Goal: Transaction & Acquisition: Purchase product/service

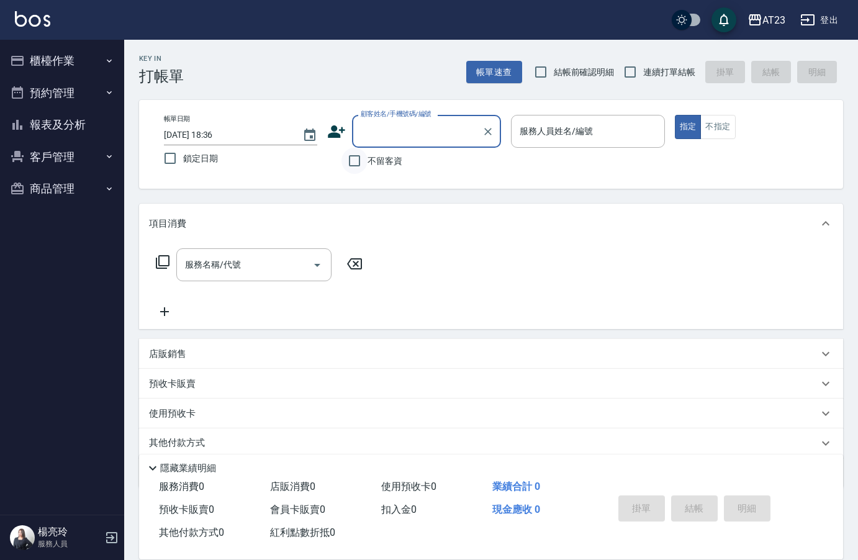
click at [354, 163] on input "不留客資" at bounding box center [354, 161] width 26 height 26
checkbox input "true"
drag, startPoint x: 630, startPoint y: 73, endPoint x: 610, endPoint y: 124, distance: 55.4
click at [630, 73] on input "連續打單結帳" at bounding box center [630, 72] width 26 height 26
checkbox input "true"
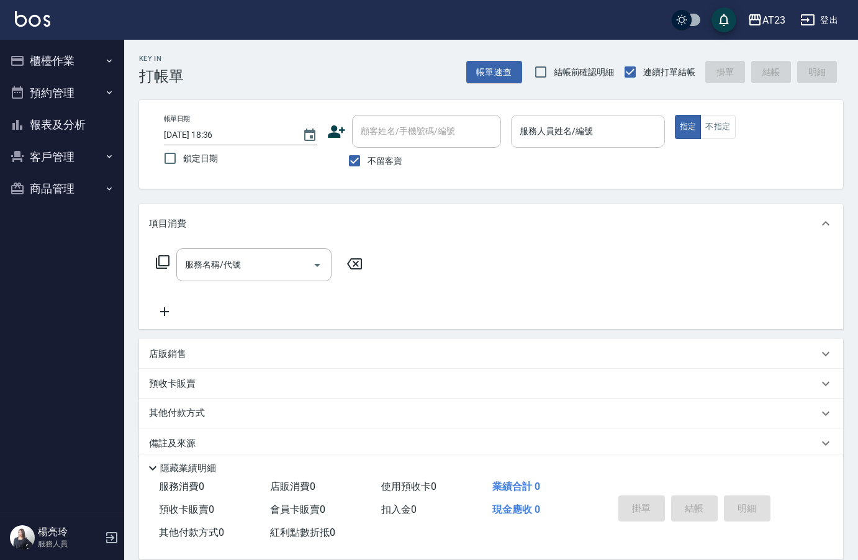
click at [607, 128] on input "服務人員姓名/編號" at bounding box center [587, 131] width 142 height 22
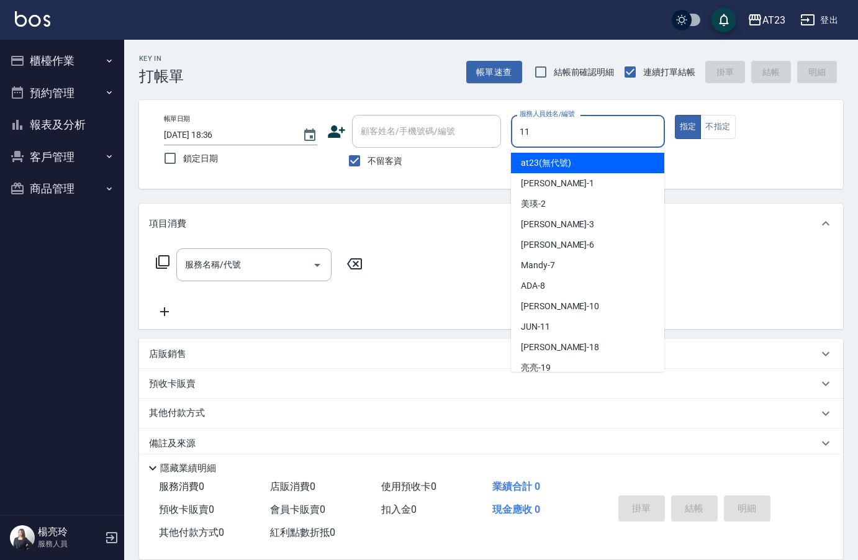
type input "JUN-11"
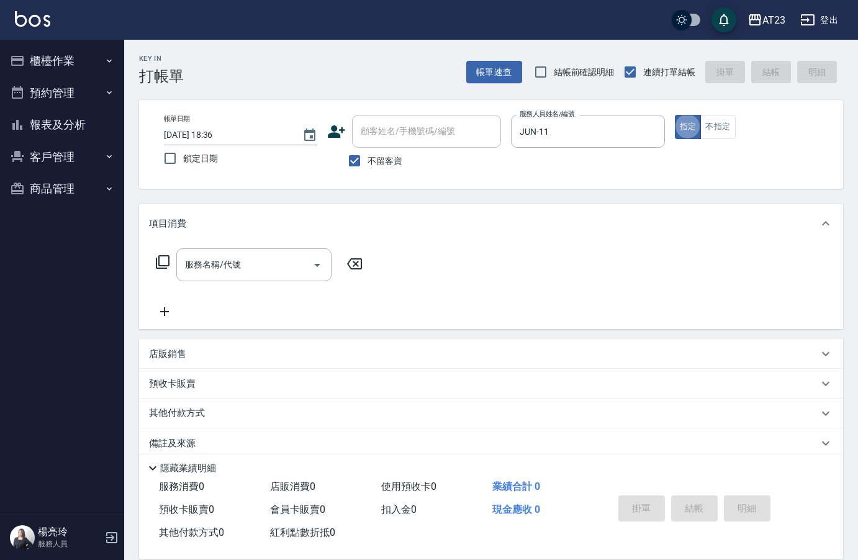
type button "true"
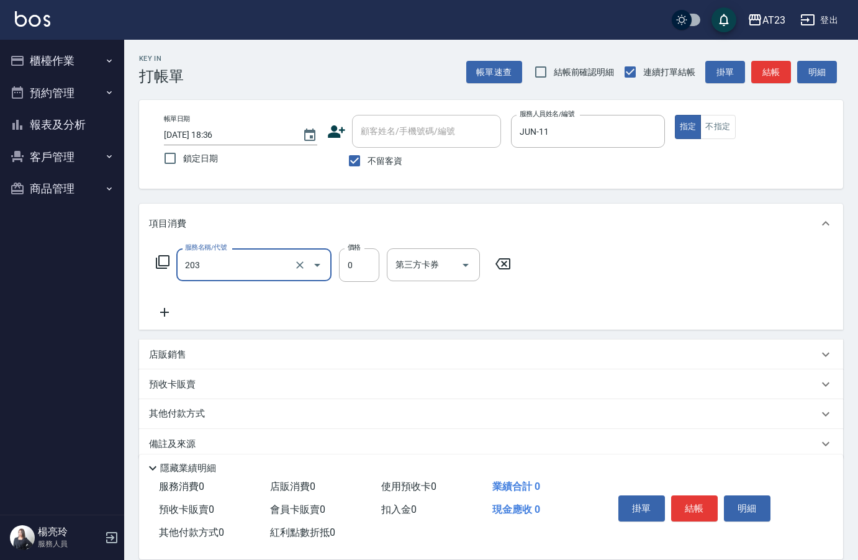
type input "使用洗髮卡(203)"
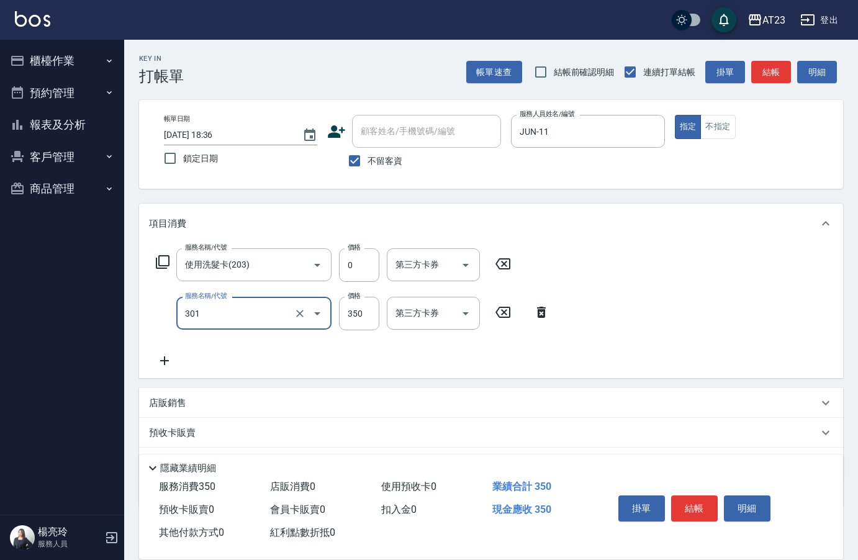
type input "造型剪髮(301)"
type input "400"
click at [697, 509] on button "結帳" at bounding box center [694, 508] width 47 height 26
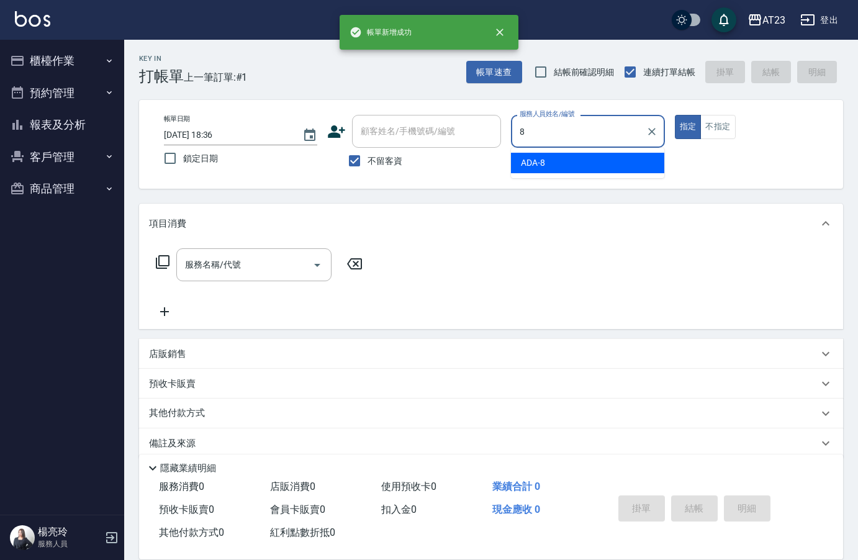
type input "ADA-8"
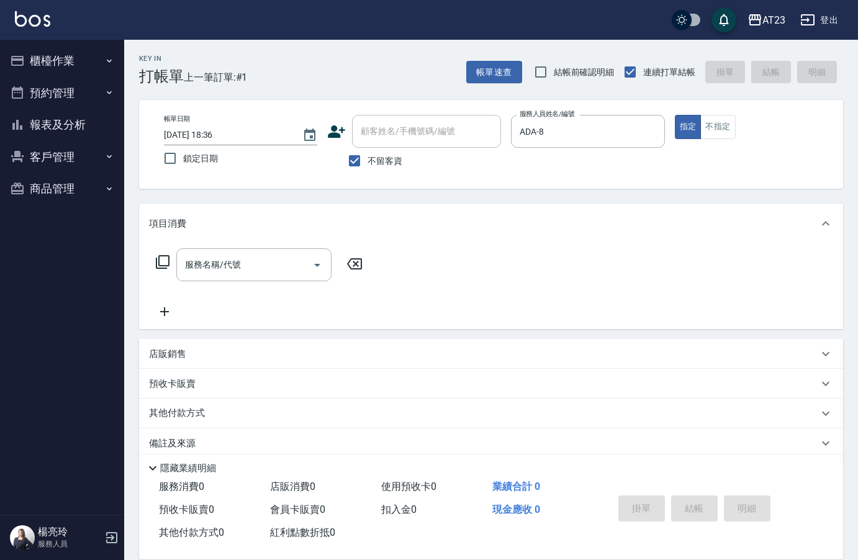
click at [156, 263] on icon at bounding box center [163, 262] width 14 height 14
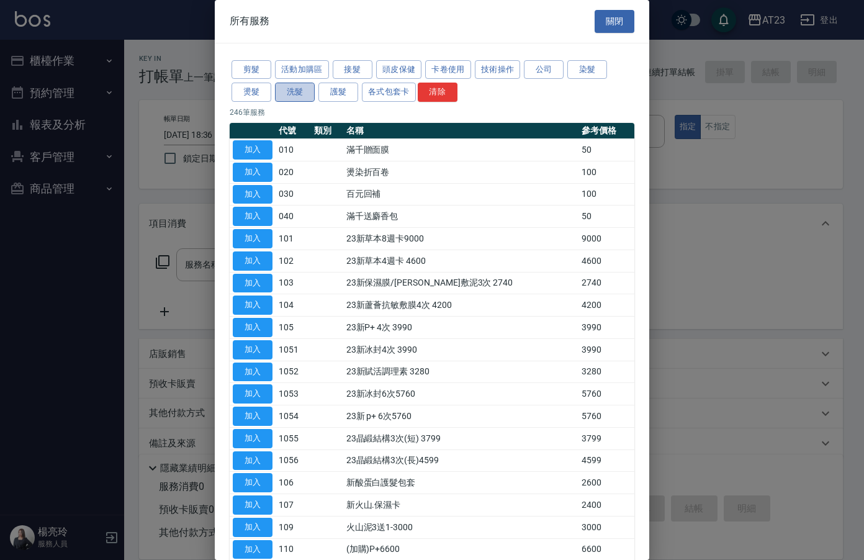
click at [307, 94] on button "洗髮" at bounding box center [295, 92] width 40 height 19
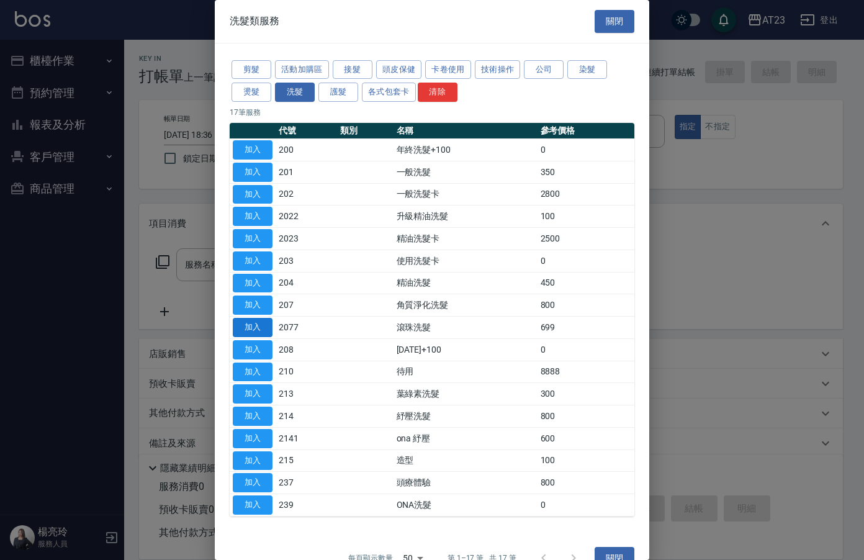
click at [267, 325] on button "加入" at bounding box center [253, 327] width 40 height 19
type input "滾珠洗髮(2077)"
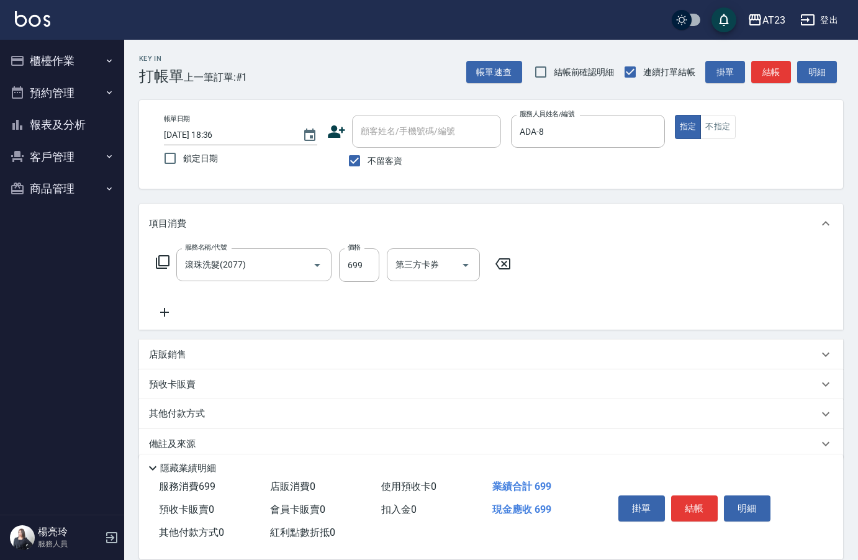
scroll to position [18, 0]
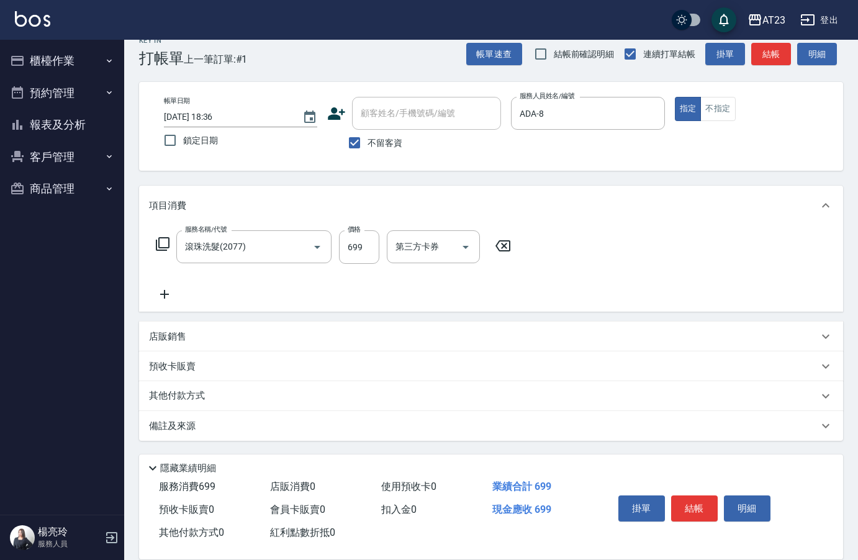
click at [157, 297] on icon at bounding box center [164, 294] width 31 height 15
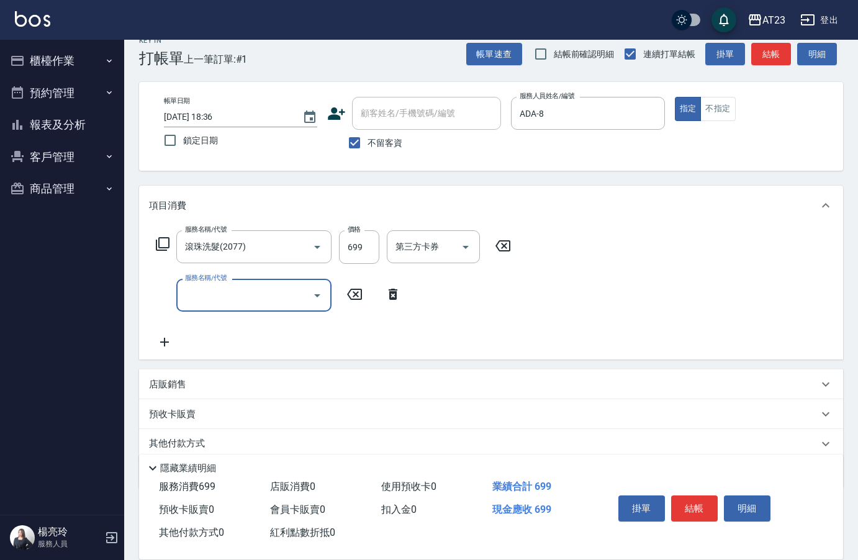
click at [212, 294] on input "服務名稱/代號" at bounding box center [244, 295] width 125 height 22
type input "互助90(709)"
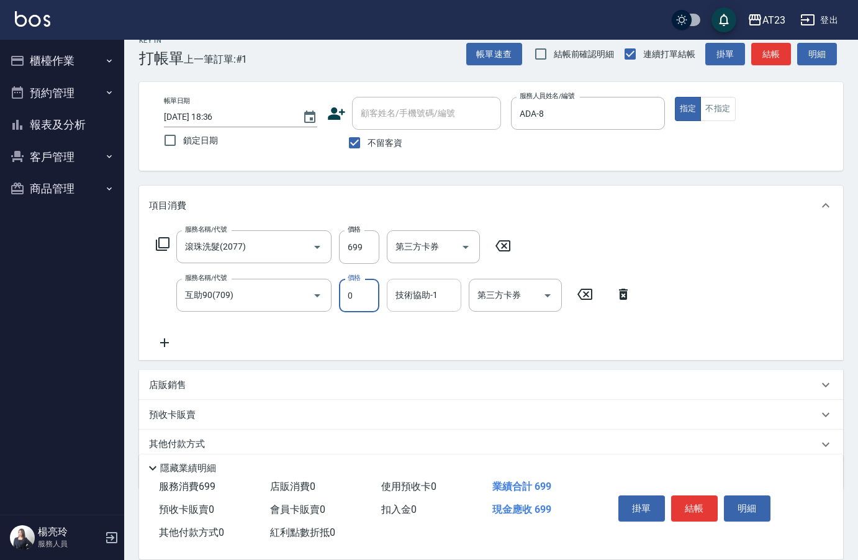
click at [448, 298] on input "技術協助-1" at bounding box center [423, 295] width 63 height 22
type input "[PERSON_NAME]-34"
click at [696, 506] on button "結帳" at bounding box center [694, 508] width 47 height 26
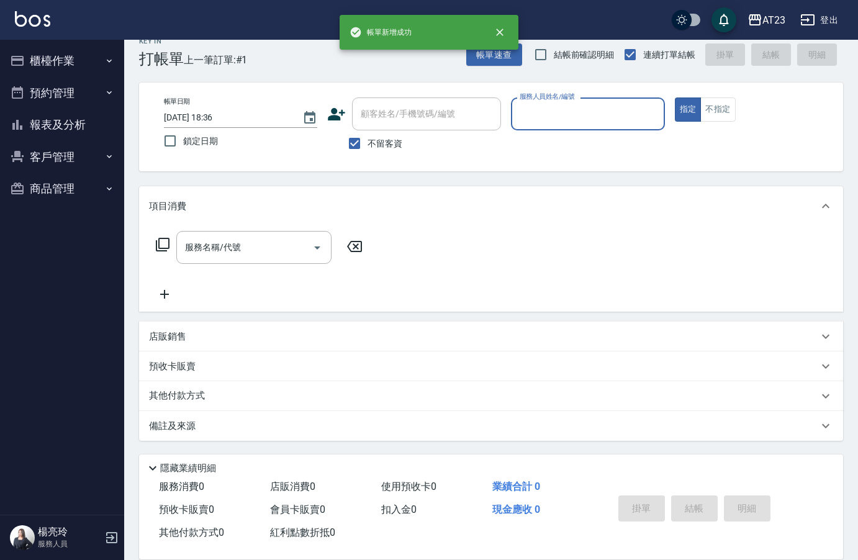
scroll to position [17, 0]
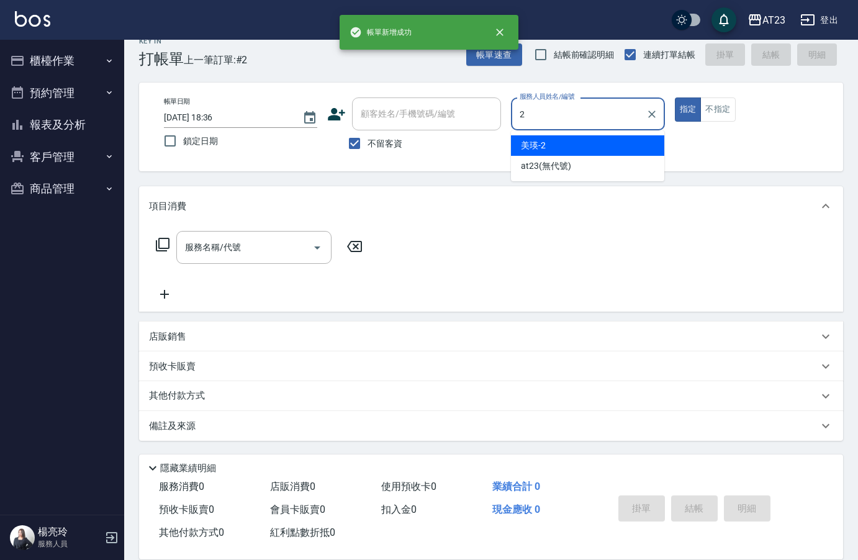
type input "美瑛-2"
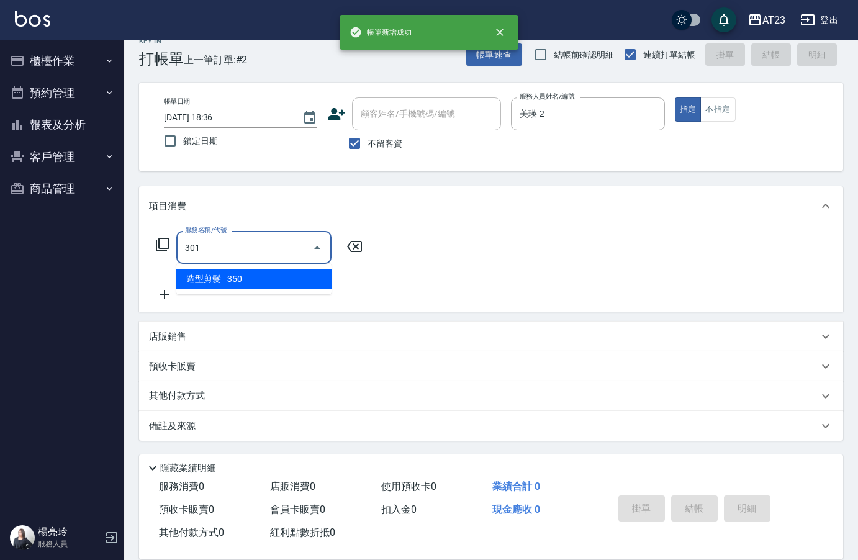
type input "造型剪髮(301)"
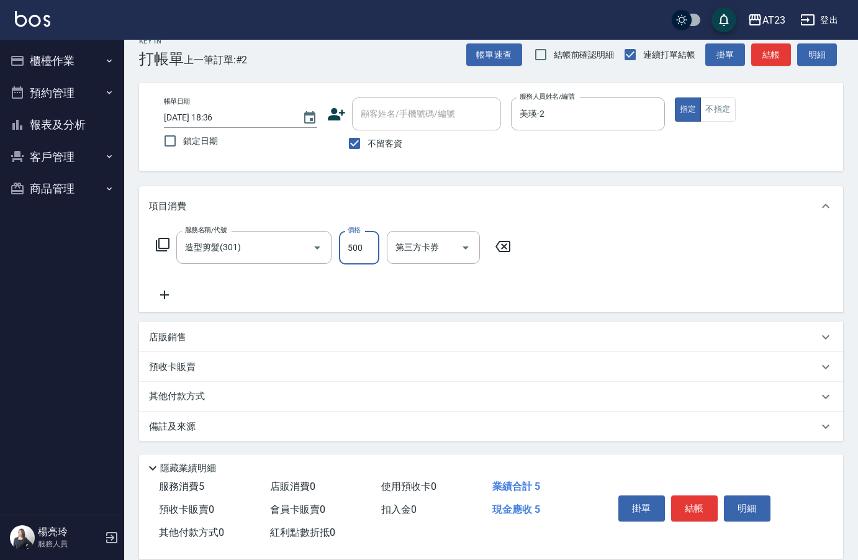
type input "500"
click at [686, 495] on button "結帳" at bounding box center [694, 508] width 47 height 26
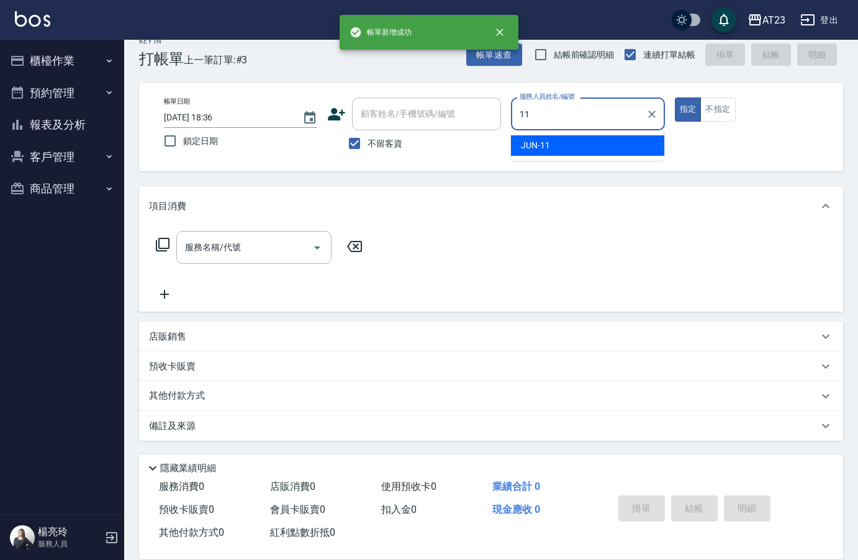
type input "JUN-11"
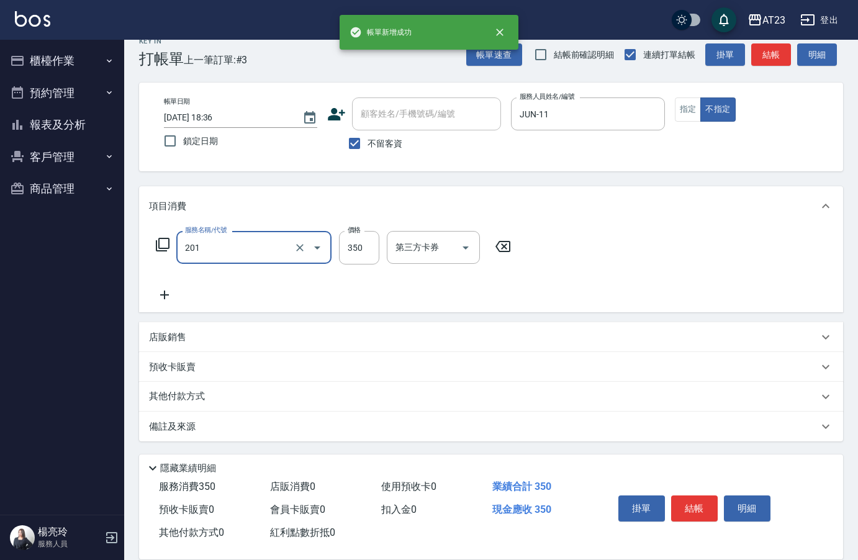
type input "一般洗髮(201)"
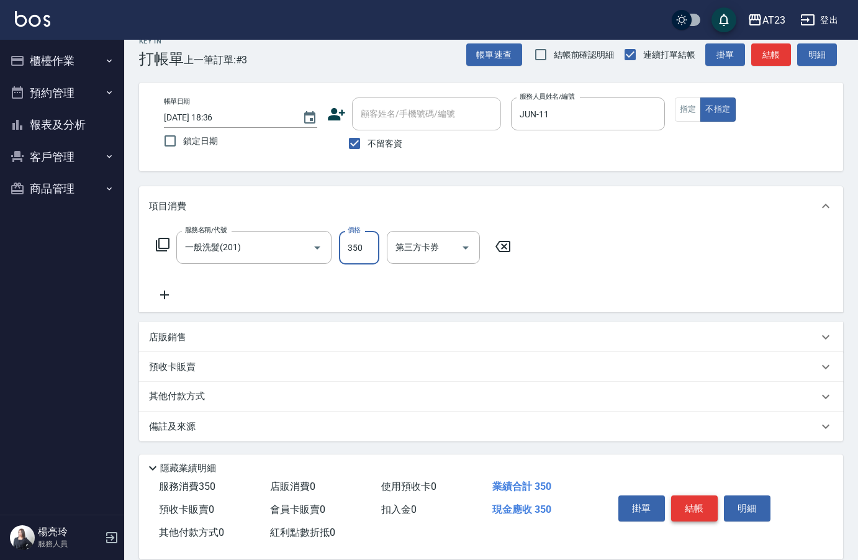
click at [704, 505] on button "結帳" at bounding box center [694, 508] width 47 height 26
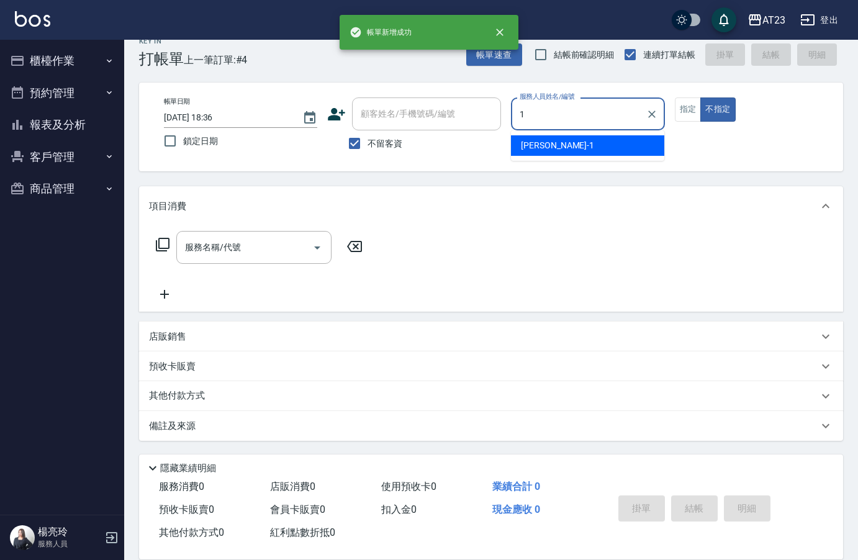
type input "[PERSON_NAME]-1"
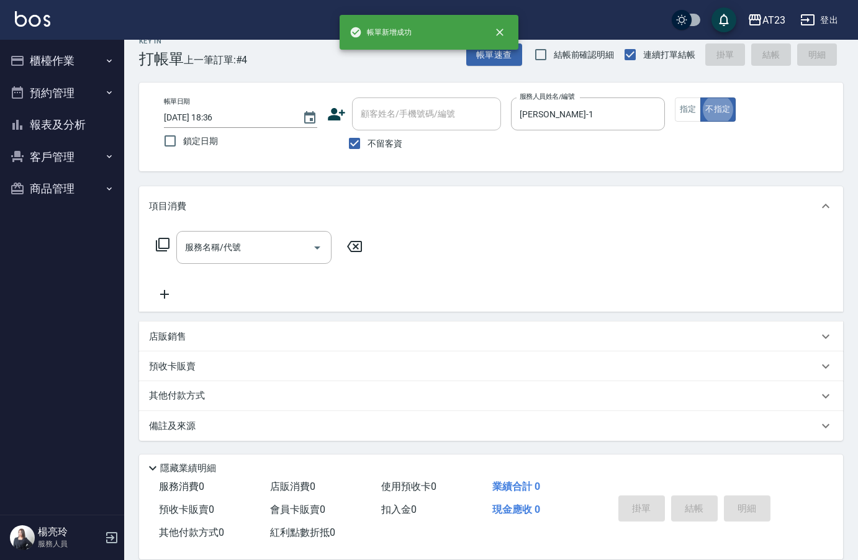
type button "false"
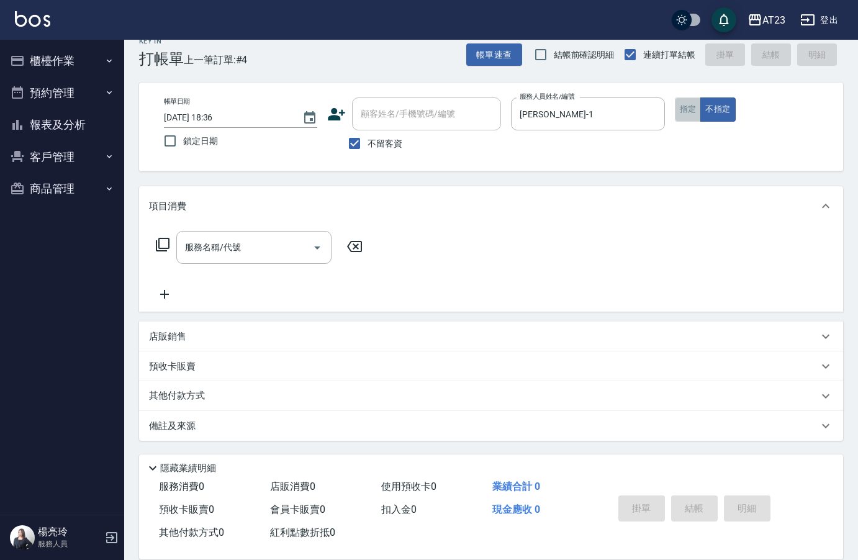
click at [685, 113] on button "指定" at bounding box center [688, 109] width 27 height 24
click at [212, 253] on div "服務名稱/代號 服務名稱/代號" at bounding box center [253, 247] width 155 height 33
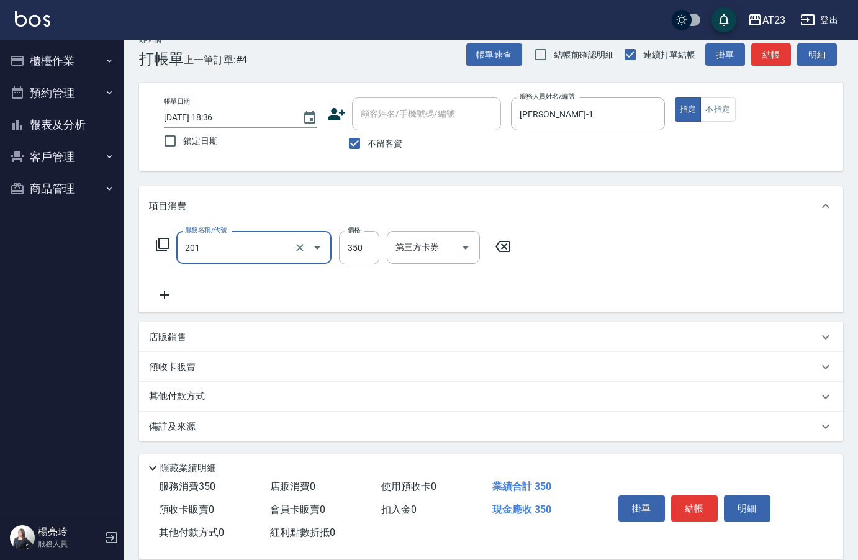
type input "一般洗髮(201)"
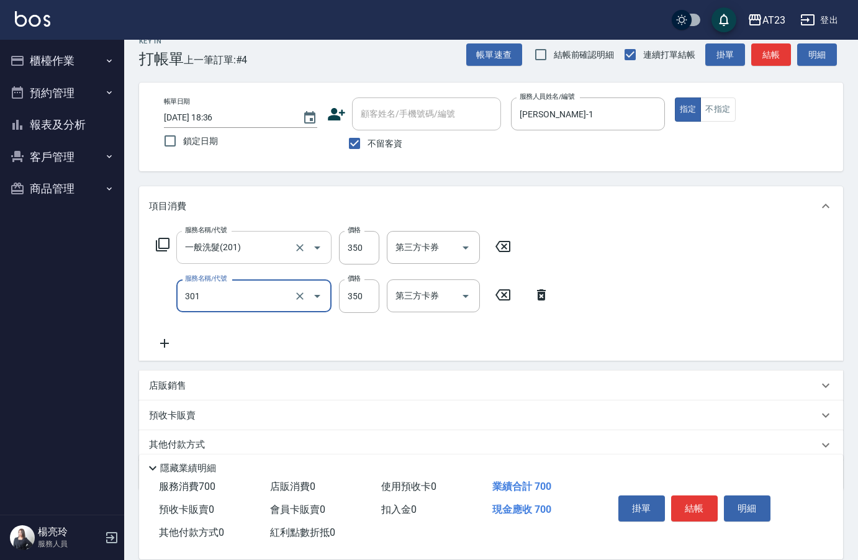
type input "造型剪髮(301)"
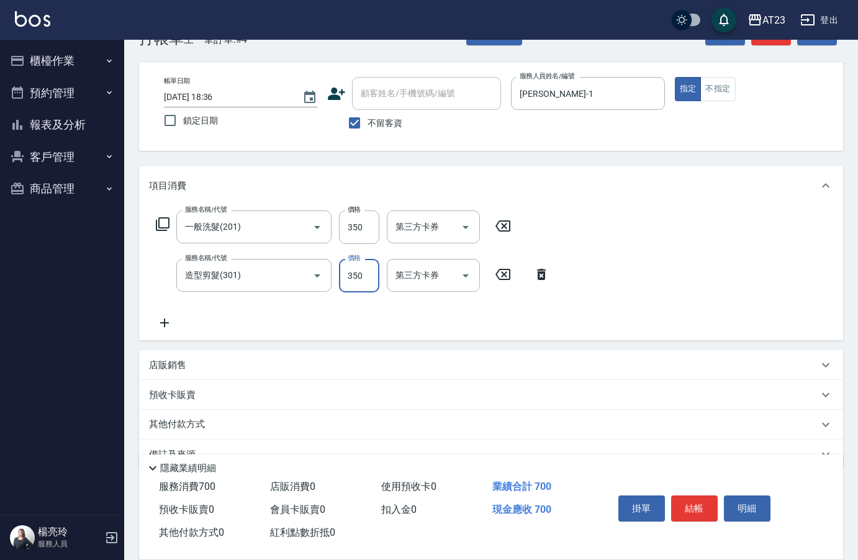
scroll to position [62, 0]
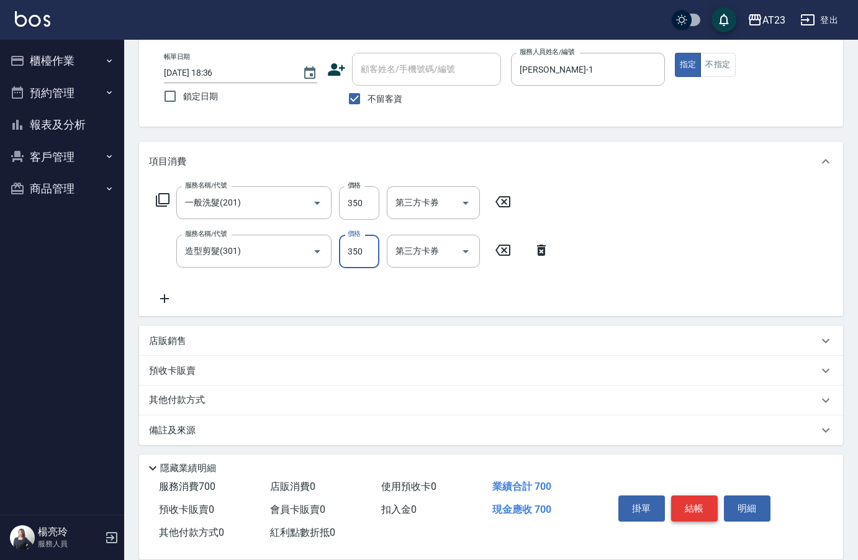
click at [694, 503] on button "結帳" at bounding box center [694, 508] width 47 height 26
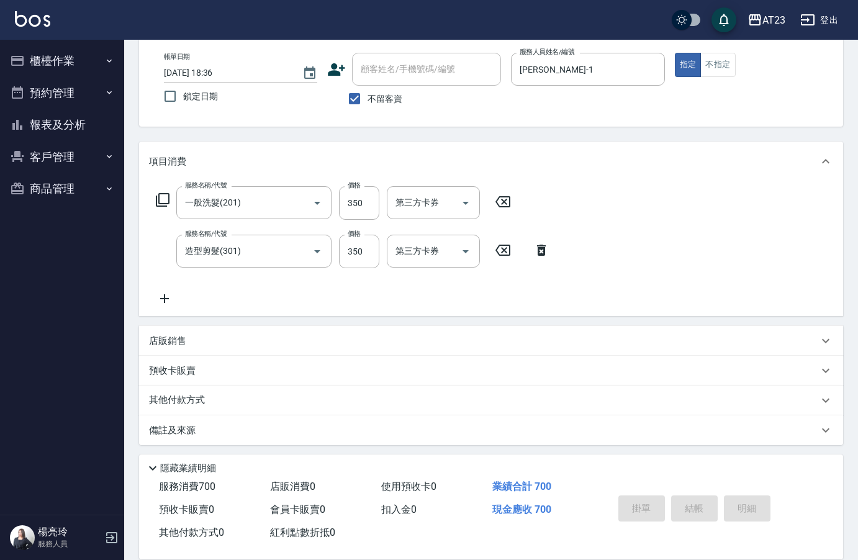
type input "[DATE] 18:38"
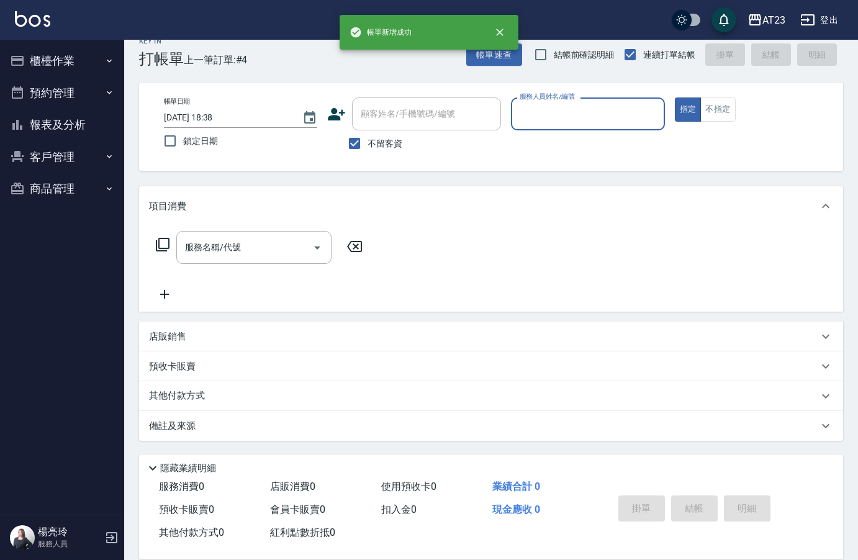
scroll to position [17, 0]
type input "美瑛-2"
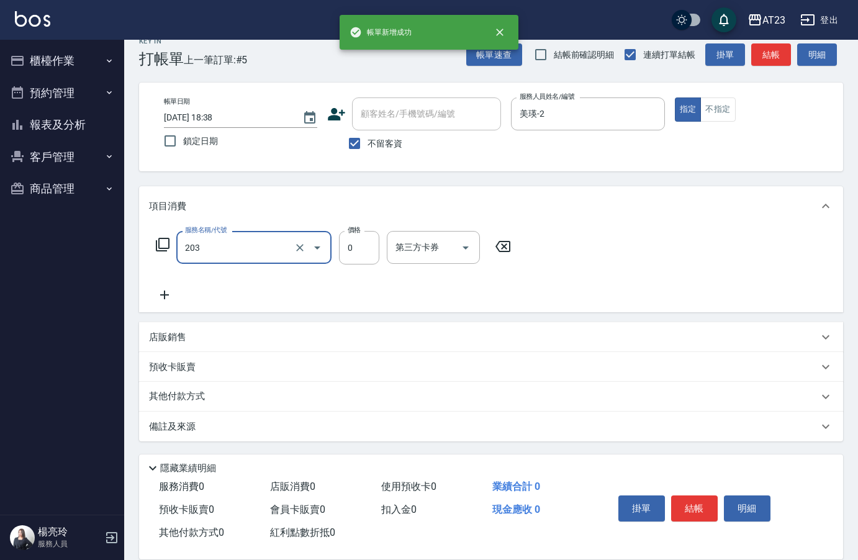
type input "使用洗髮卡(203)"
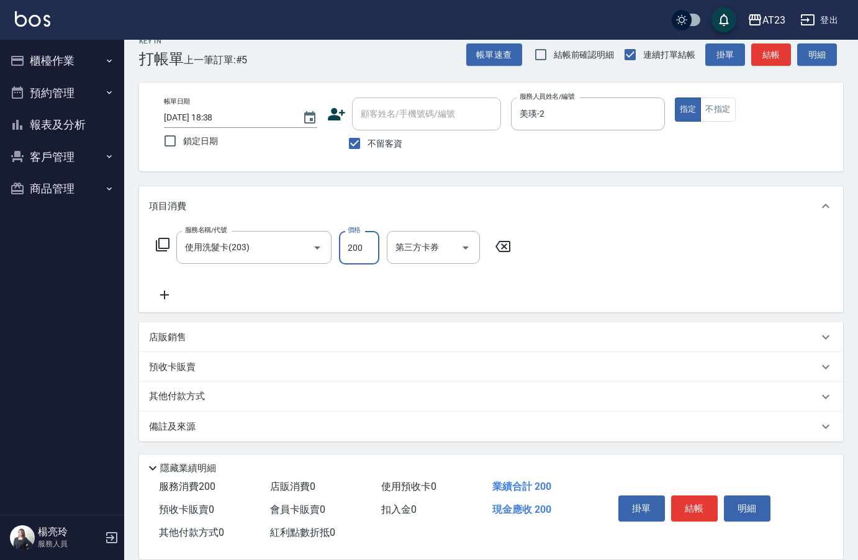
type input "200"
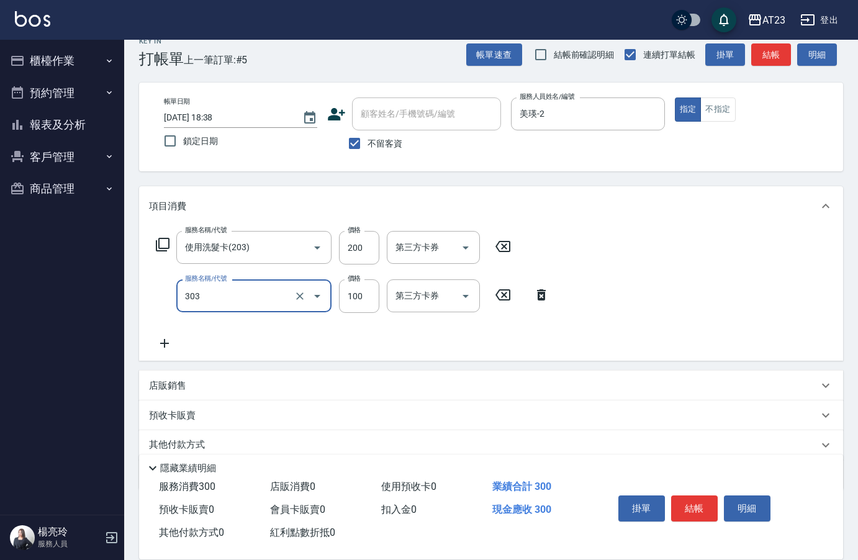
type input "剪瀏海(303)"
click at [253, 281] on div "剪瀏海(303) 服務名稱/代號" at bounding box center [253, 295] width 155 height 33
type input "0"
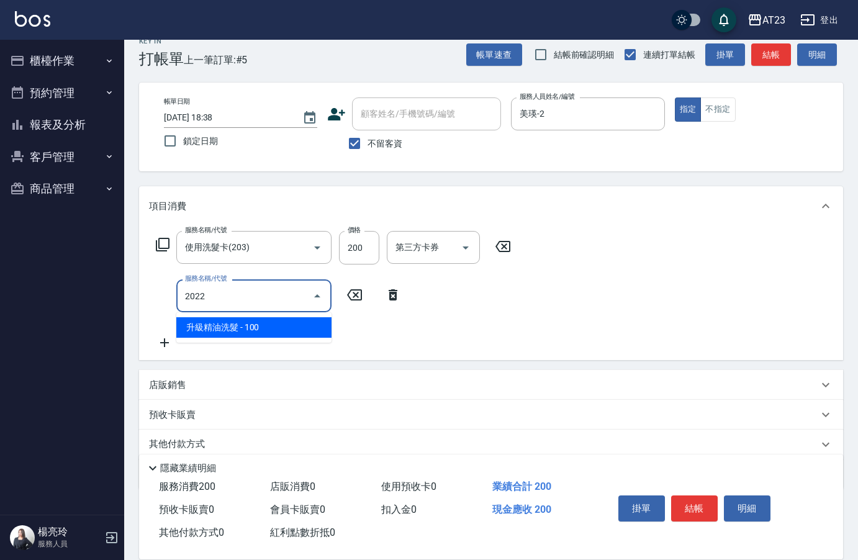
type input "升級精油洗髮(2022)"
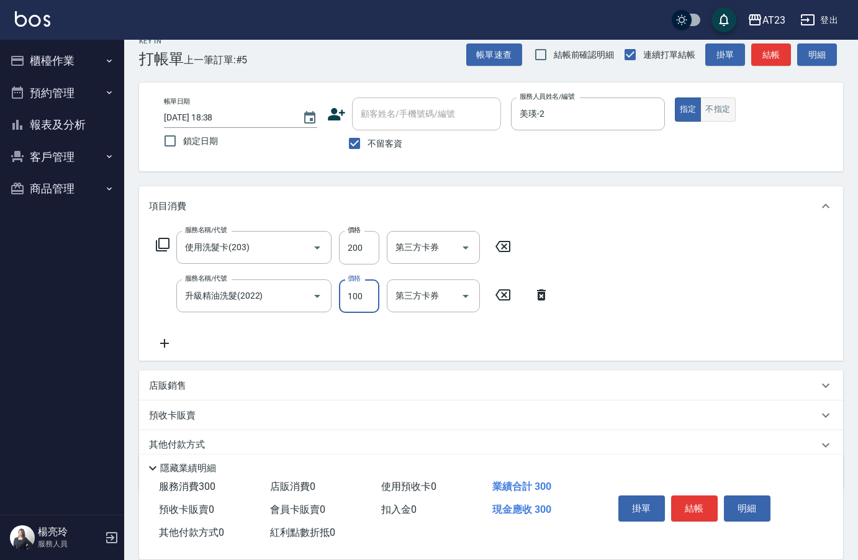
click at [722, 117] on button "不指定" at bounding box center [717, 109] width 35 height 24
click at [680, 490] on div "掛單 結帳 明細" at bounding box center [694, 509] width 162 height 39
click at [694, 499] on button "結帳" at bounding box center [694, 508] width 47 height 26
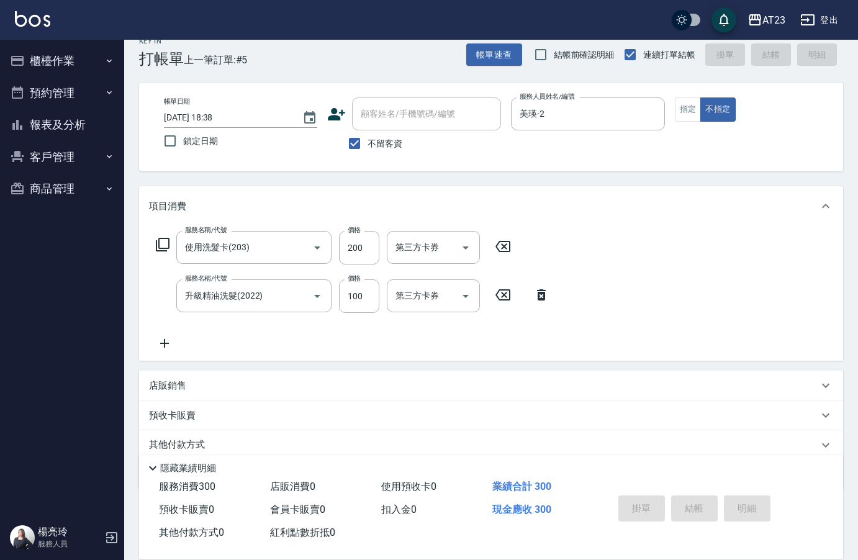
type input "[DATE] 18:39"
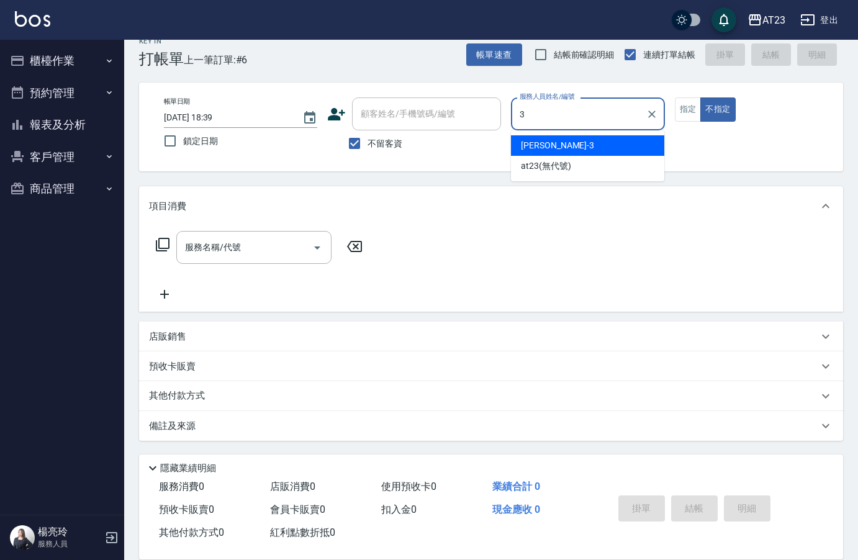
type input "[PERSON_NAME]-3"
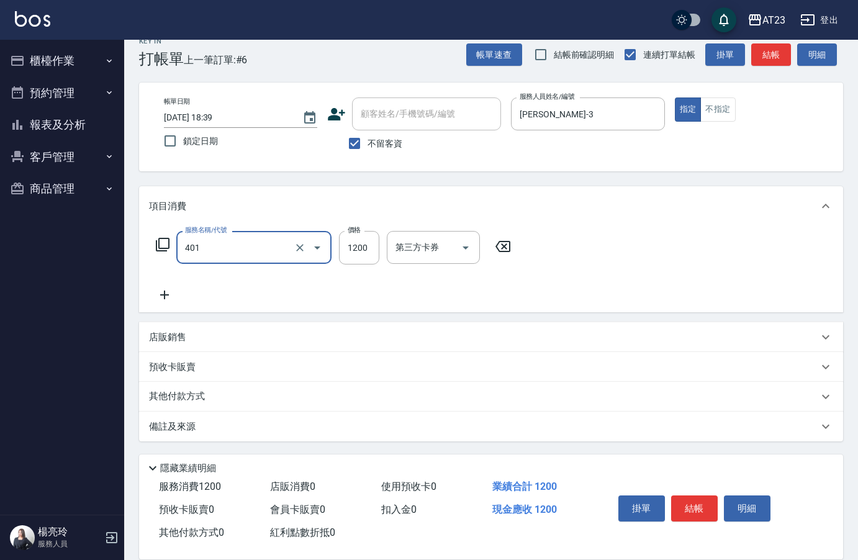
type input "燙髮(401)"
type input "2000"
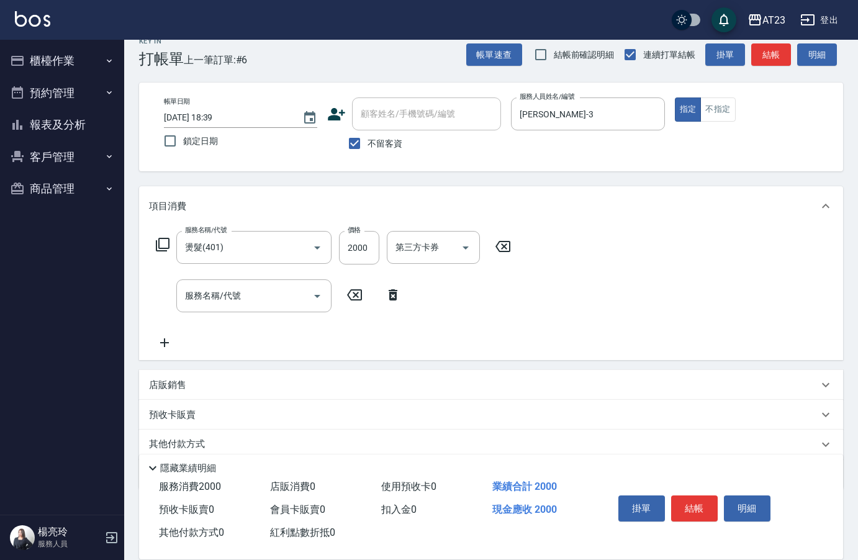
click at [155, 247] on div "服務名稱/代號 燙髮(401) 服務名稱/代號 價格 2000 價格 第三方卡券 第三方卡券" at bounding box center [333, 248] width 369 height 34
click at [153, 255] on div "服務名稱/代號 燙髮(401) 服務名稱/代號 價格 2000 價格 第三方卡券 第三方卡券" at bounding box center [333, 248] width 369 height 34
click at [160, 242] on icon at bounding box center [163, 245] width 14 height 14
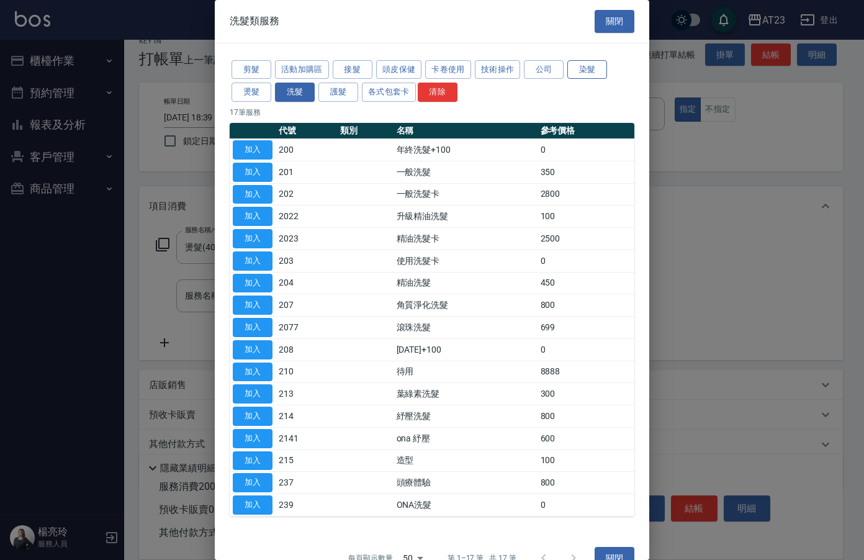
click at [581, 74] on button "染髮" at bounding box center [587, 69] width 40 height 19
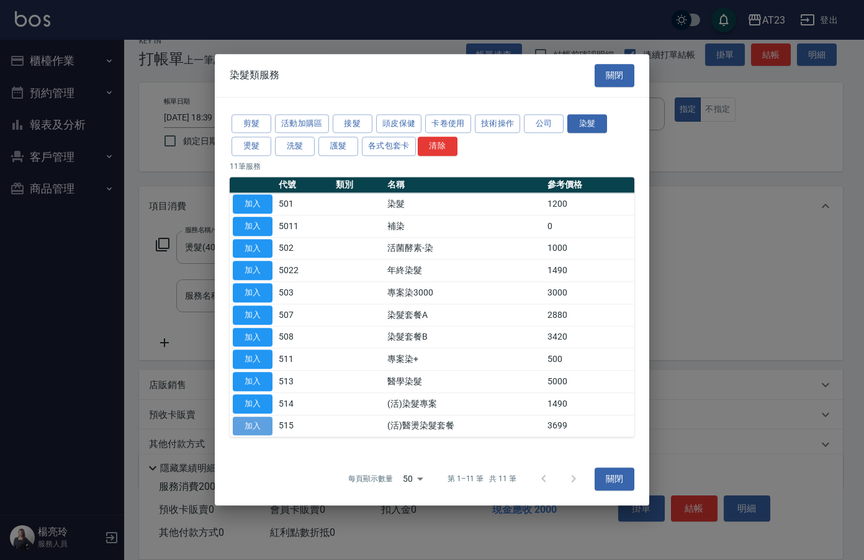
click at [248, 429] on button "加入" at bounding box center [253, 426] width 40 height 19
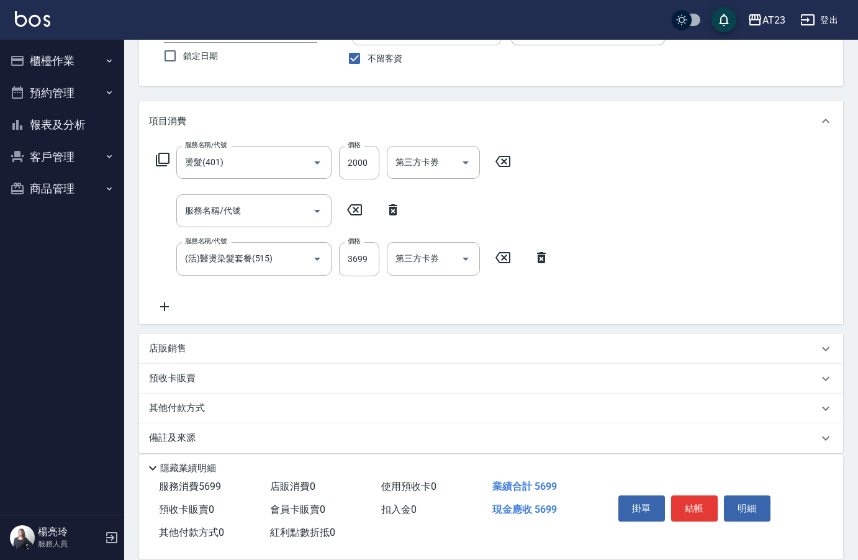
scroll to position [115, 0]
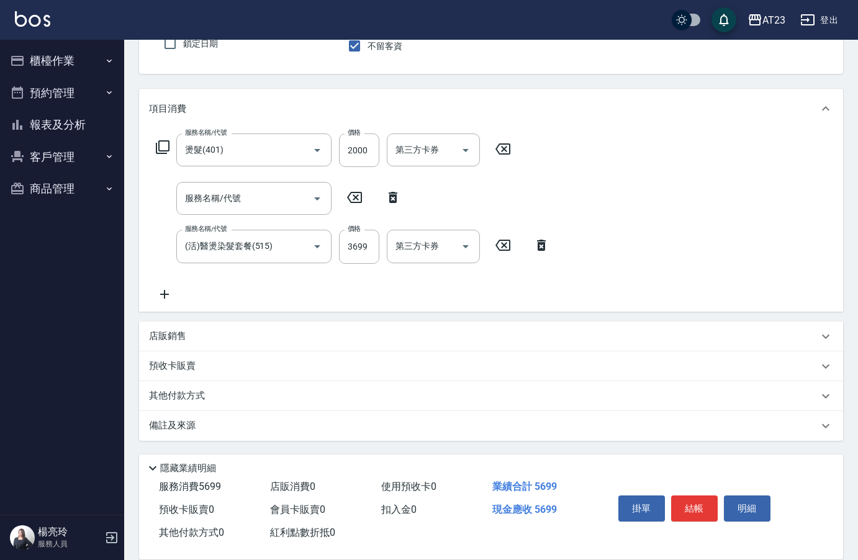
drag, startPoint x: 249, startPoint y: 402, endPoint x: 256, endPoint y: 401, distance: 6.9
click at [250, 402] on div "其他付款方式" at bounding box center [483, 396] width 669 height 14
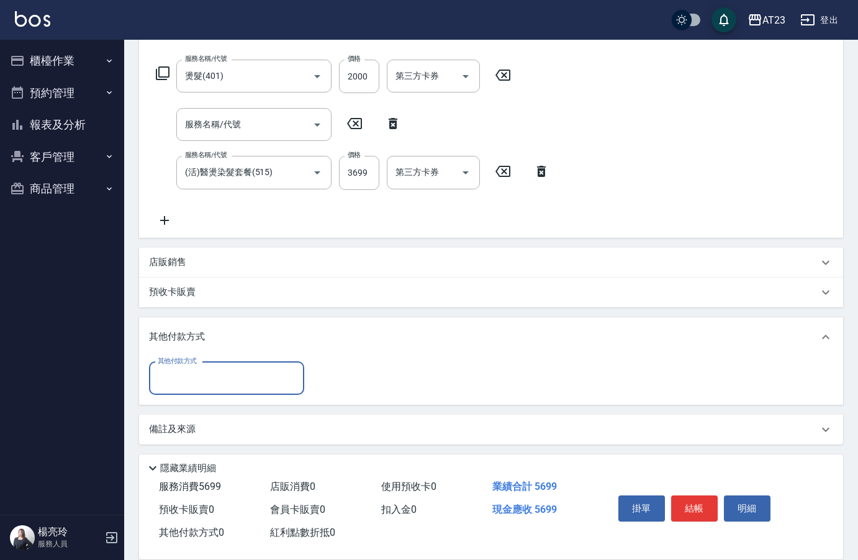
scroll to position [192, 0]
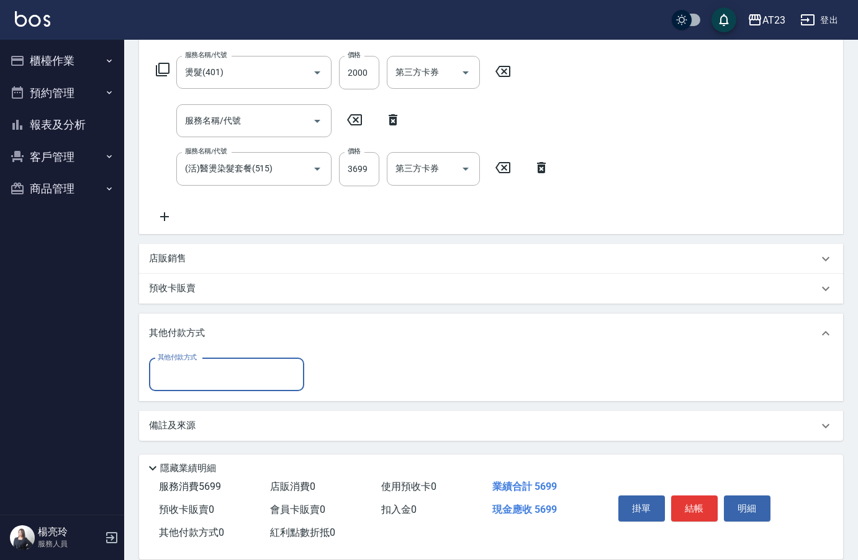
drag, startPoint x: 205, startPoint y: 370, endPoint x: 217, endPoint y: 386, distance: 19.5
click at [207, 371] on input "其他付款方式" at bounding box center [227, 375] width 144 height 22
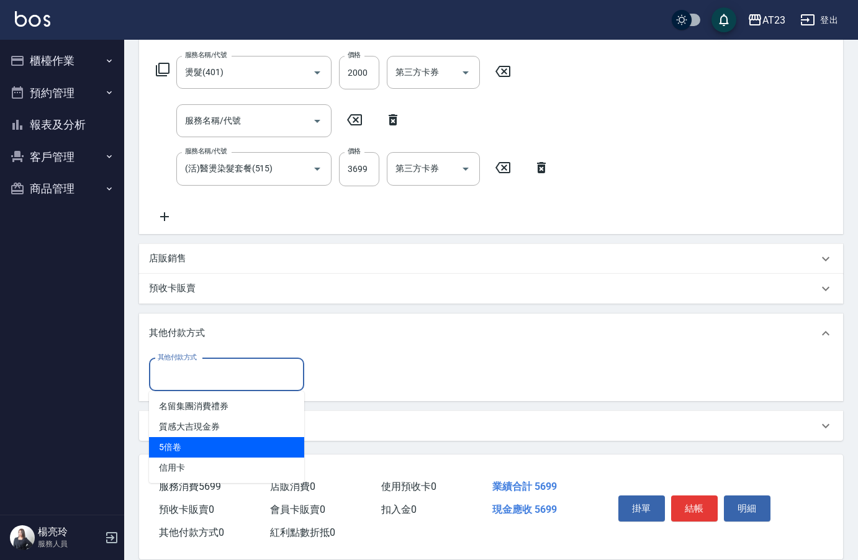
click at [226, 440] on span "5倍卷" at bounding box center [226, 447] width 155 height 20
type input "5倍卷"
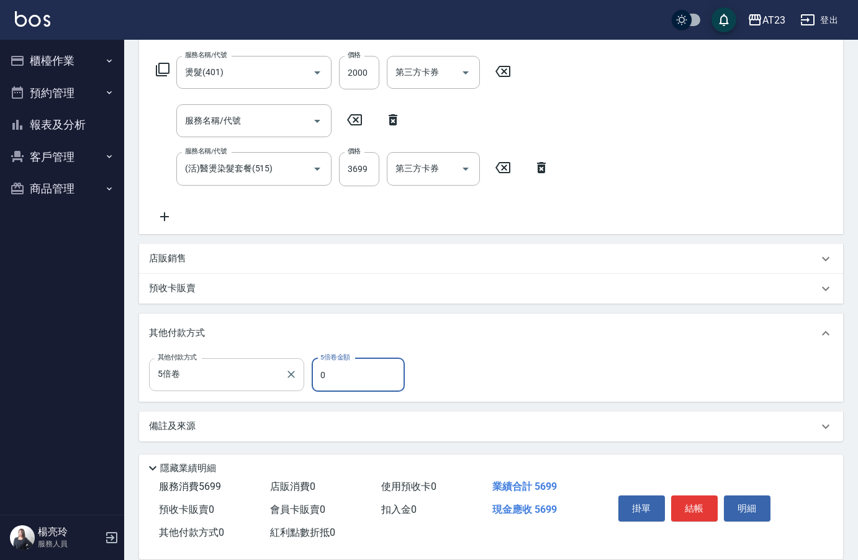
drag, startPoint x: 333, startPoint y: 371, endPoint x: 256, endPoint y: 359, distance: 78.6
click at [261, 361] on div "其他付款方式 5倍卷 其他付款方式 5倍卷金額 0 5倍卷金額" at bounding box center [280, 375] width 263 height 34
type input "5699"
click at [684, 501] on button "結帳" at bounding box center [694, 508] width 47 height 26
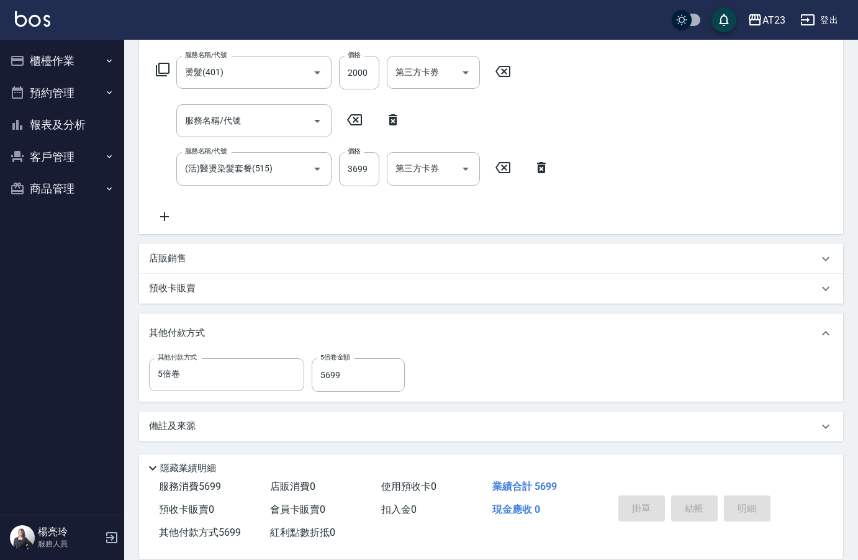
type input "[DATE] 18:40"
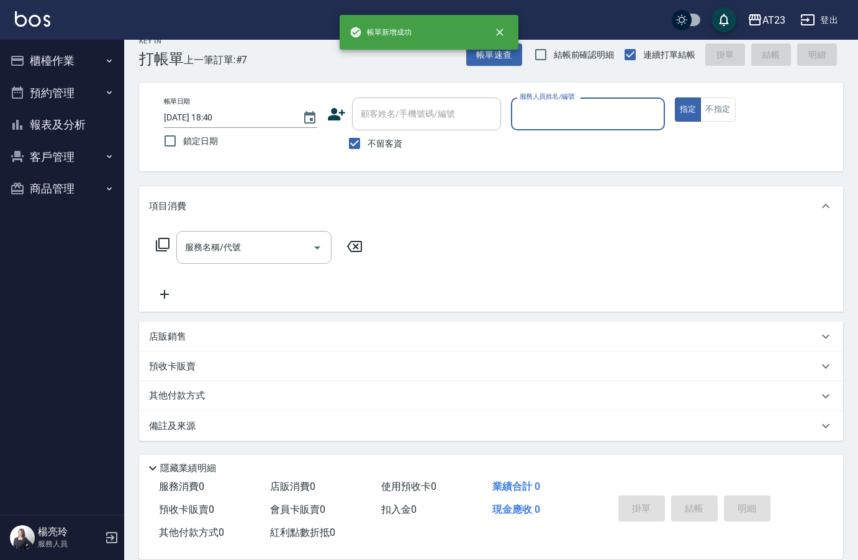
scroll to position [17, 0]
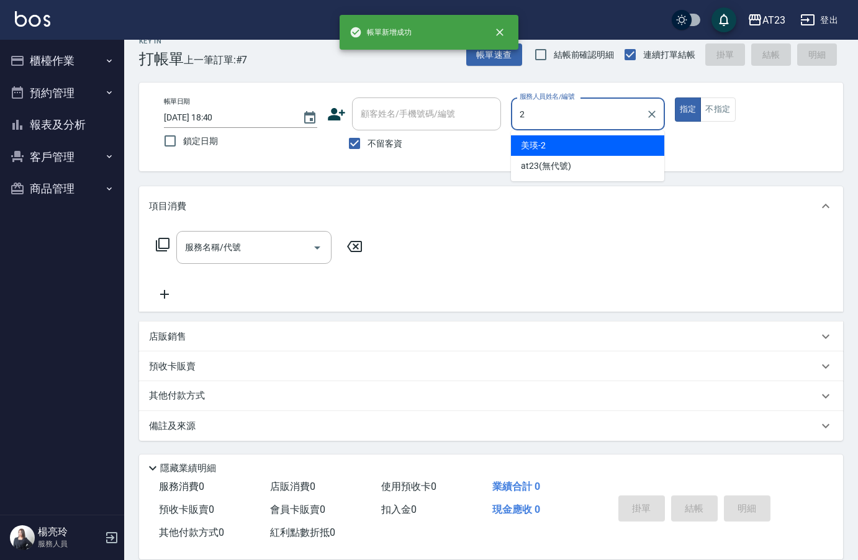
type input "美瑛-2"
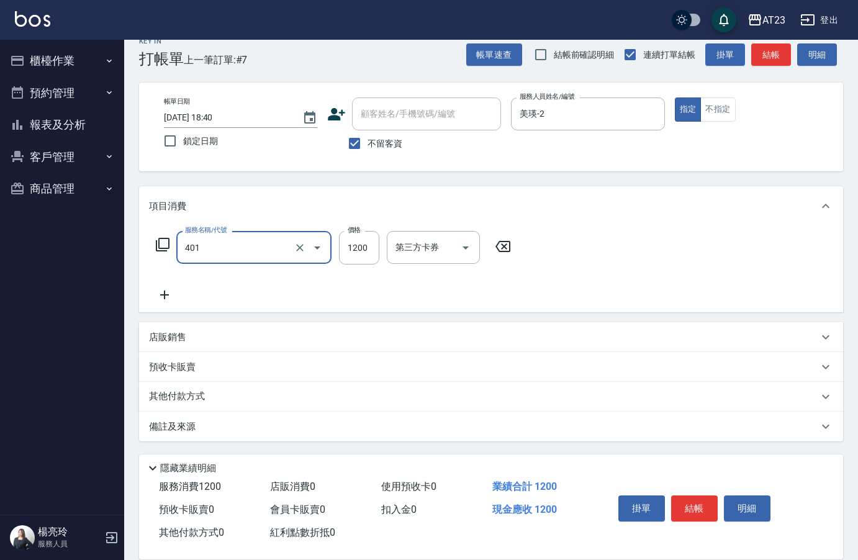
type input "燙髮(401)"
type input "2500"
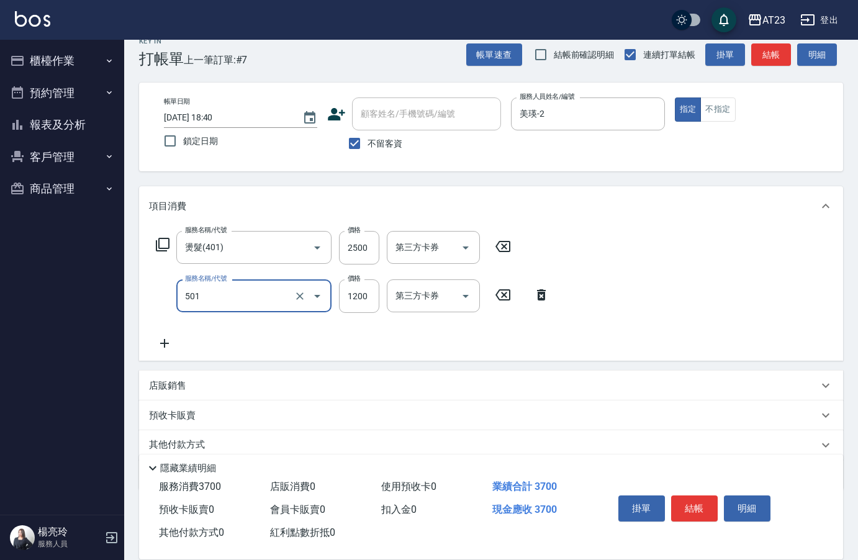
type input "染髮(501)"
type input "1500"
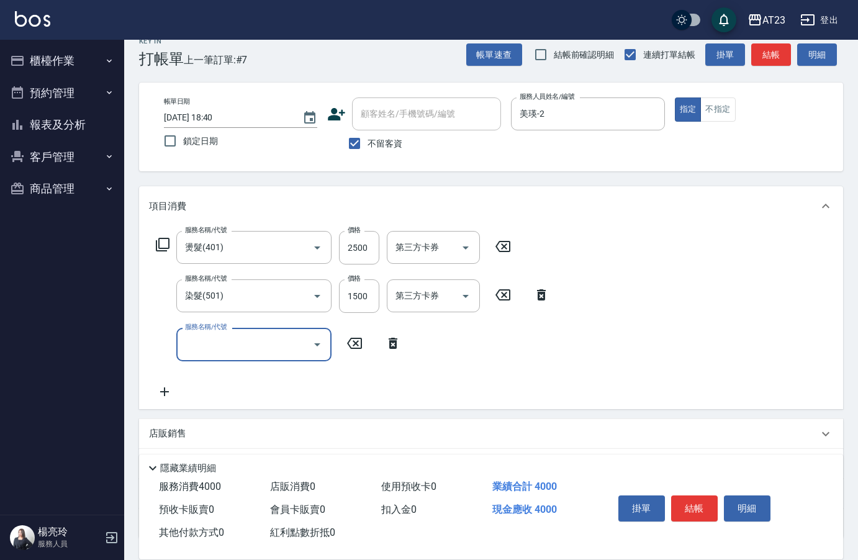
type input "9"
type input "3"
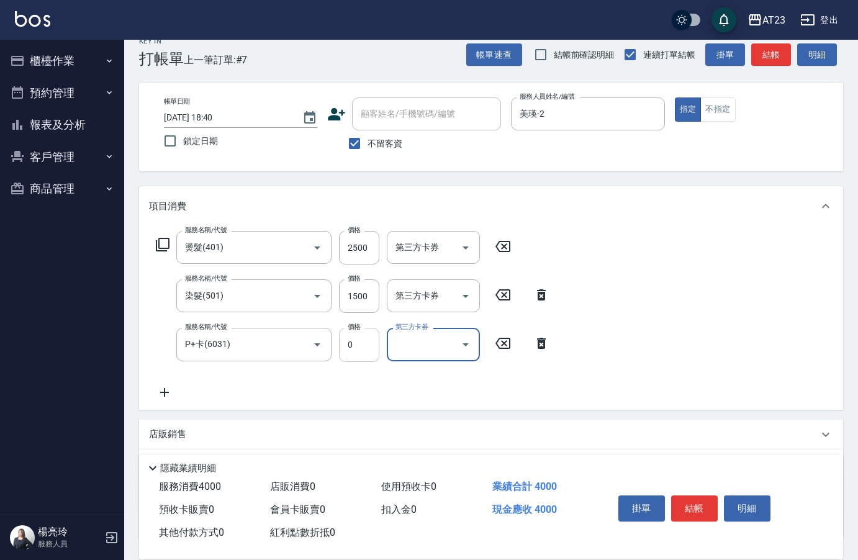
click at [354, 341] on input "0" at bounding box center [359, 345] width 40 height 34
click at [256, 348] on input "P+卡(6031)" at bounding box center [236, 344] width 109 height 22
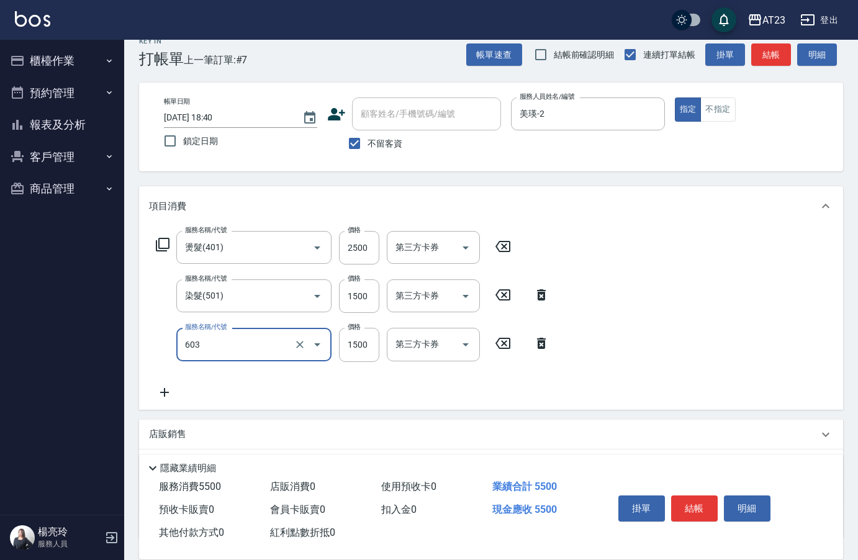
type input "p+護髮(603)"
type input "750"
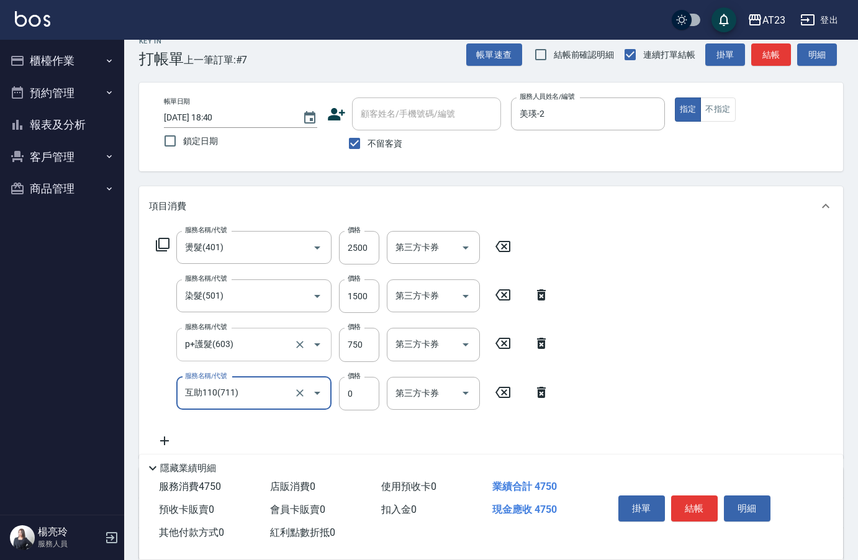
type input "互助110(711)"
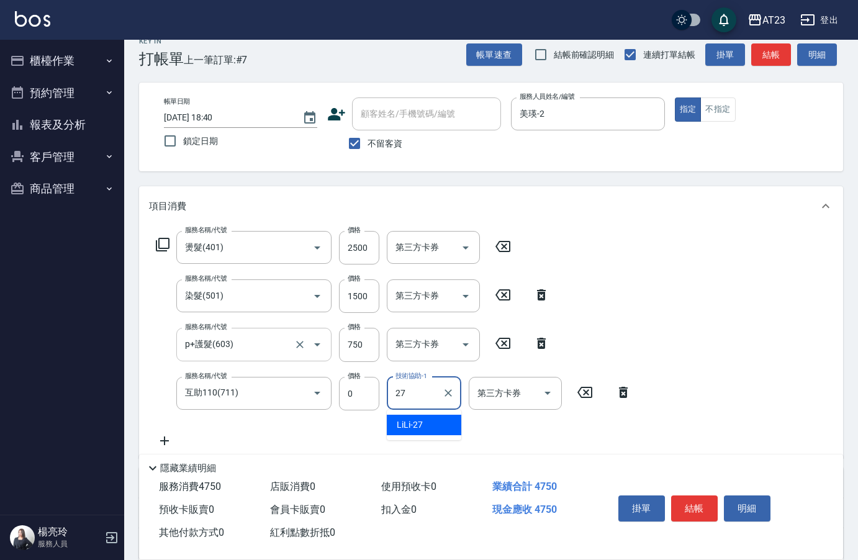
type input "LiLi-27"
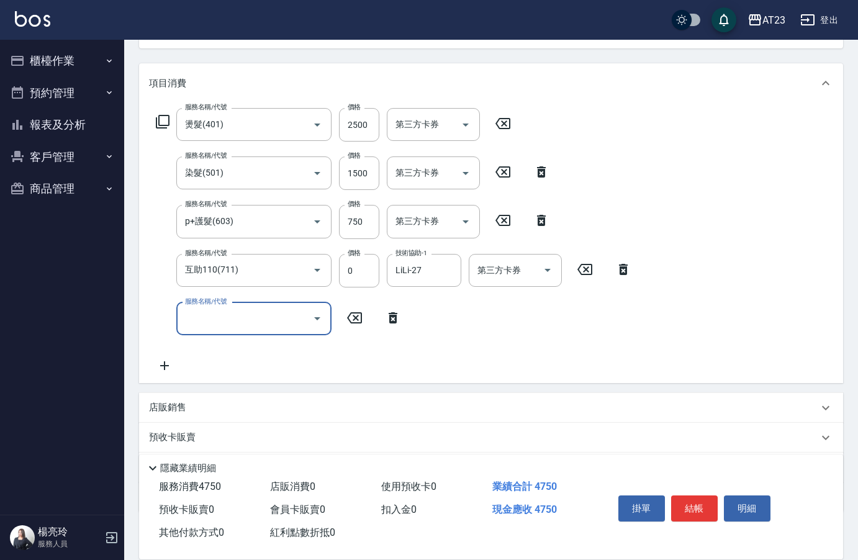
scroll to position [142, 0]
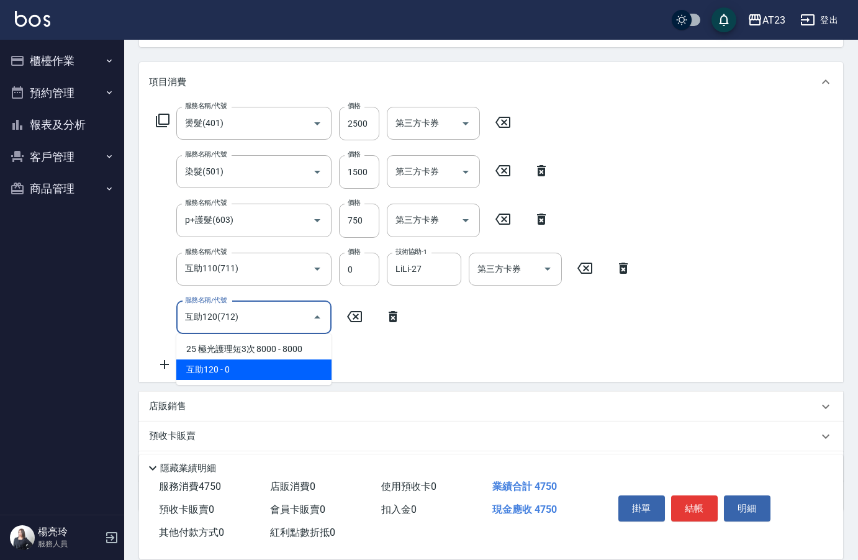
type input "互助120(712)"
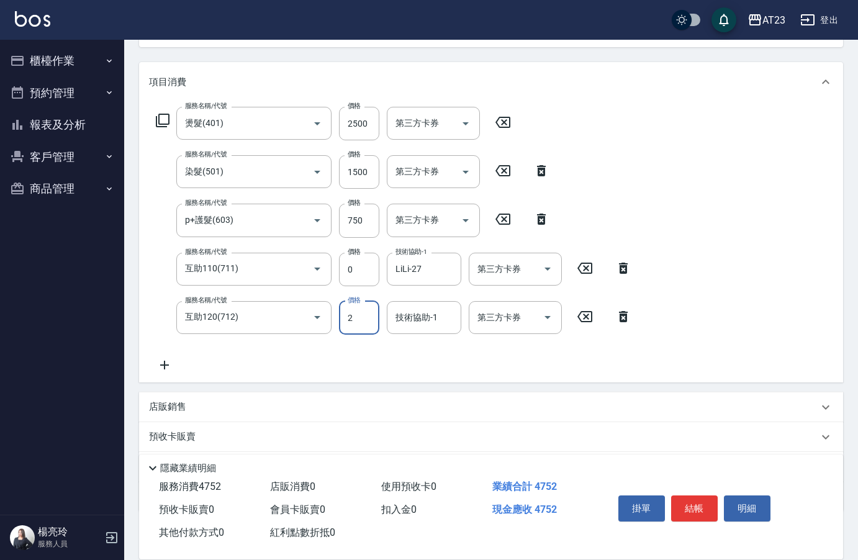
type input "0"
type input "LiLi-27"
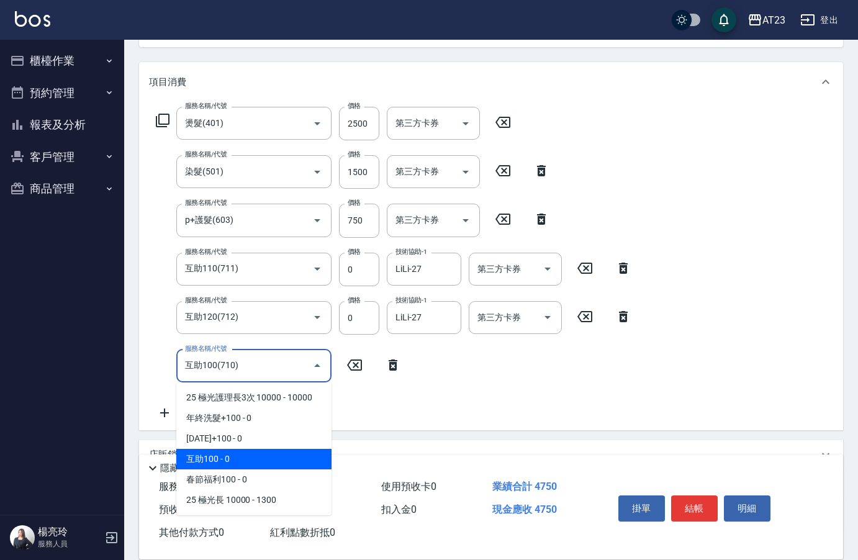
type input "互助100(710)"
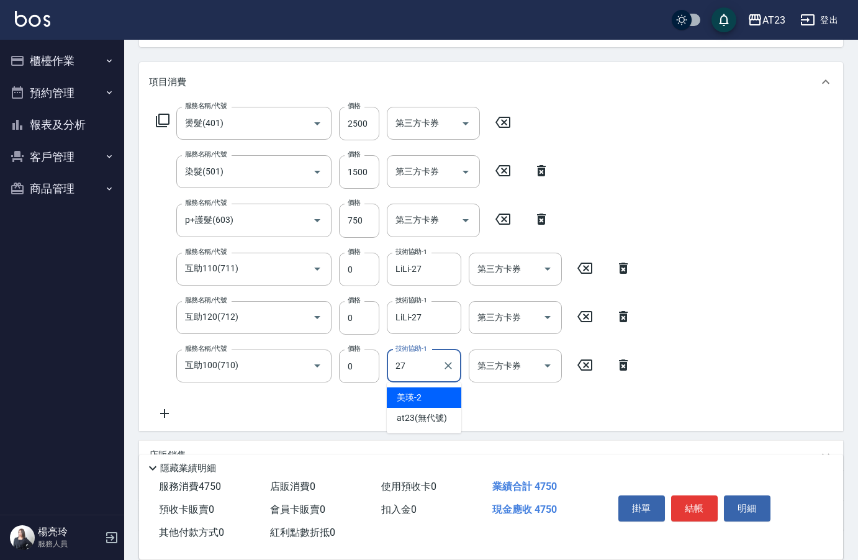
type input "LiLi-27"
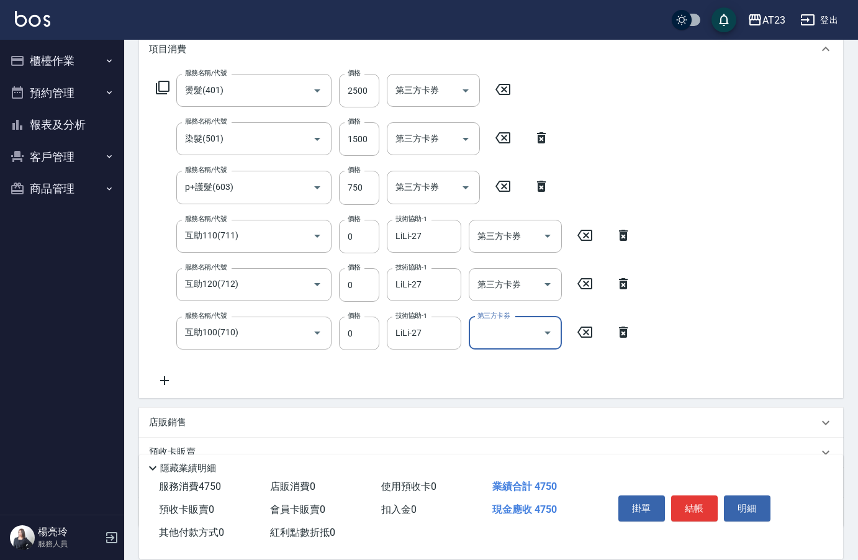
scroll to position [204, 0]
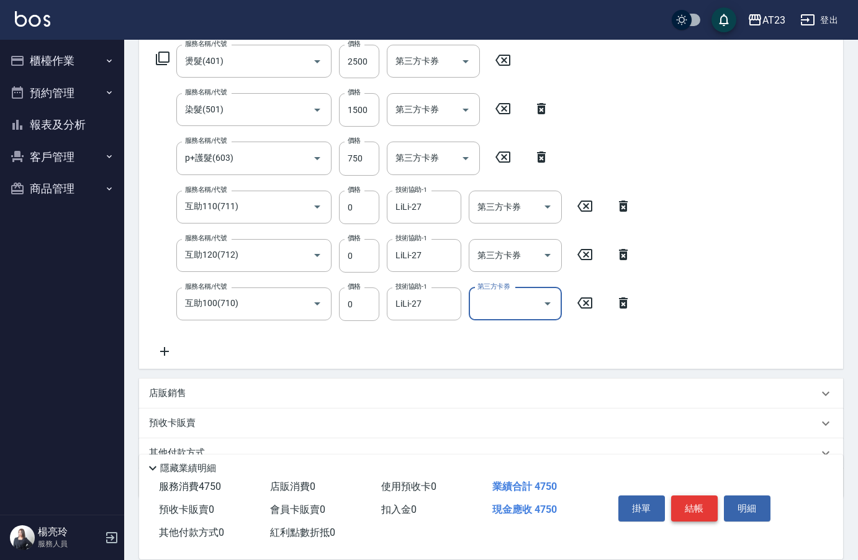
click at [694, 510] on button "結帳" at bounding box center [694, 508] width 47 height 26
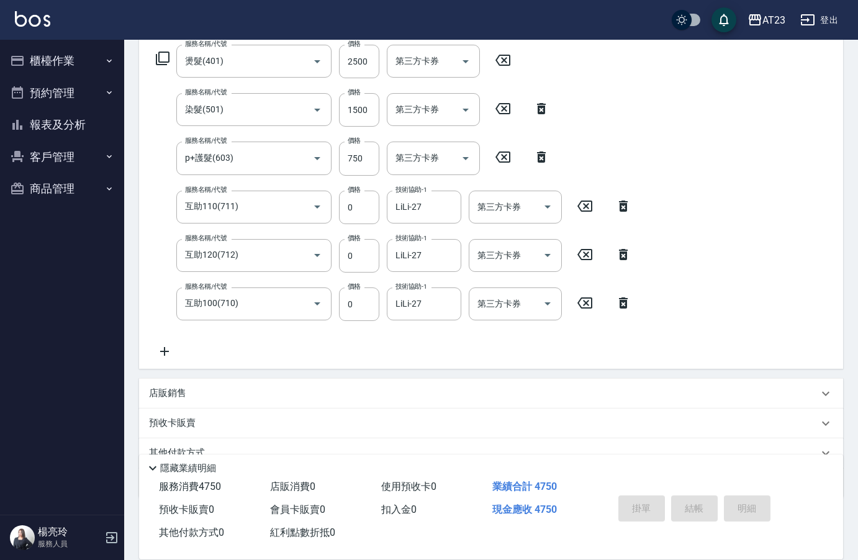
type input "[DATE] 18:41"
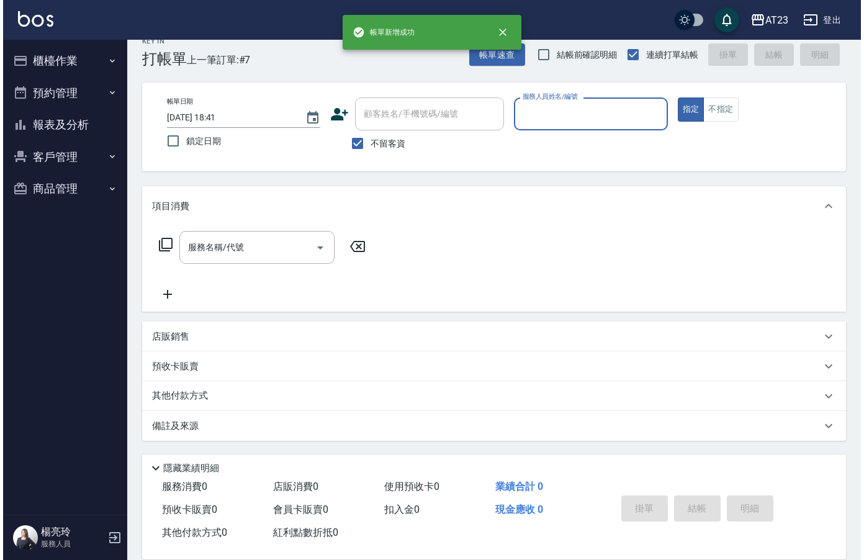
scroll to position [17, 0]
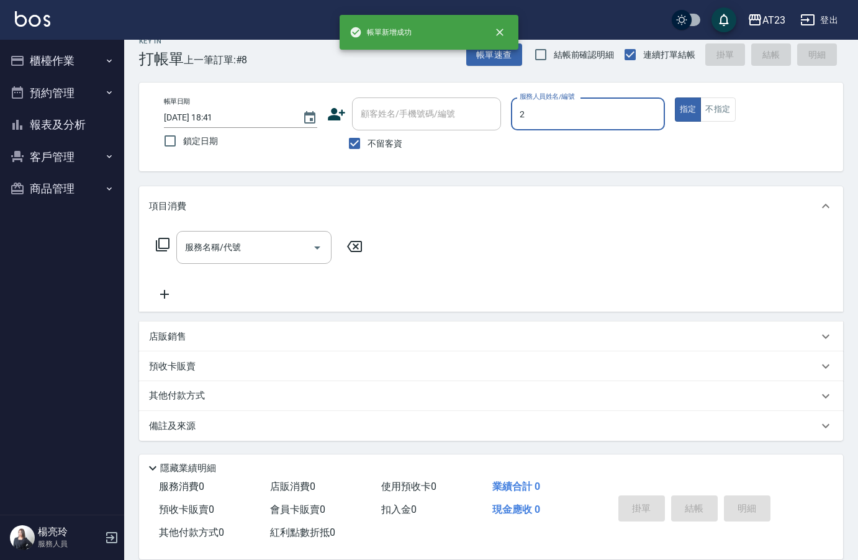
type input "美瑛-2"
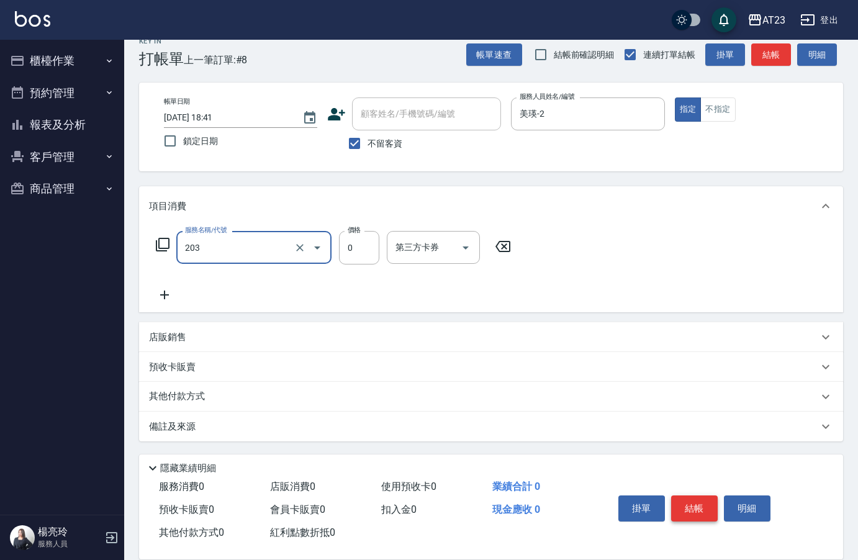
type input "使用洗髮卡(203)"
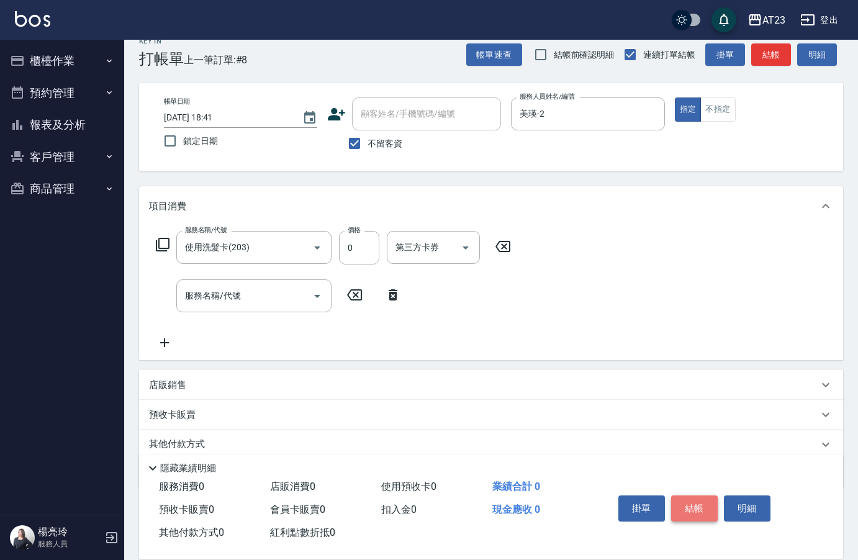
click at [685, 512] on button "結帳" at bounding box center [694, 508] width 47 height 26
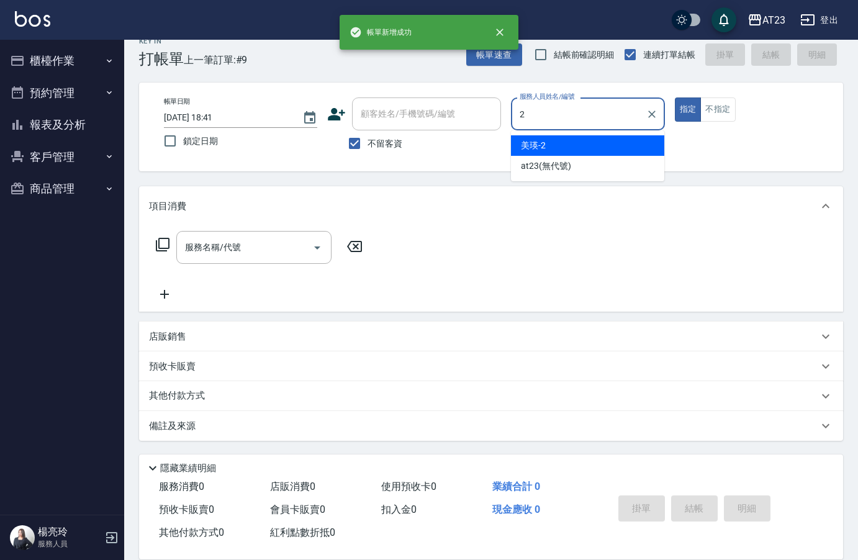
type input "美瑛-2"
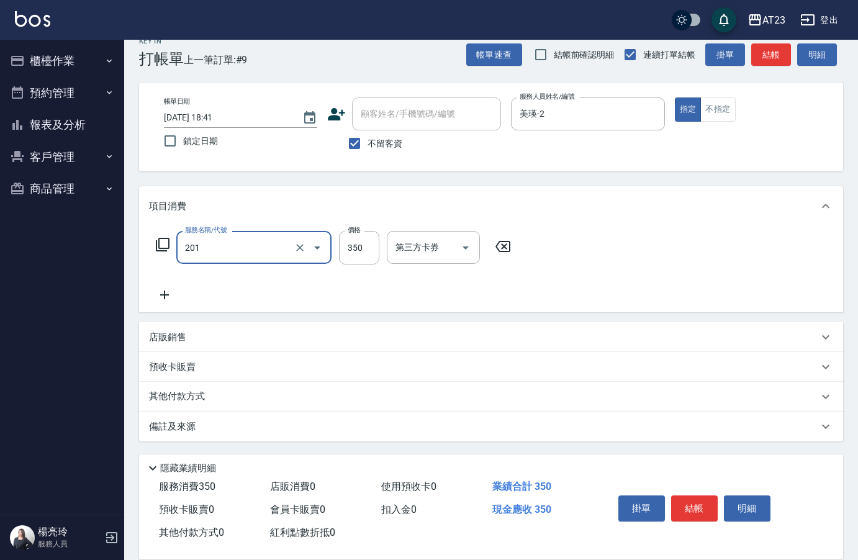
type input "一般洗髮(201)"
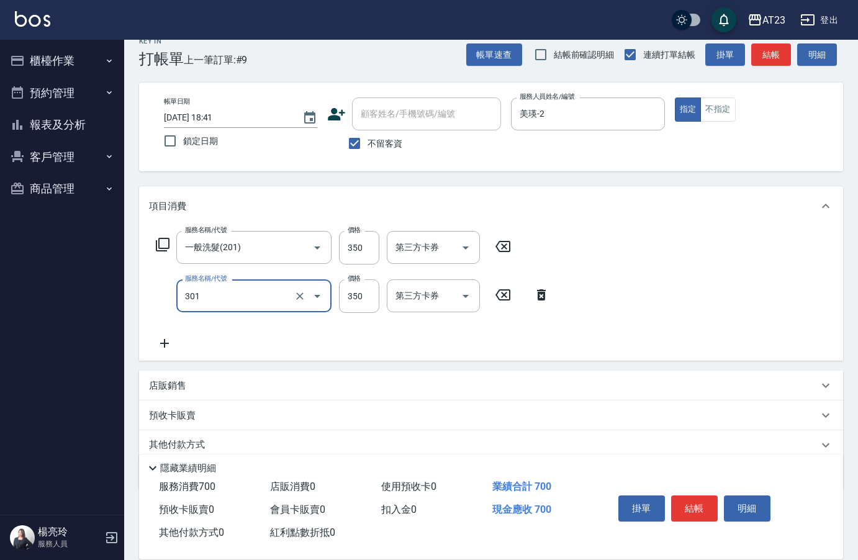
type input "造型剪髮(301)"
type input "500"
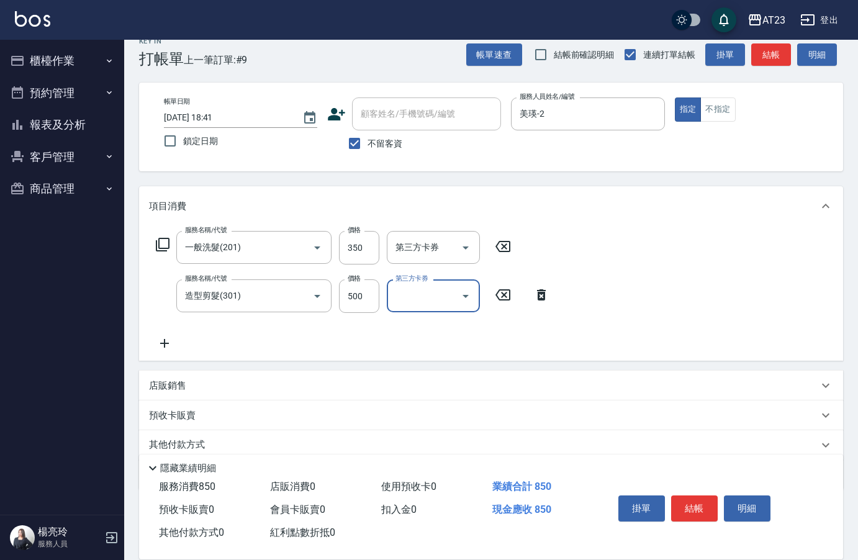
click at [380, 255] on div "服務名稱/代號 一般洗髮(201) 服務名稱/代號 價格 350 價格 第三方卡券 第三方卡券" at bounding box center [333, 248] width 369 height 34
click at [372, 255] on input "350" at bounding box center [359, 248] width 40 height 34
type input "300"
click at [654, 323] on div "服務名稱/代號 一般洗髮(201) 服務名稱/代號 價格 300 價格 第三方卡券 第三方卡券 服務名稱/代號 造型剪髮(301) 服務名稱/代號 價格 50…" at bounding box center [491, 293] width 704 height 135
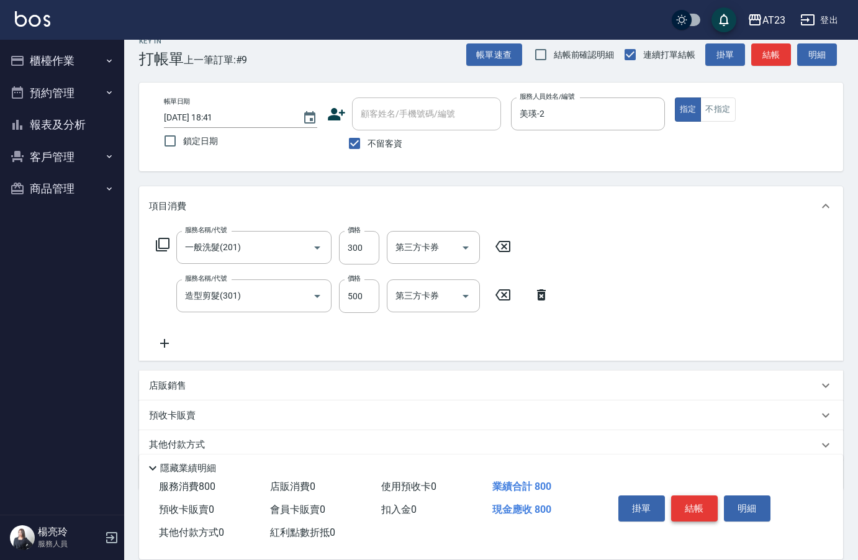
click at [680, 495] on button "結帳" at bounding box center [694, 508] width 47 height 26
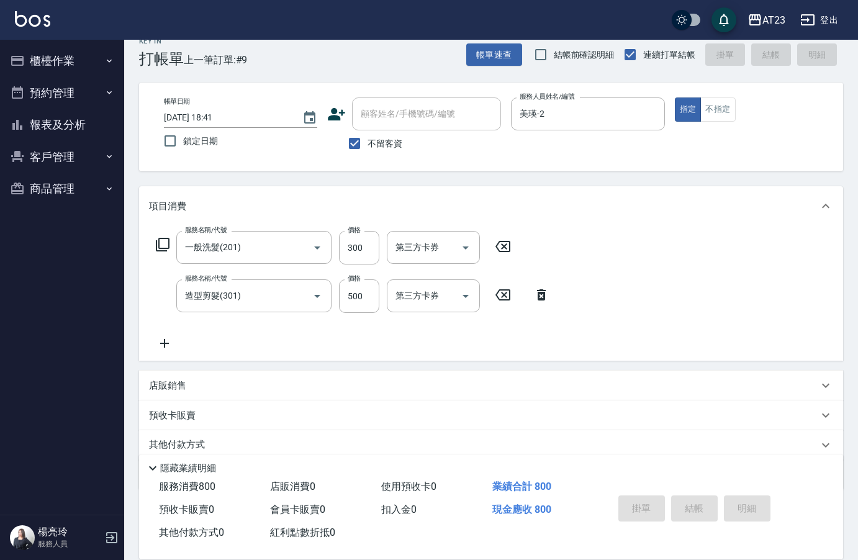
type input "[DATE] 18:42"
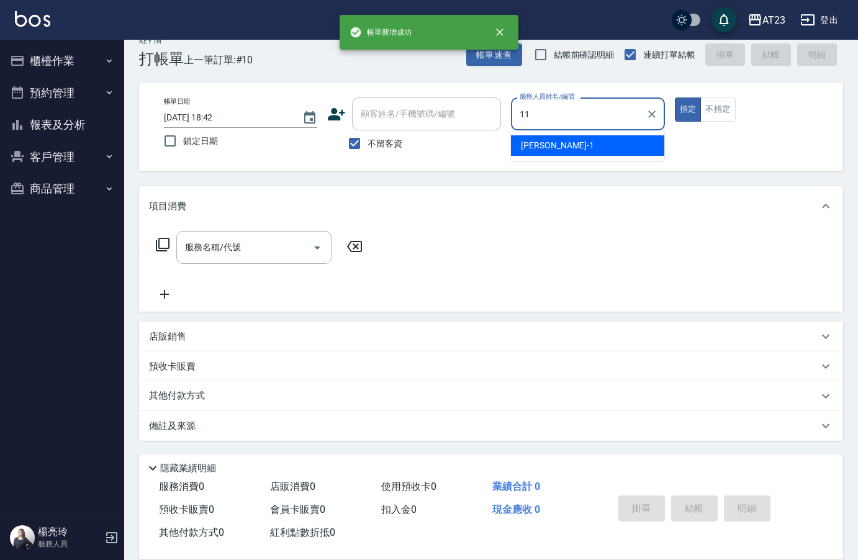
type input "JUN-11"
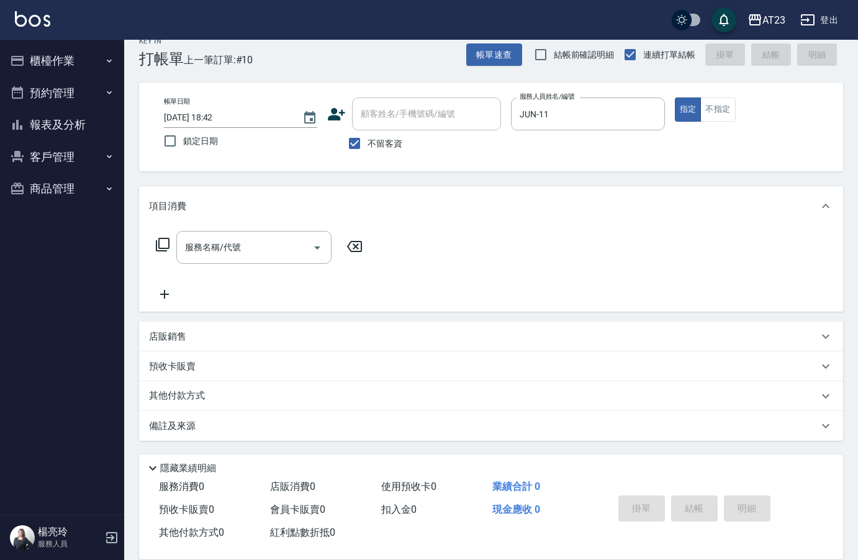
click at [169, 246] on div "服務名稱/代號 服務名稱/代號" at bounding box center [259, 247] width 221 height 33
click at [161, 245] on icon at bounding box center [162, 244] width 15 height 15
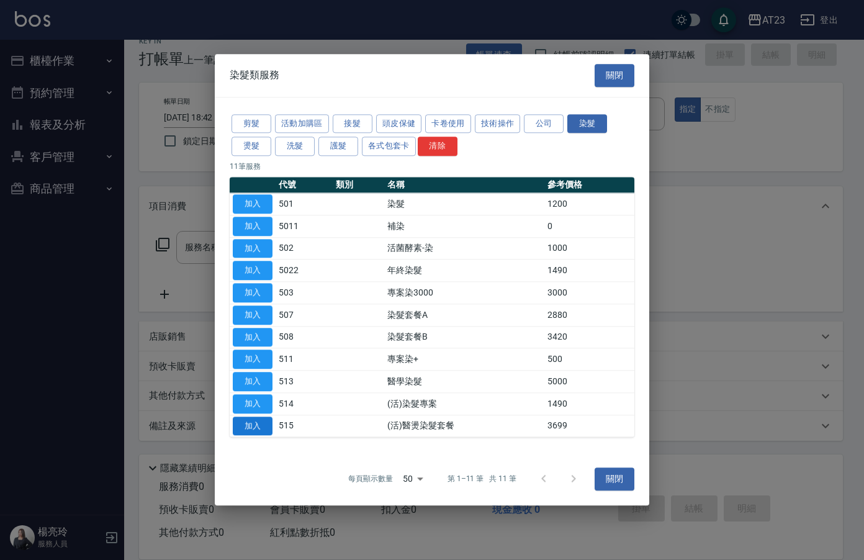
click at [247, 430] on button "加入" at bounding box center [253, 426] width 40 height 19
type input "(活)醫燙染髮套餐(515)"
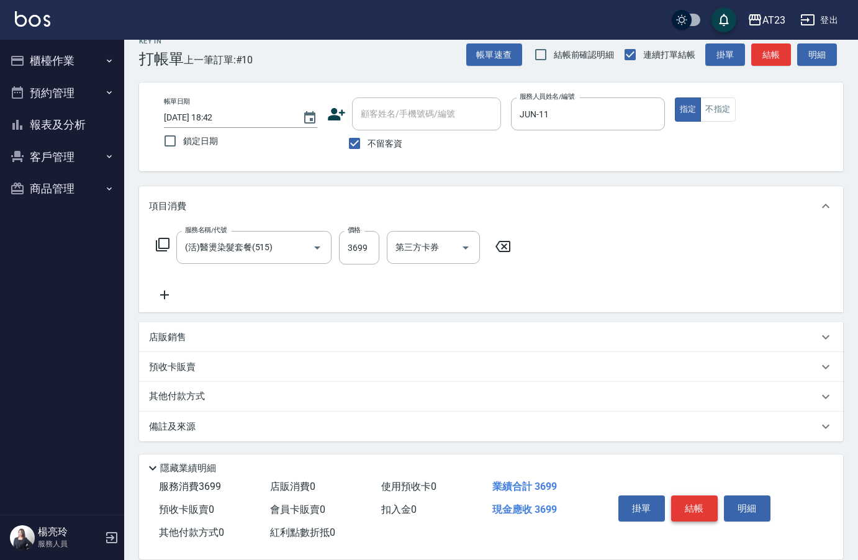
click at [700, 513] on button "結帳" at bounding box center [694, 508] width 47 height 26
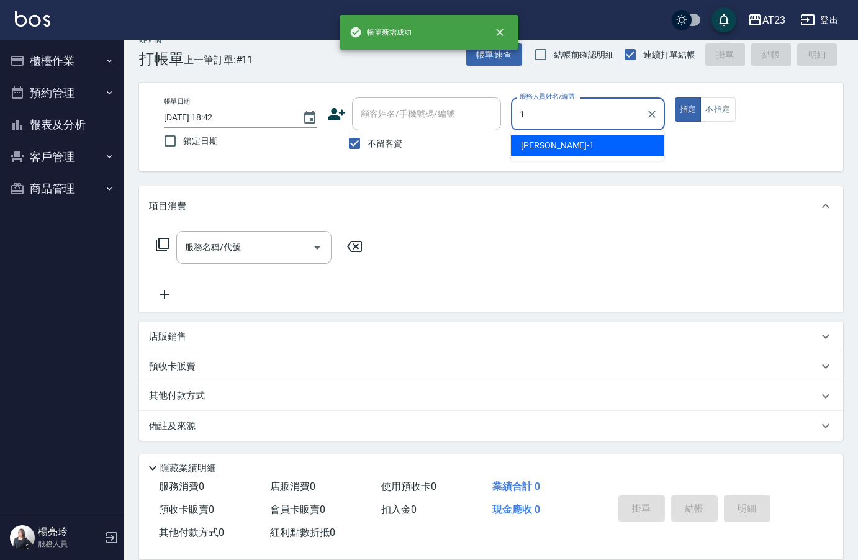
type input "[PERSON_NAME]-1"
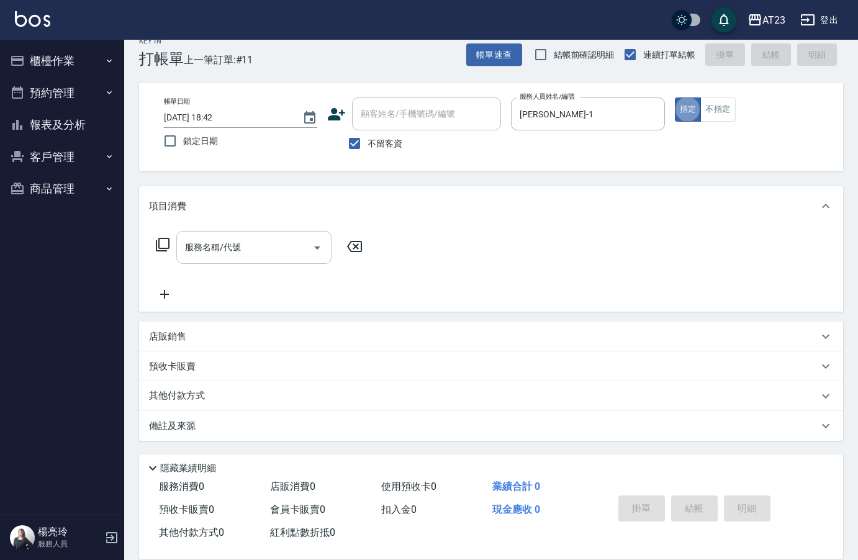
click at [227, 250] on div "服務名稱/代號 服務名稱/代號" at bounding box center [253, 247] width 155 height 33
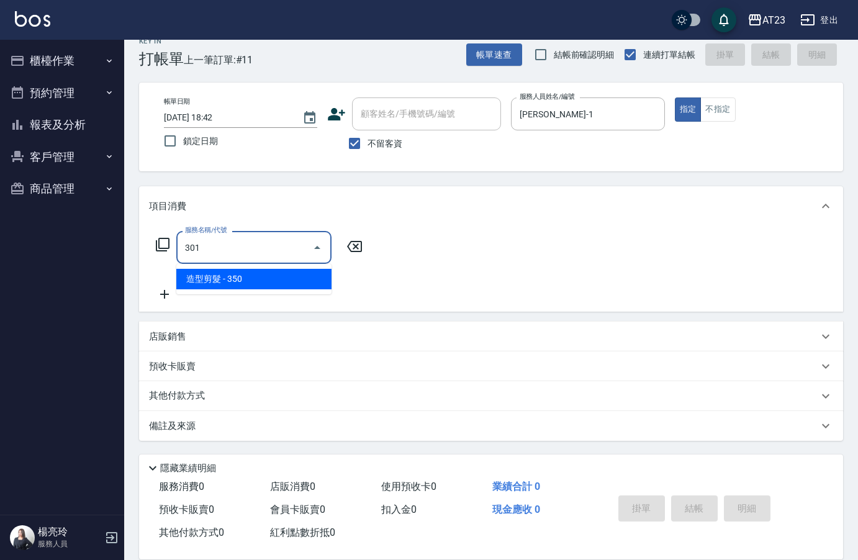
type input "造型剪髮(301)"
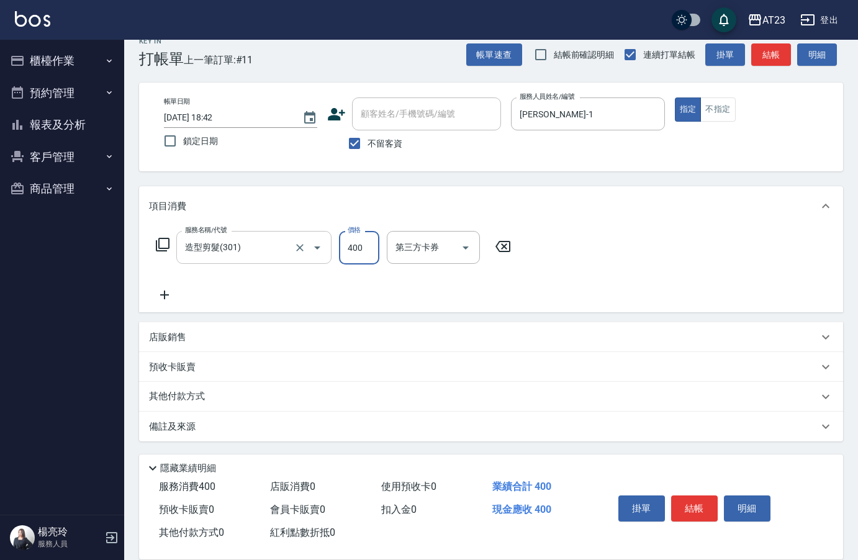
type input "400"
click at [159, 245] on icon at bounding box center [163, 245] width 14 height 14
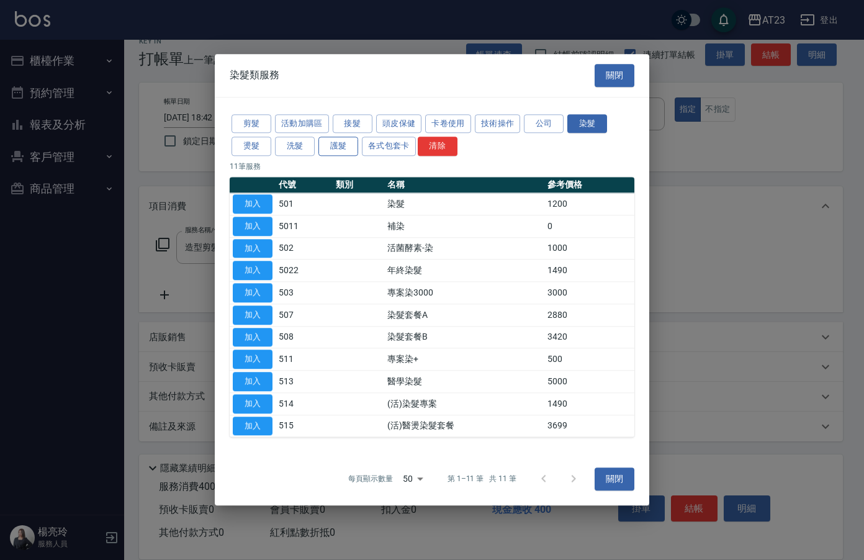
click at [335, 150] on button "護髮" at bounding box center [338, 146] width 40 height 19
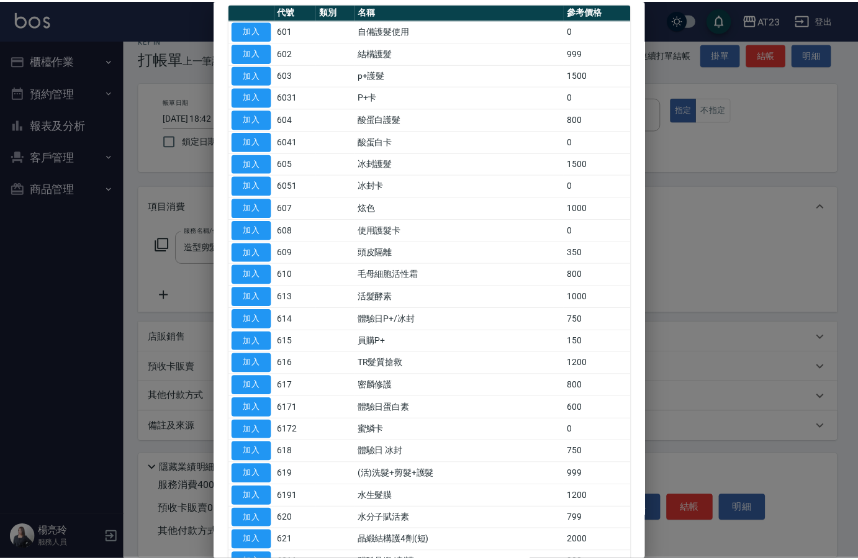
scroll to position [248, 0]
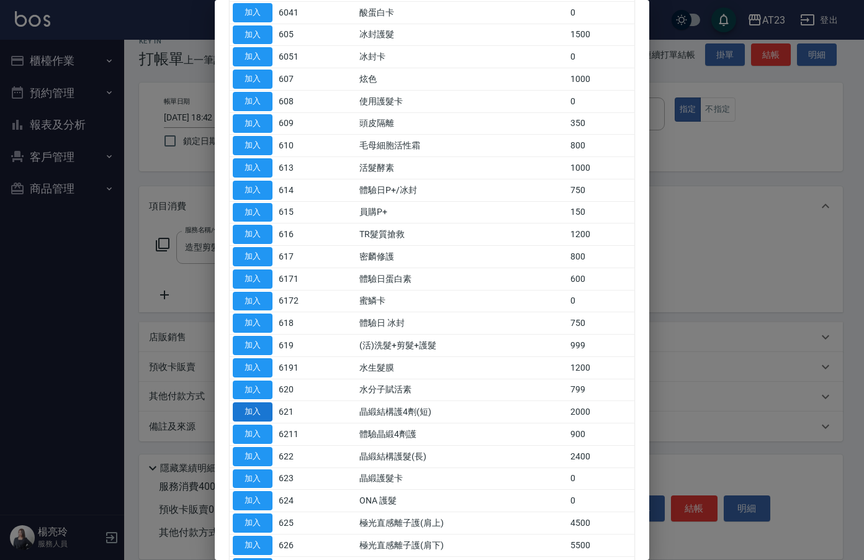
click at [265, 406] on button "加入" at bounding box center [253, 411] width 40 height 19
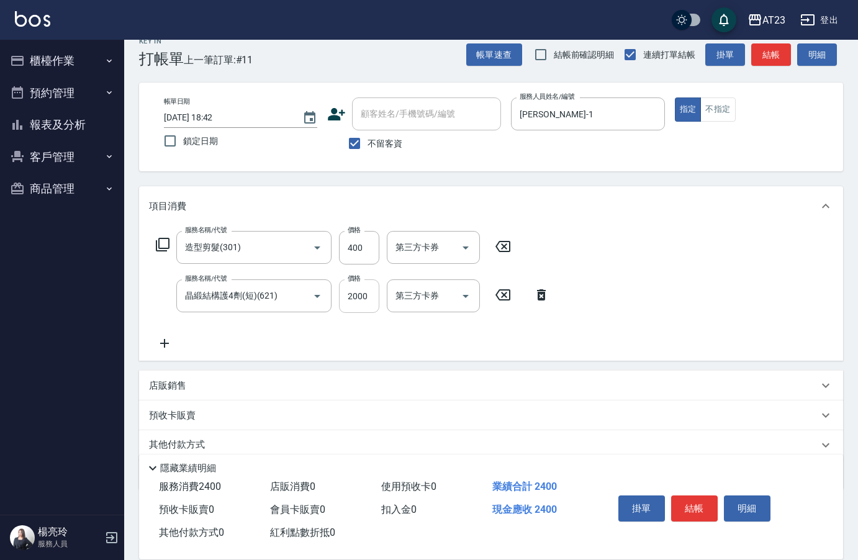
click at [351, 299] on input "2000" at bounding box center [359, 296] width 40 height 34
type input "1500"
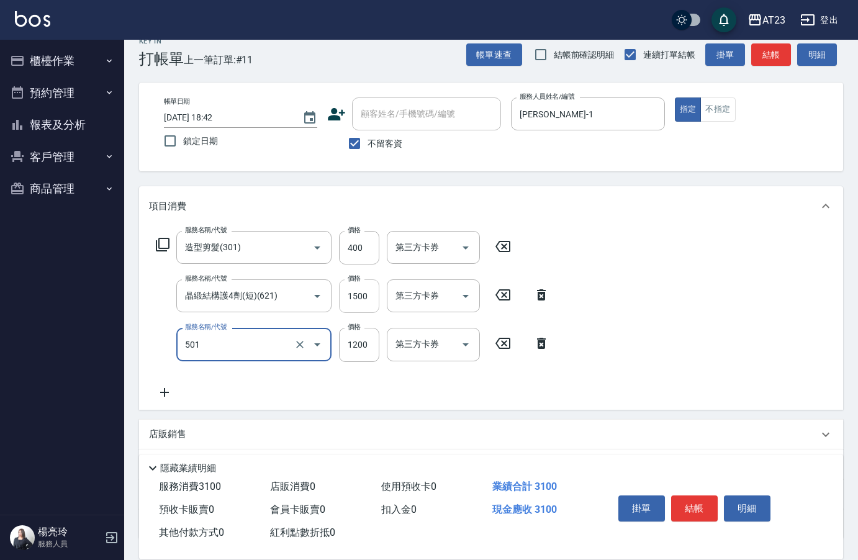
type input "染髮(501)"
type input "1500"
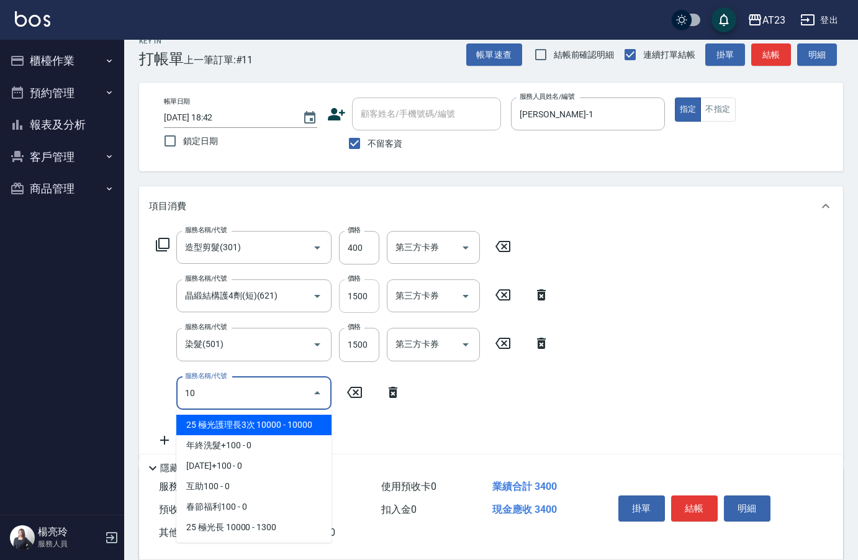
type input "1"
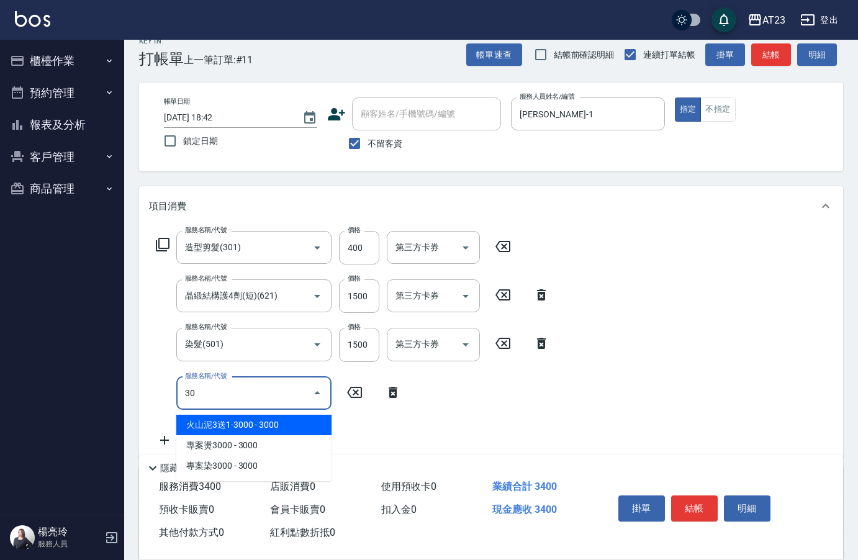
type input "3"
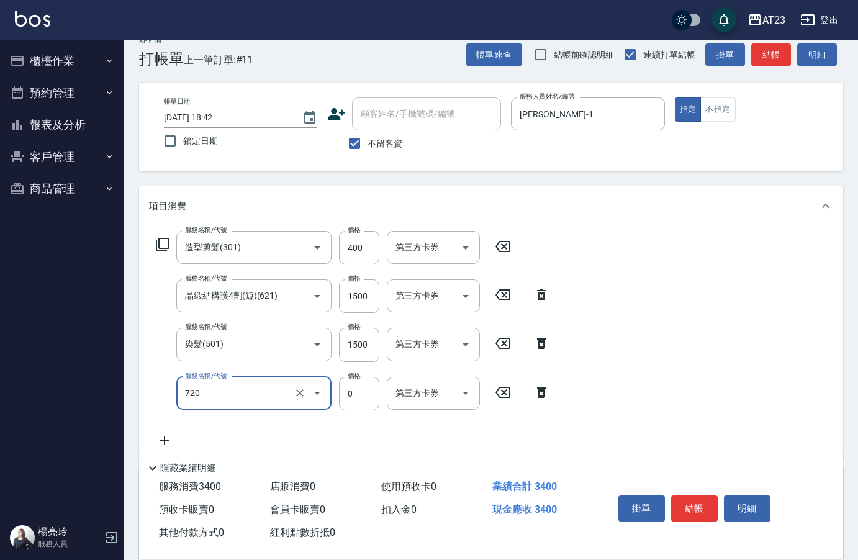
type input "互助200(720)"
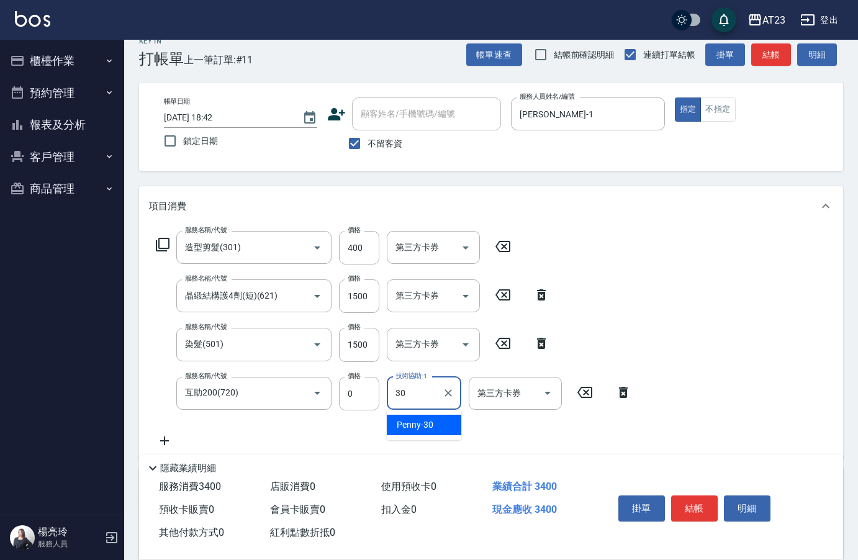
type input "Penny-30"
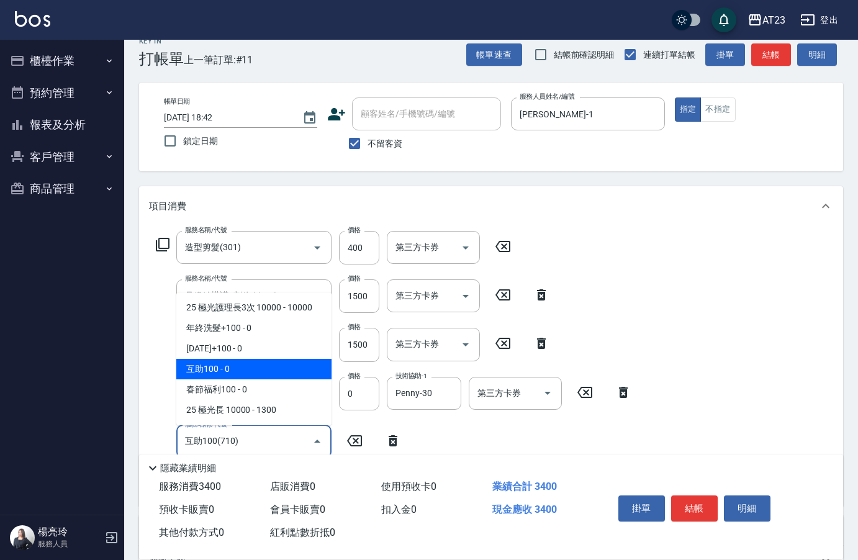
type input "互助100(710)"
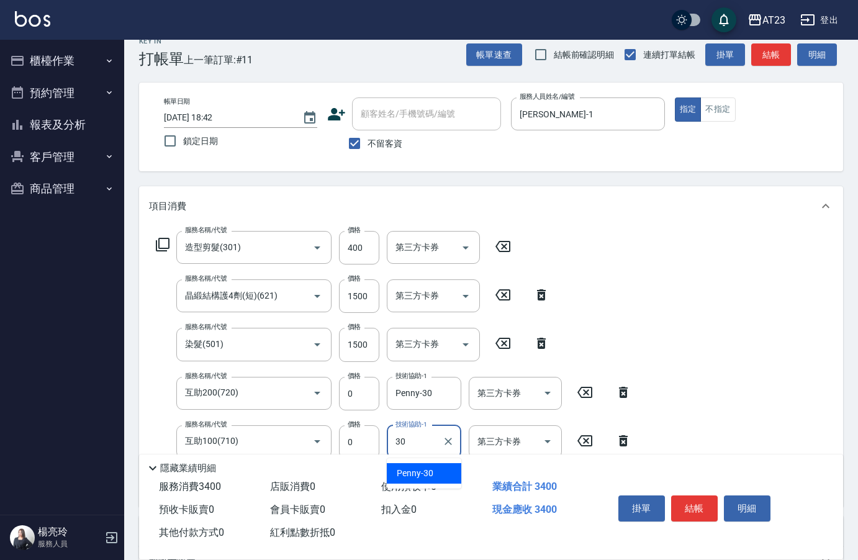
type input "Penny-30"
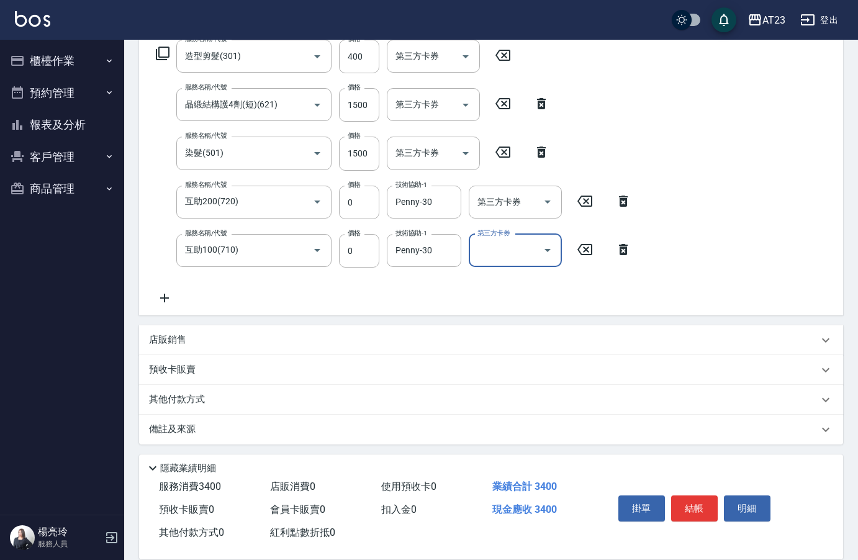
scroll to position [212, 0]
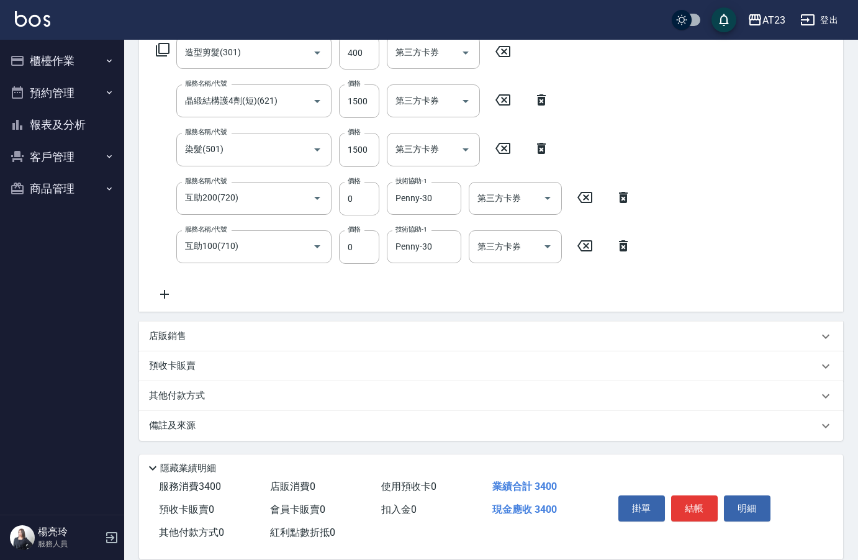
click at [190, 396] on p "其他付款方式" at bounding box center [180, 396] width 62 height 14
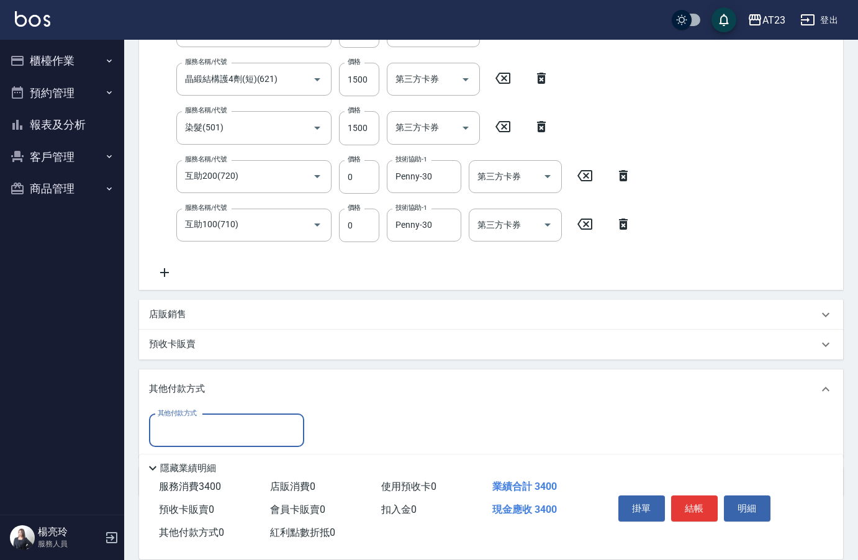
scroll to position [0, 0]
click at [193, 420] on input "其他付款方式" at bounding box center [227, 431] width 144 height 22
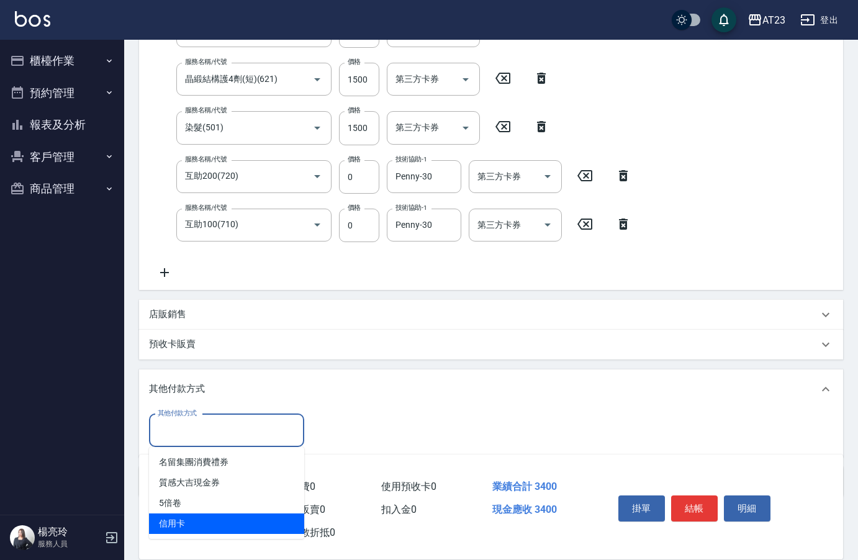
drag, startPoint x: 191, startPoint y: 528, endPoint x: 201, endPoint y: 523, distance: 11.1
click at [191, 528] on span "信用卡" at bounding box center [226, 523] width 155 height 20
type input "信用卡"
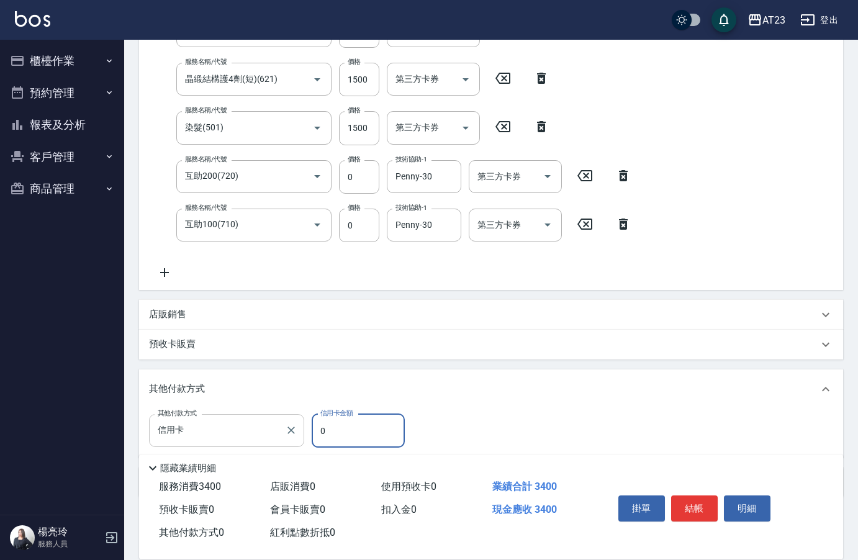
drag, startPoint x: 346, startPoint y: 430, endPoint x: 273, endPoint y: 418, distance: 74.2
click at [273, 418] on div "其他付款方式 信用卡 其他付款方式 信用卡金額 0 信用卡金額" at bounding box center [280, 431] width 263 height 34
type input "3400"
click at [695, 513] on button "結帳" at bounding box center [694, 508] width 47 height 26
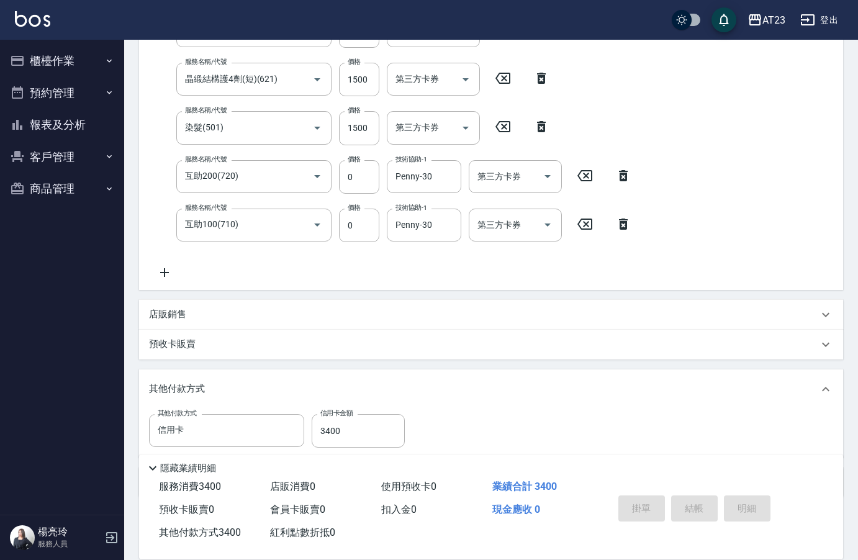
type input "[DATE] 18:43"
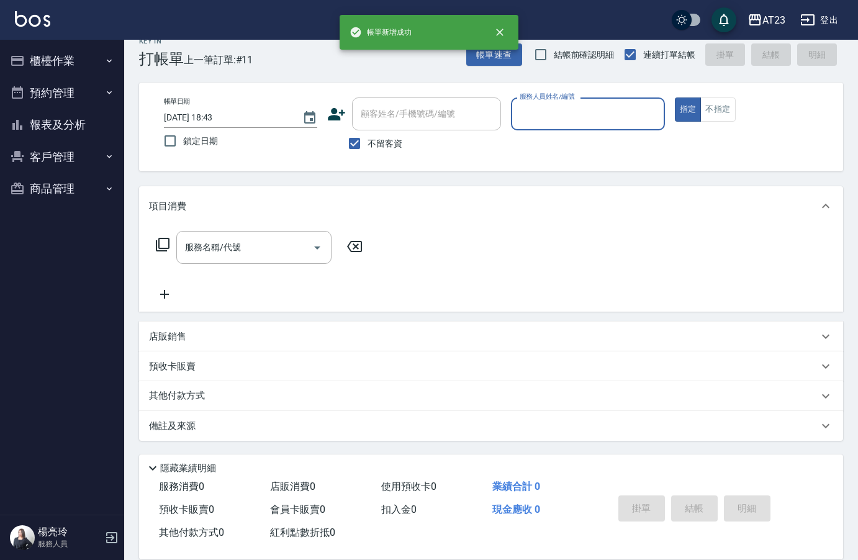
scroll to position [17, 0]
type input "JUN-11"
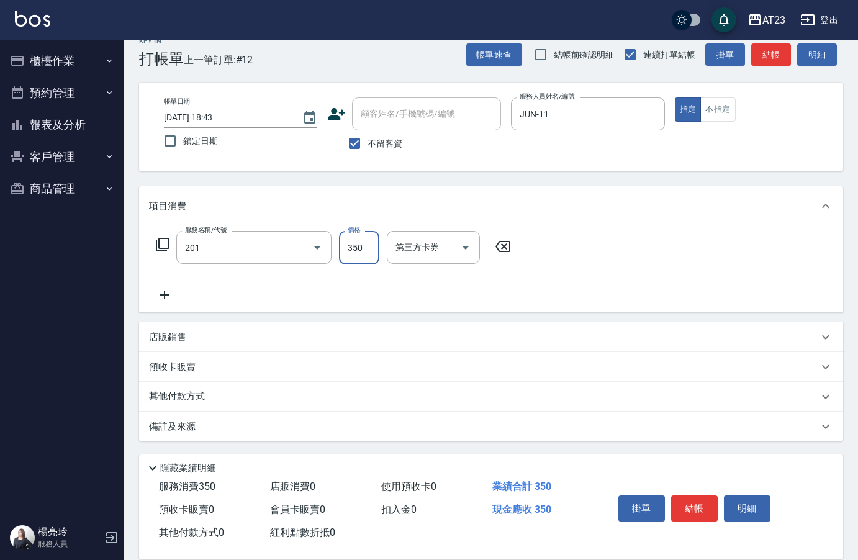
type input "一般洗髮(201)"
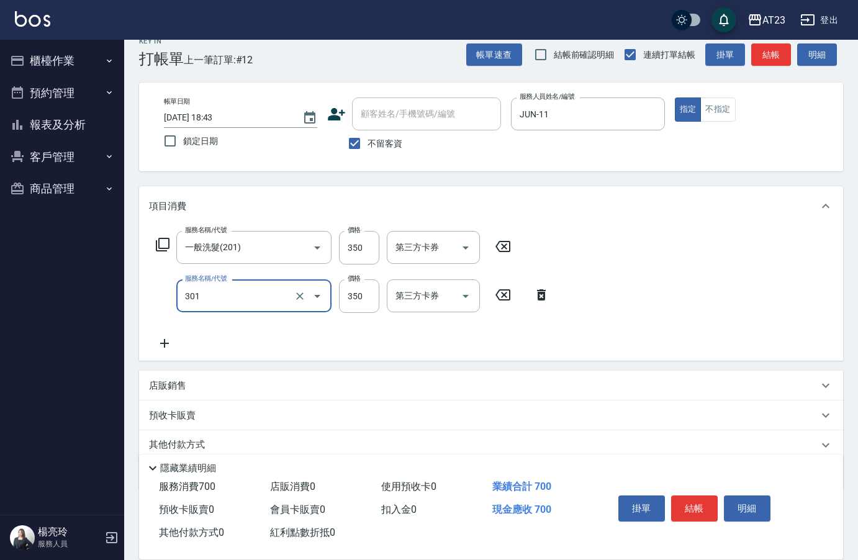
type input "造型剪髮(301)"
type input "400"
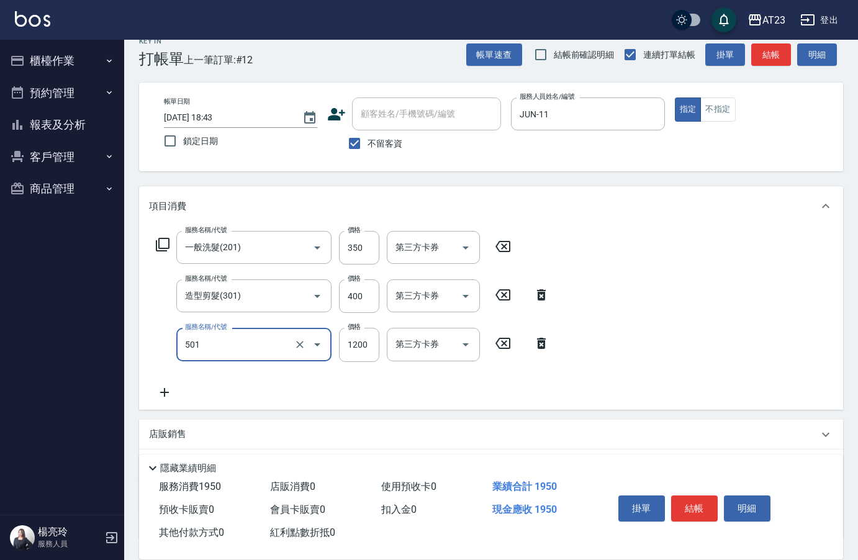
type input "染髮(501)"
click at [710, 503] on button "結帳" at bounding box center [694, 508] width 47 height 26
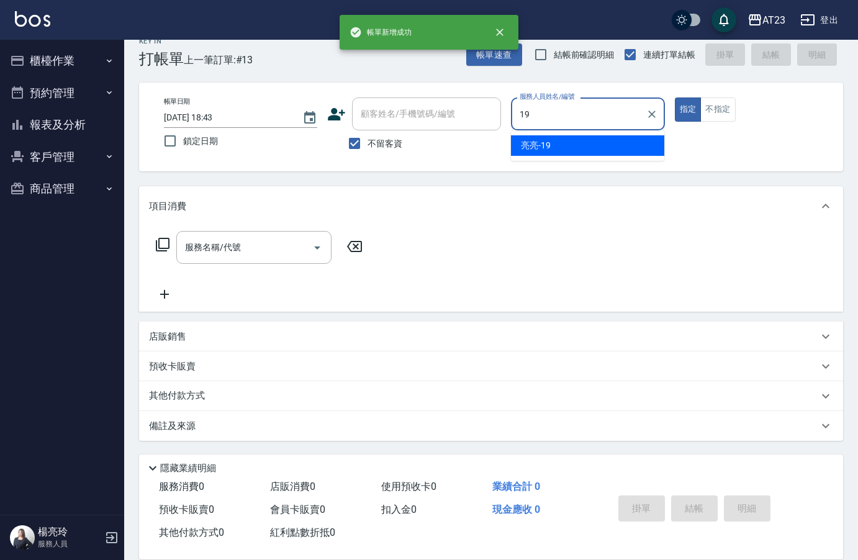
type input "[PERSON_NAME]-19"
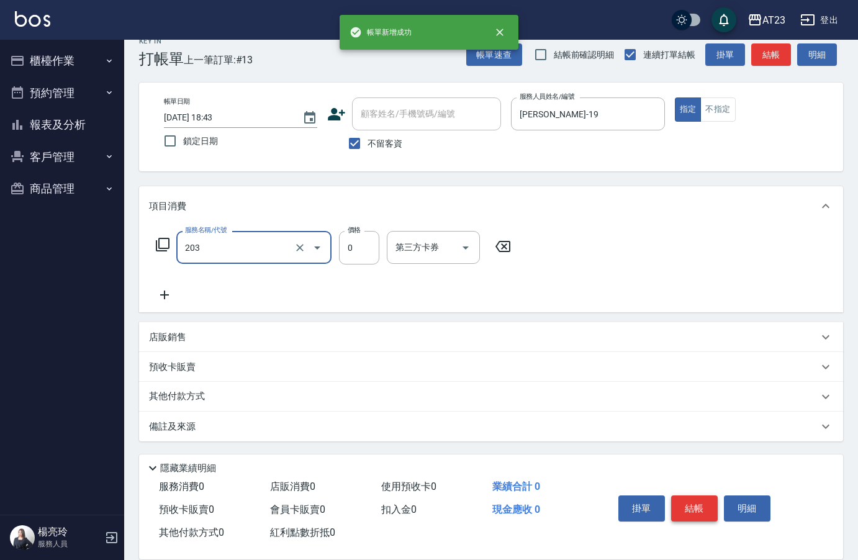
type input "使用洗髮卡(203)"
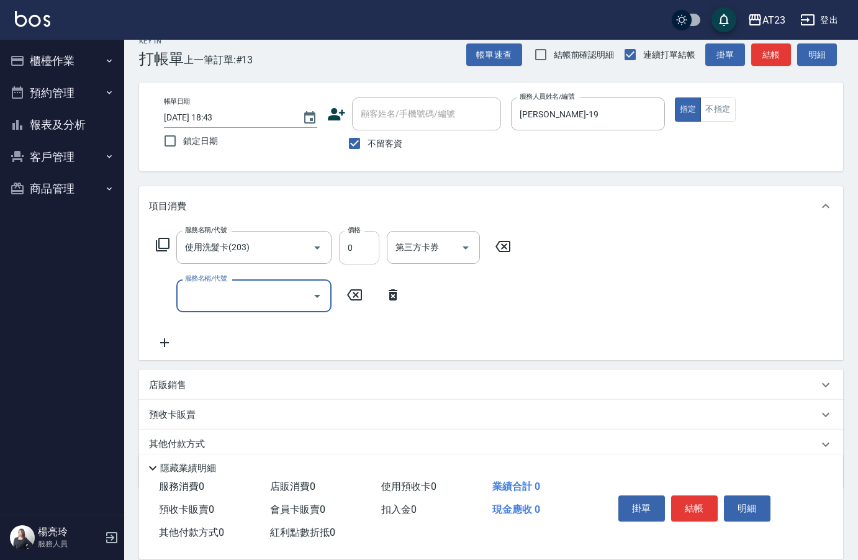
click at [367, 238] on input "0" at bounding box center [359, 248] width 40 height 34
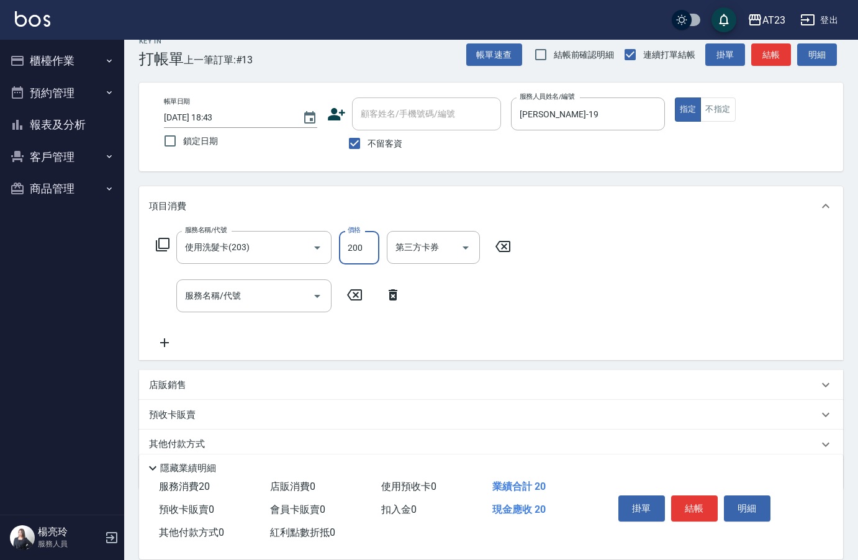
type input "200"
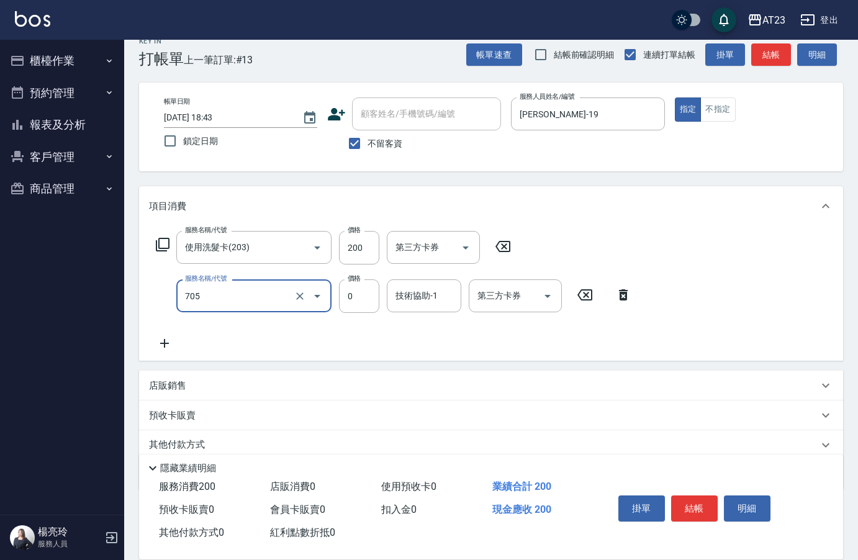
type input "互助50(705)"
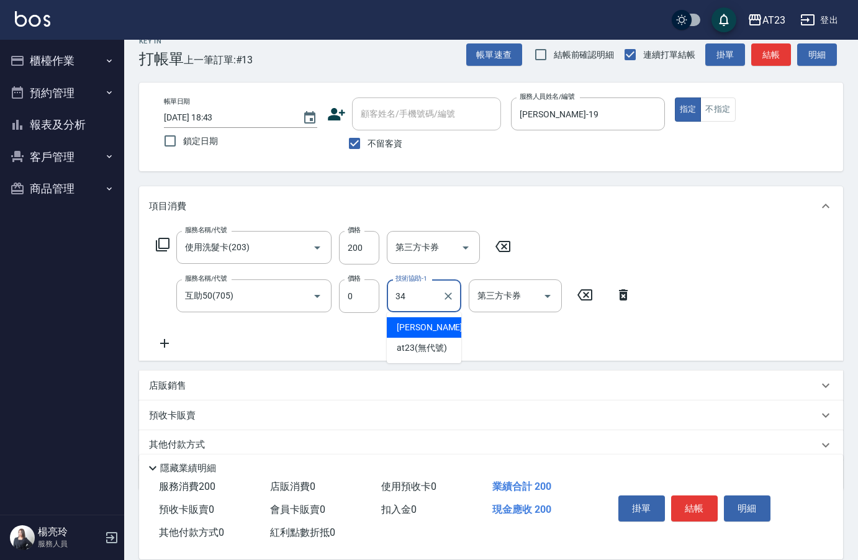
type input "[PERSON_NAME]-34"
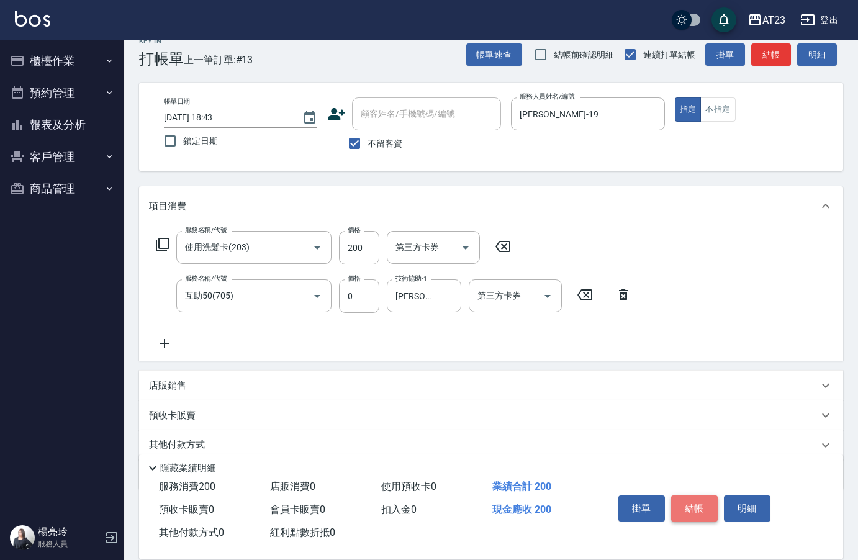
click at [698, 502] on button "結帳" at bounding box center [694, 508] width 47 height 26
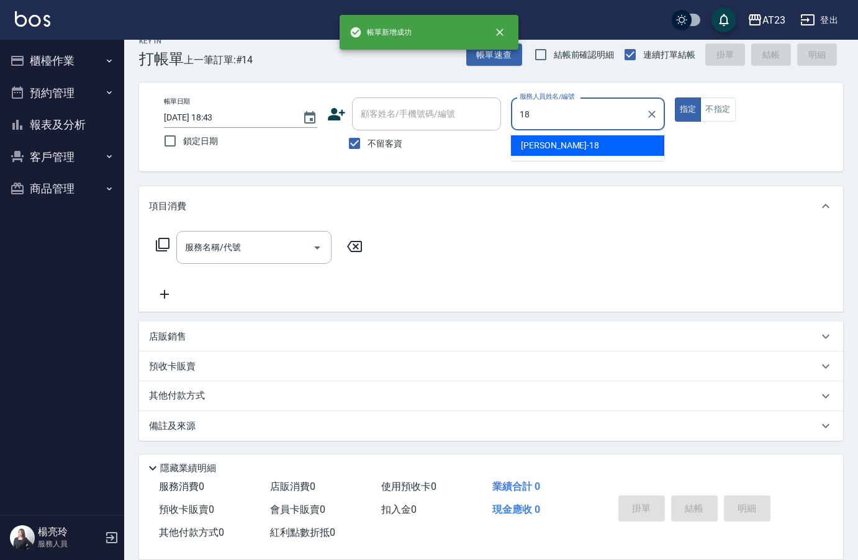
type input "[PERSON_NAME]-18"
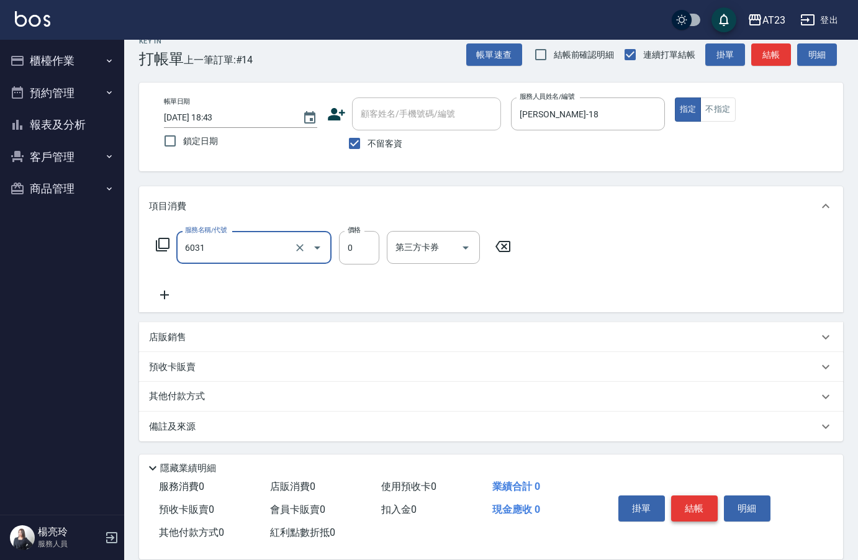
type input "P+卡(6031)"
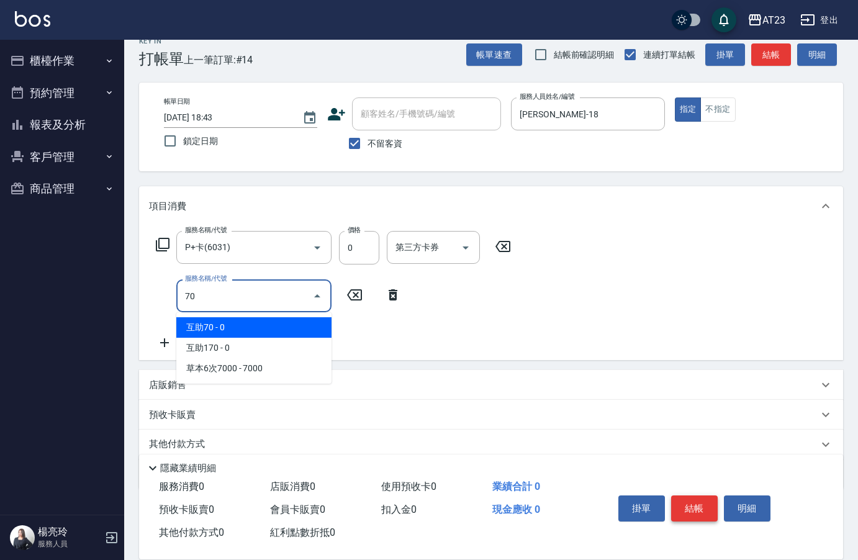
type input "7"
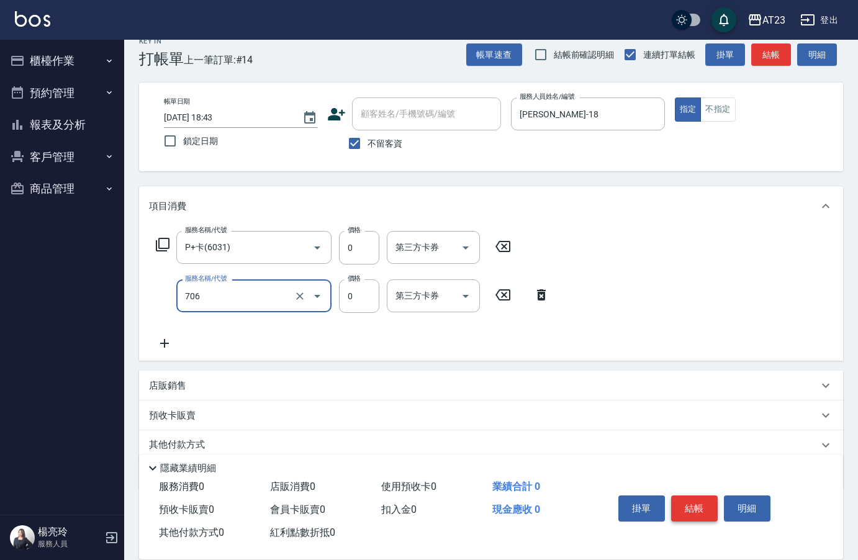
type input "互助60(706)"
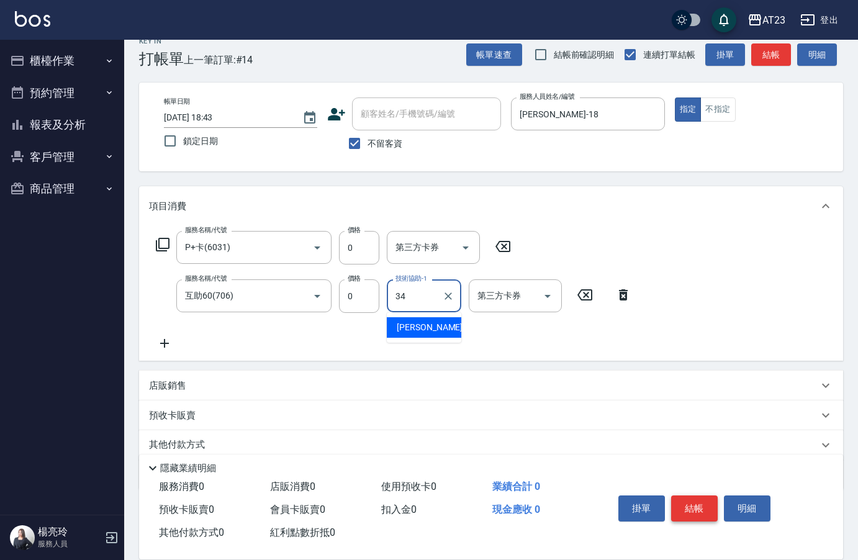
type input "[PERSON_NAME]-34"
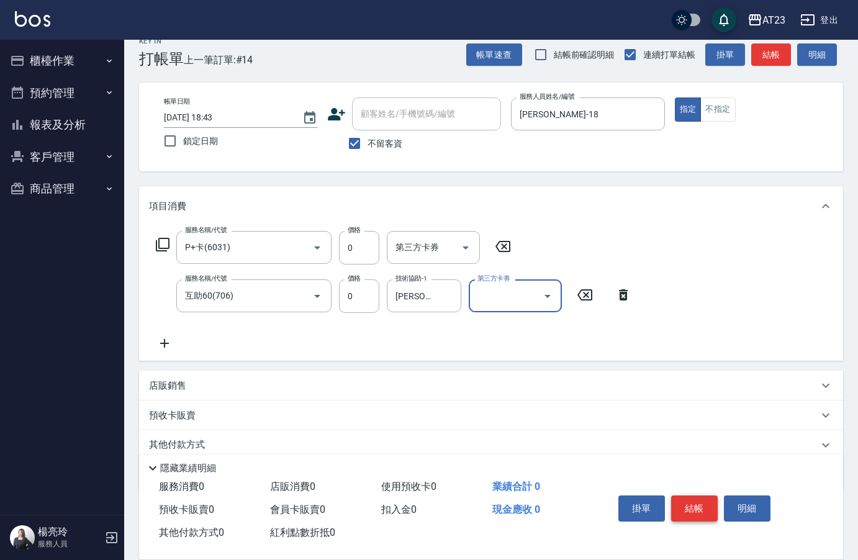
click at [698, 502] on button "結帳" at bounding box center [694, 508] width 47 height 26
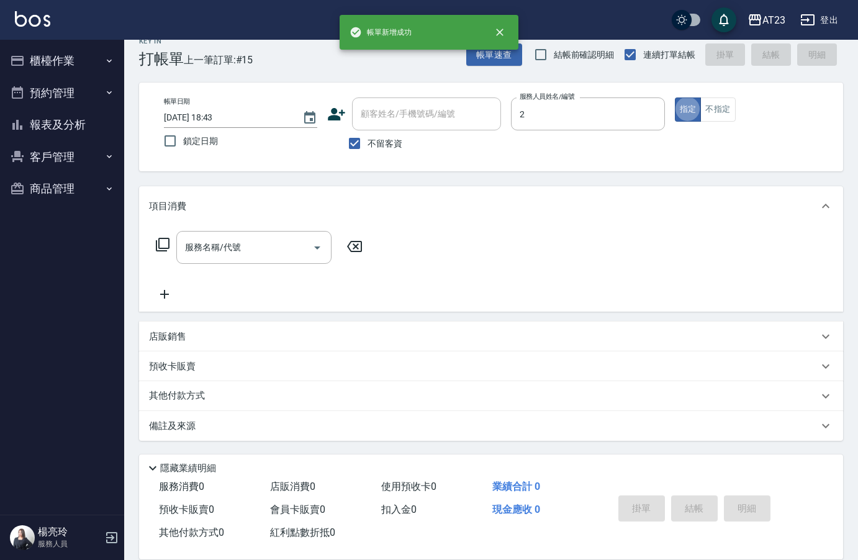
type input "美瑛-2"
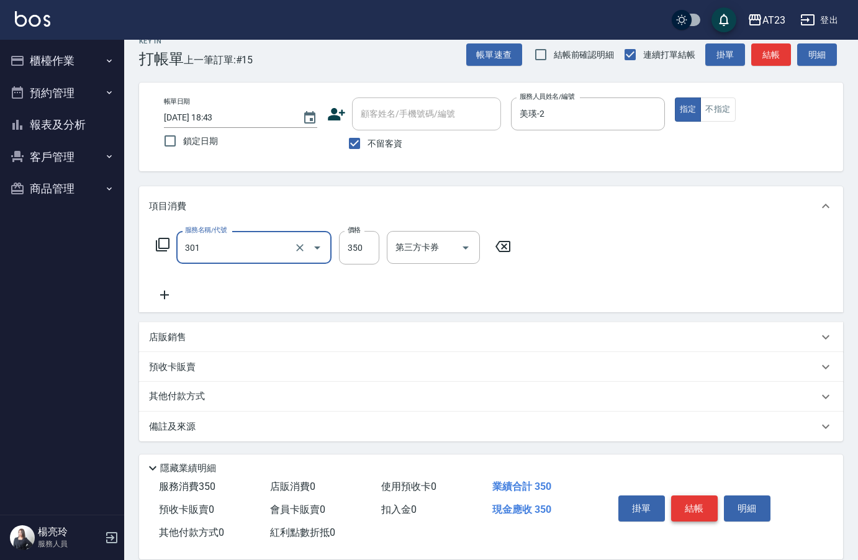
type input "造型剪髮(301)"
type input "500"
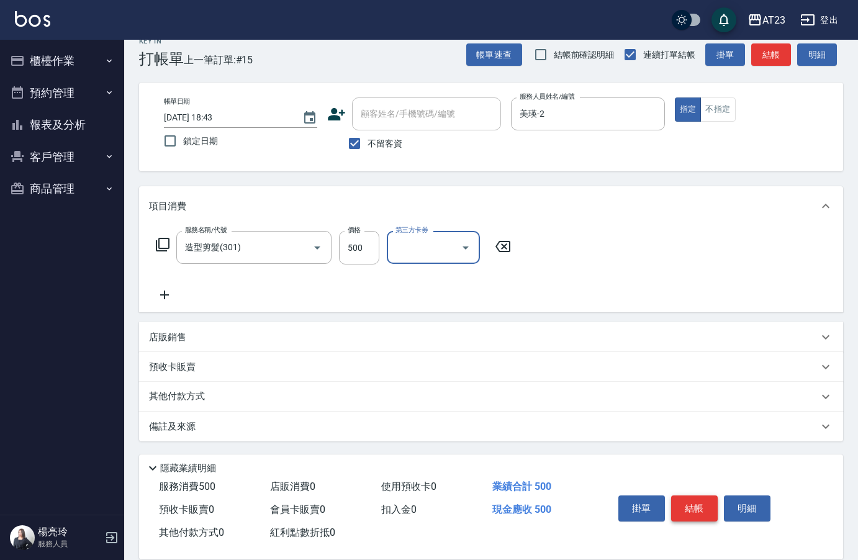
click at [698, 502] on button "結帳" at bounding box center [694, 508] width 47 height 26
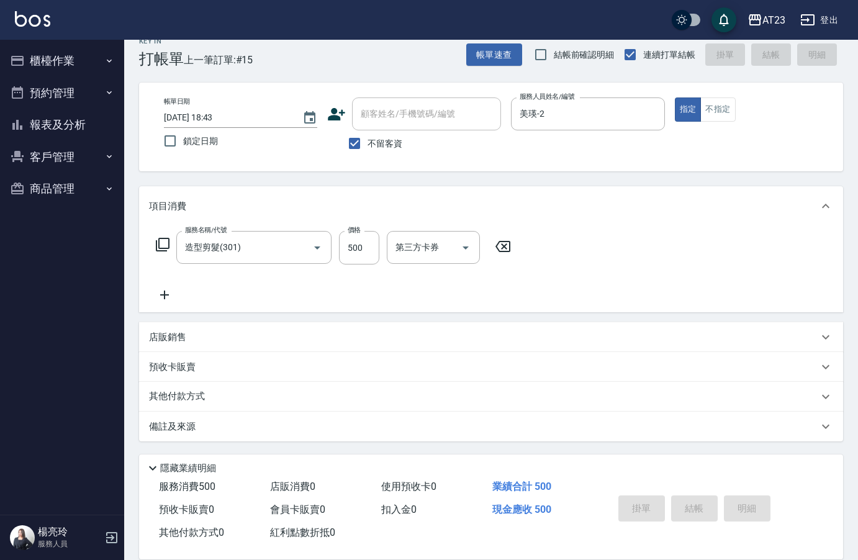
type input "[DATE] 18:44"
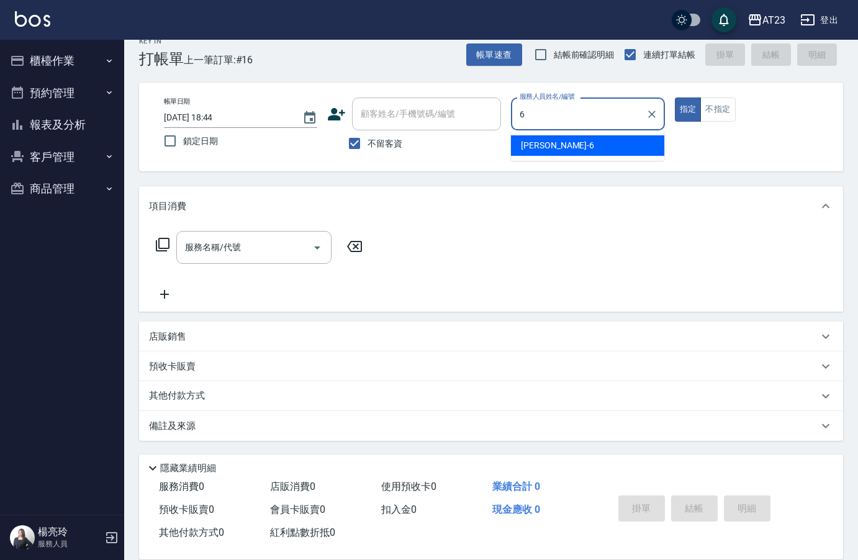
type input "Joann-6"
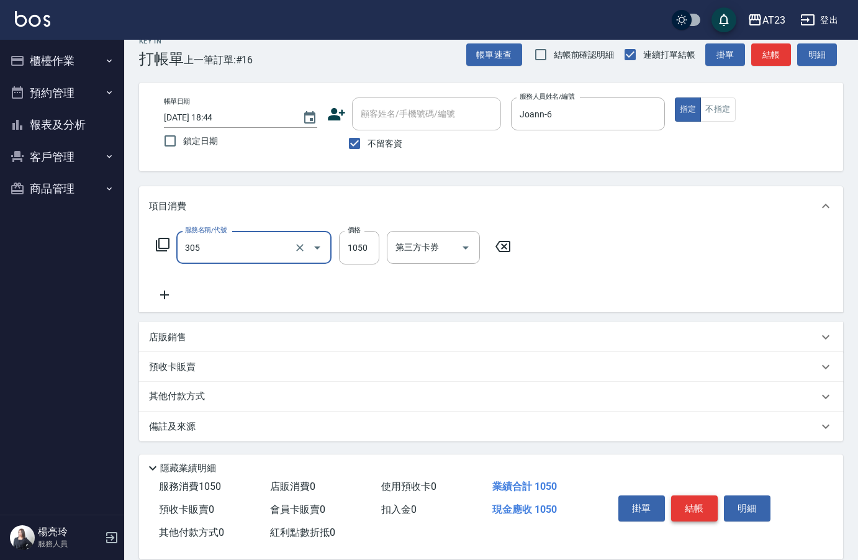
type input "成人剪髮卡(305)"
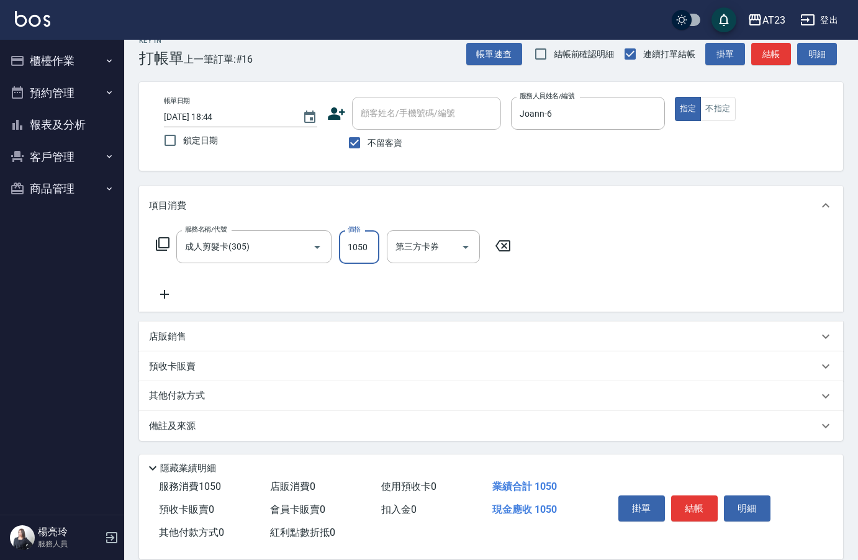
click at [194, 390] on p "其他付款方式" at bounding box center [180, 396] width 62 height 14
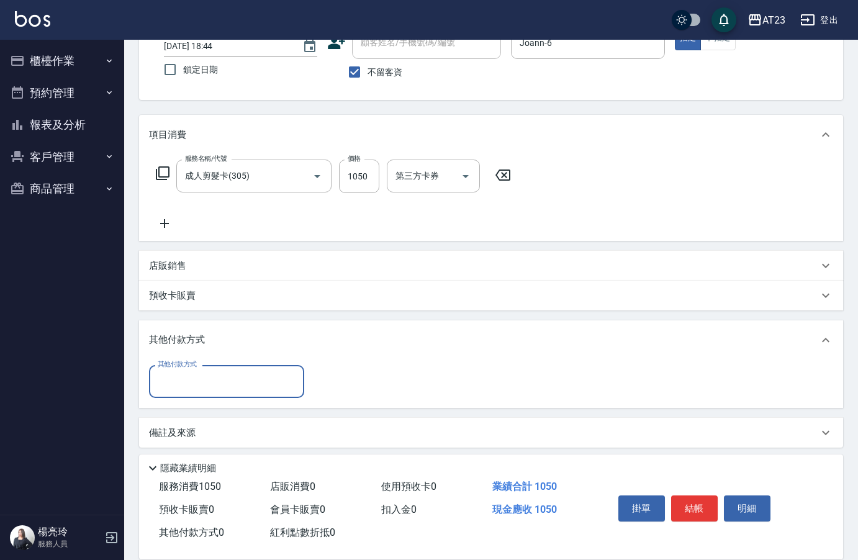
scroll to position [92, 0]
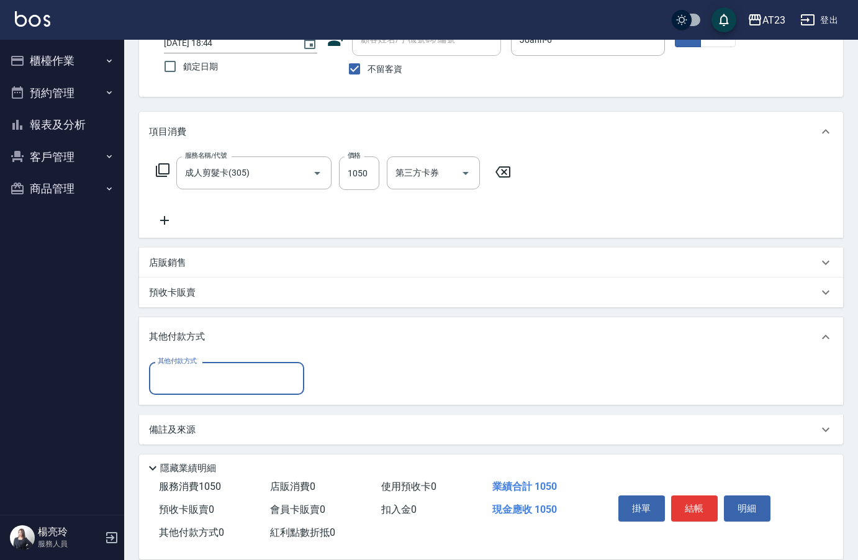
click at [202, 390] on div "其他付款方式" at bounding box center [226, 378] width 155 height 33
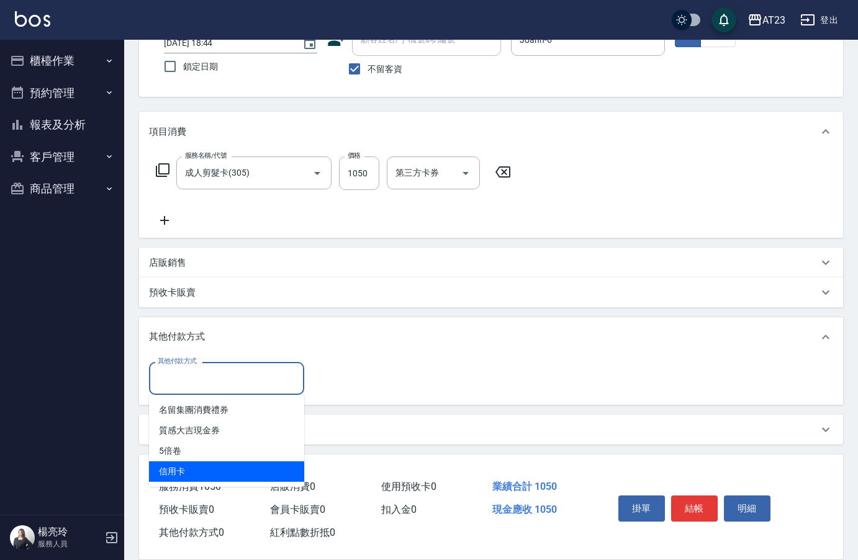
click at [206, 472] on span "信用卡" at bounding box center [226, 471] width 155 height 20
type input "信用卡"
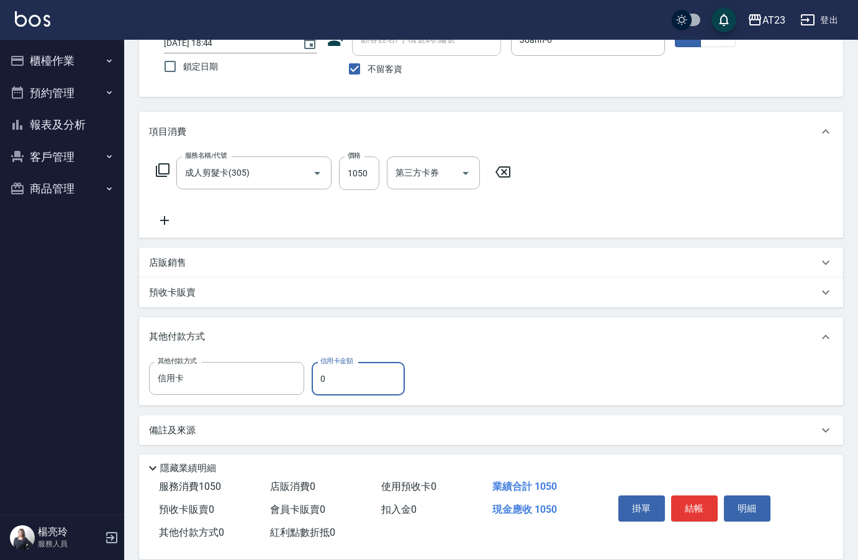
drag, startPoint x: 320, startPoint y: 382, endPoint x: 258, endPoint y: 397, distance: 63.8
click at [293, 385] on div "其他付款方式 信用卡 其他付款方式 信用卡金額 0 信用卡金額" at bounding box center [280, 379] width 263 height 34
type input "1050"
drag, startPoint x: 679, startPoint y: 508, endPoint x: 670, endPoint y: 508, distance: 8.7
click at [679, 508] on button "結帳" at bounding box center [694, 508] width 47 height 26
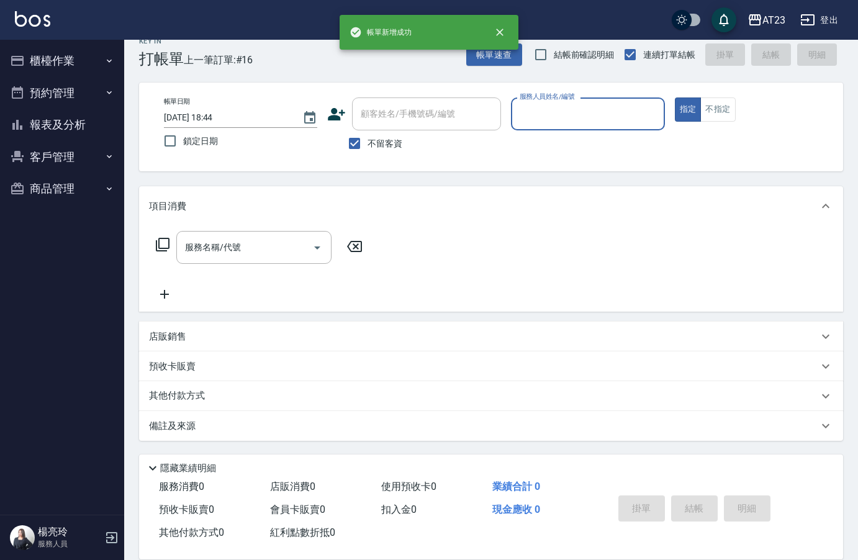
scroll to position [17, 0]
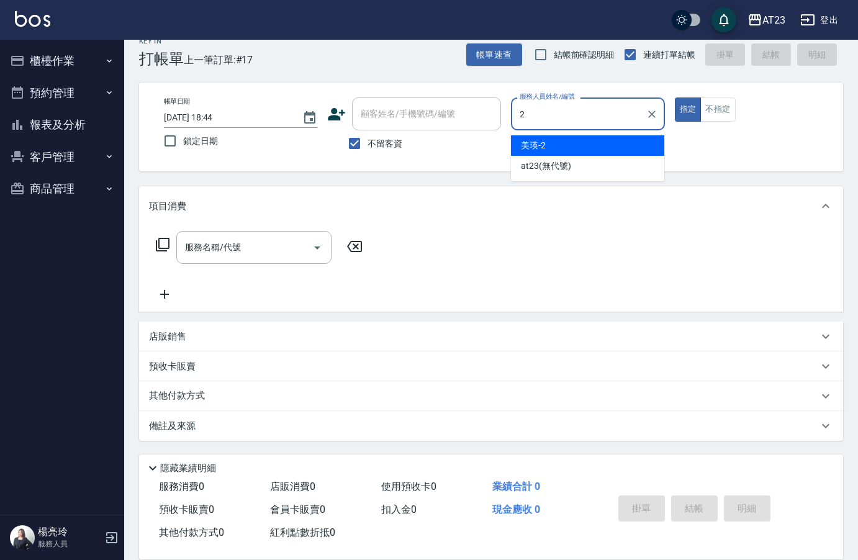
type input "美瑛-2"
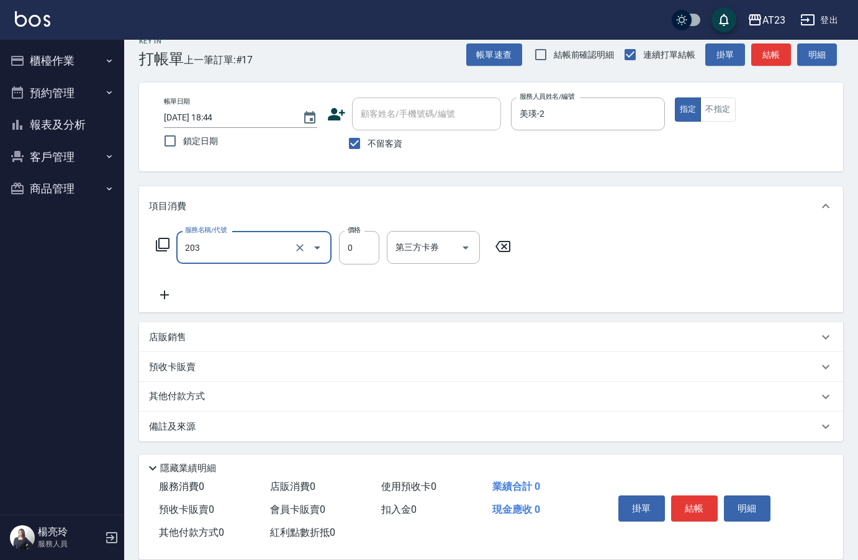
type input "使用洗髮卡(203)"
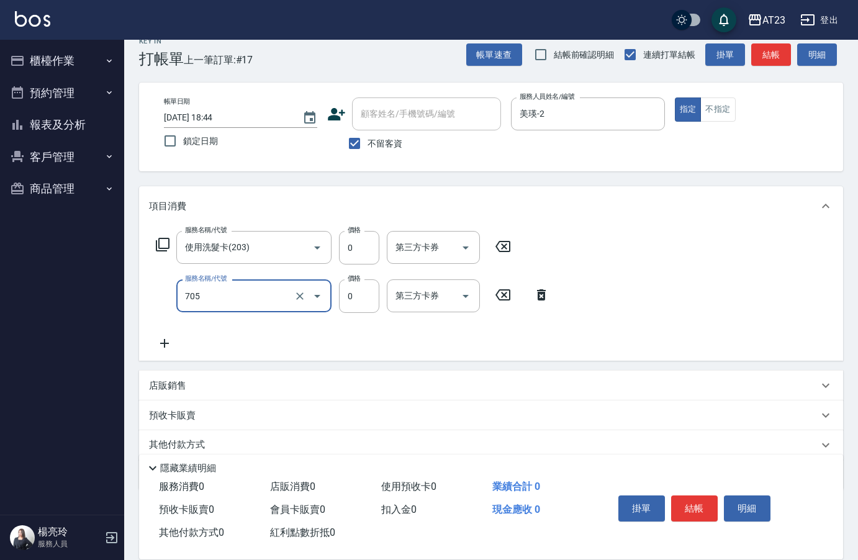
type input "互助50(705)"
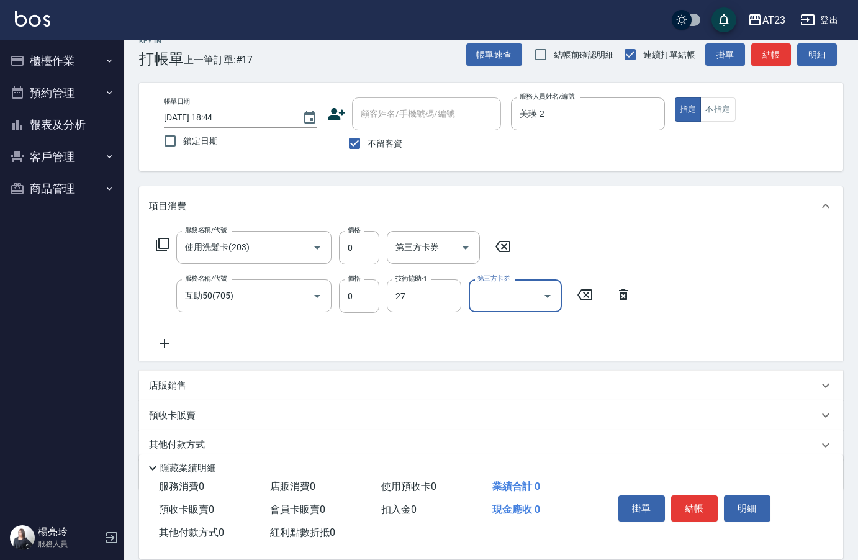
type input "LiLi-27"
click at [698, 501] on button "結帳" at bounding box center [694, 508] width 47 height 26
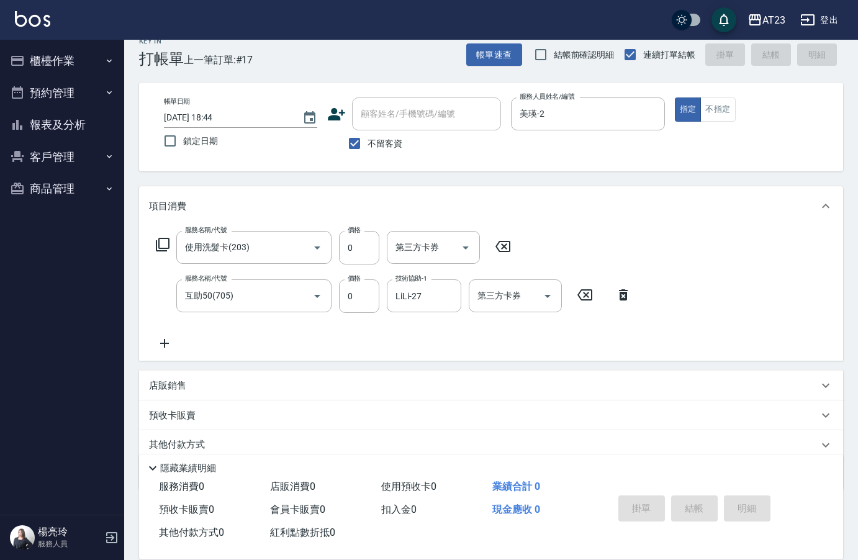
type input "[DATE] 18:46"
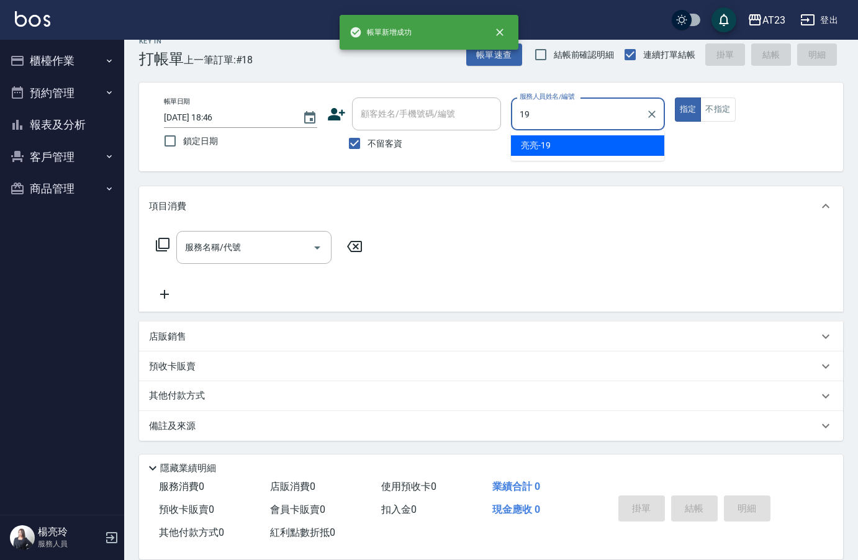
type input "[PERSON_NAME]-19"
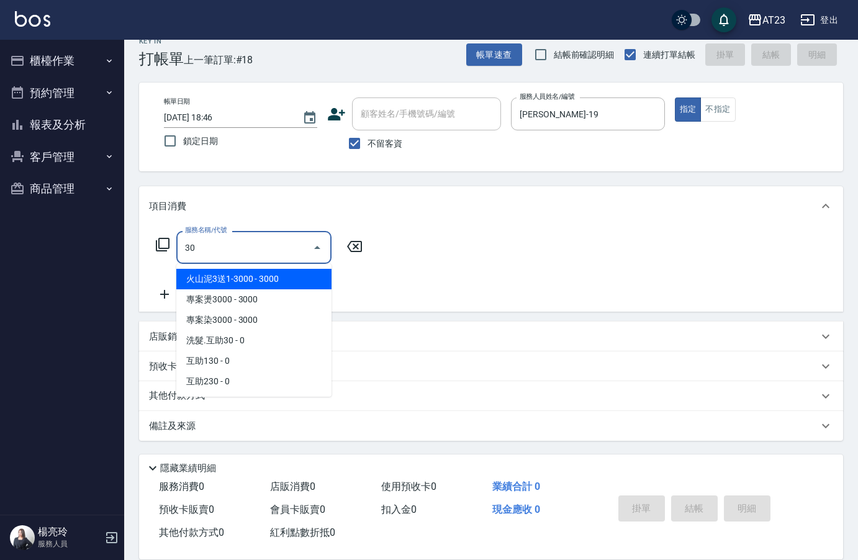
type input "3"
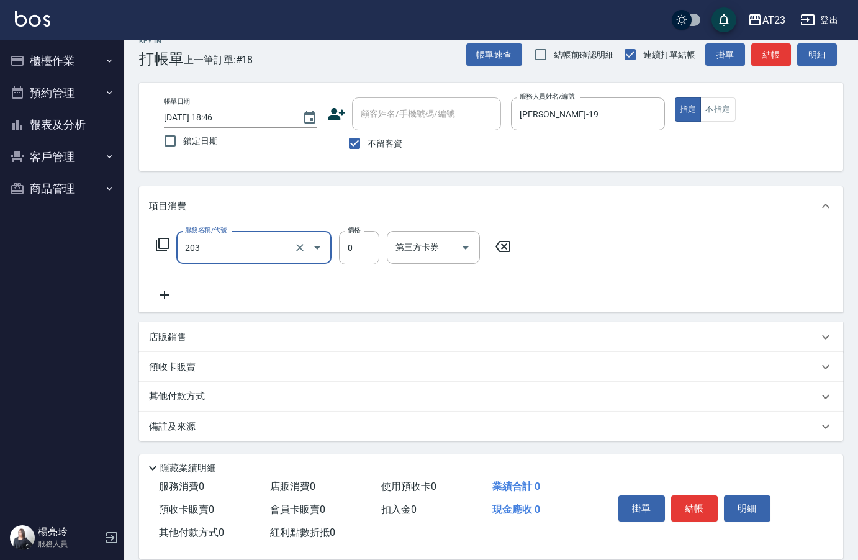
type input "使用洗髮卡(203)"
type input "200"
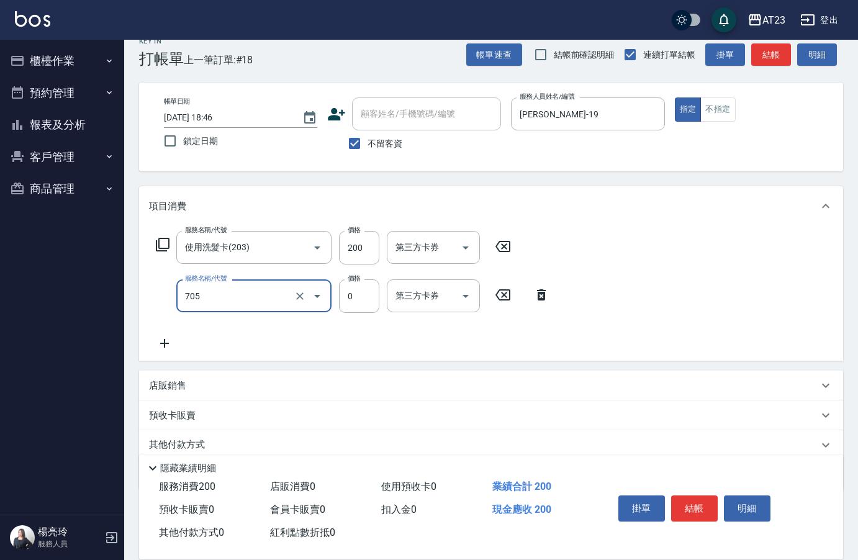
type input "互助50(705)"
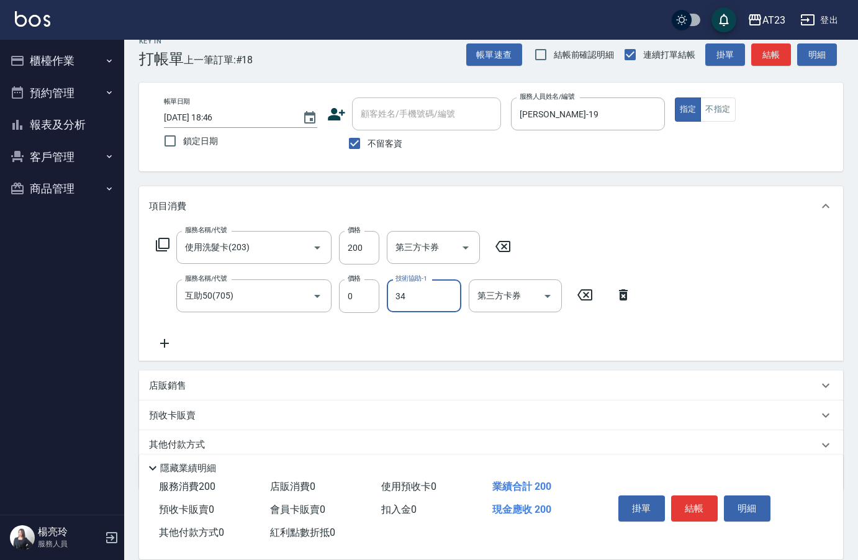
type input "[PERSON_NAME]-34"
click at [697, 502] on button "結帳" at bounding box center [694, 508] width 47 height 26
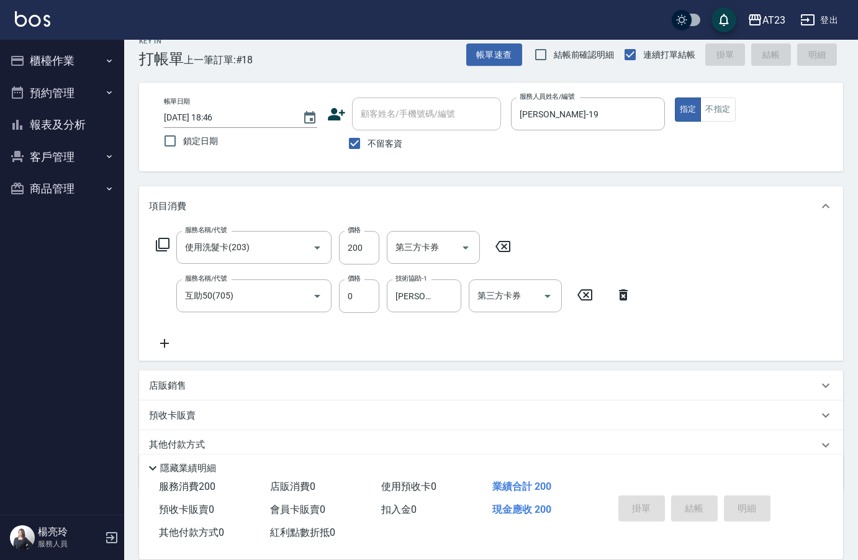
type input "[DATE] 18:47"
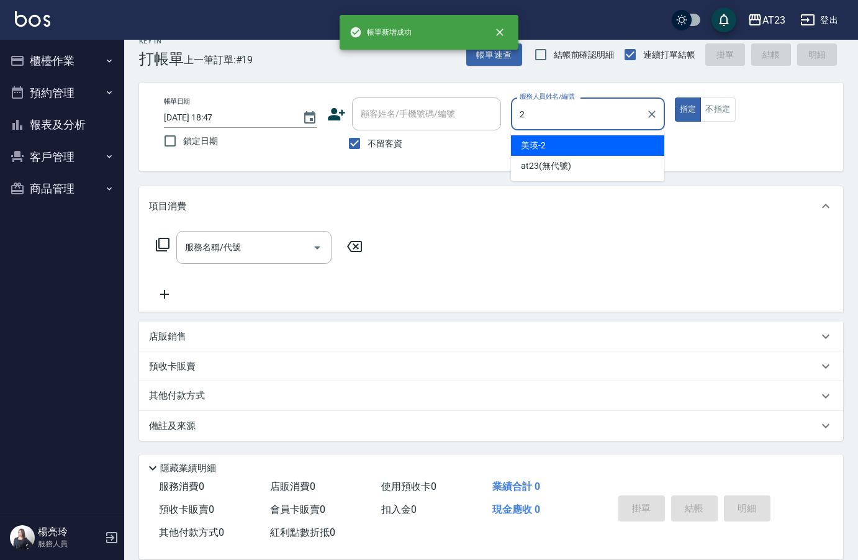
type input "美瑛-2"
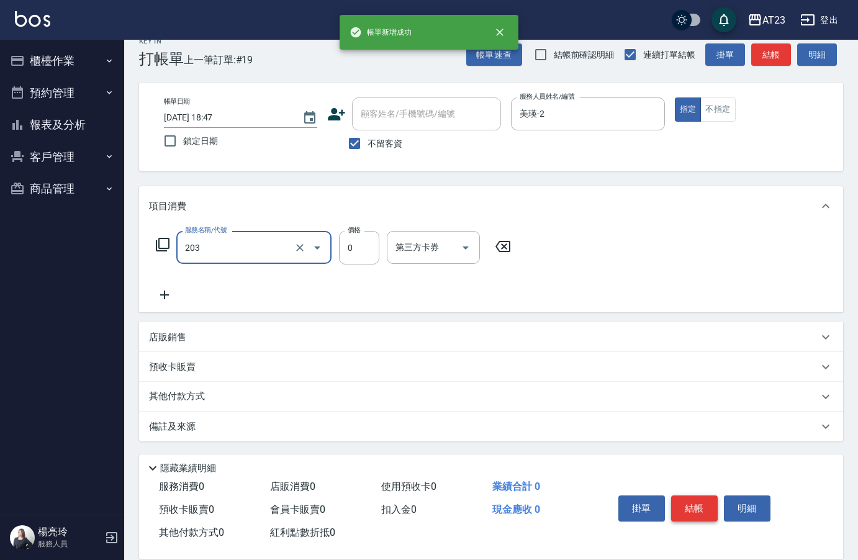
type input "使用洗髮卡(203)"
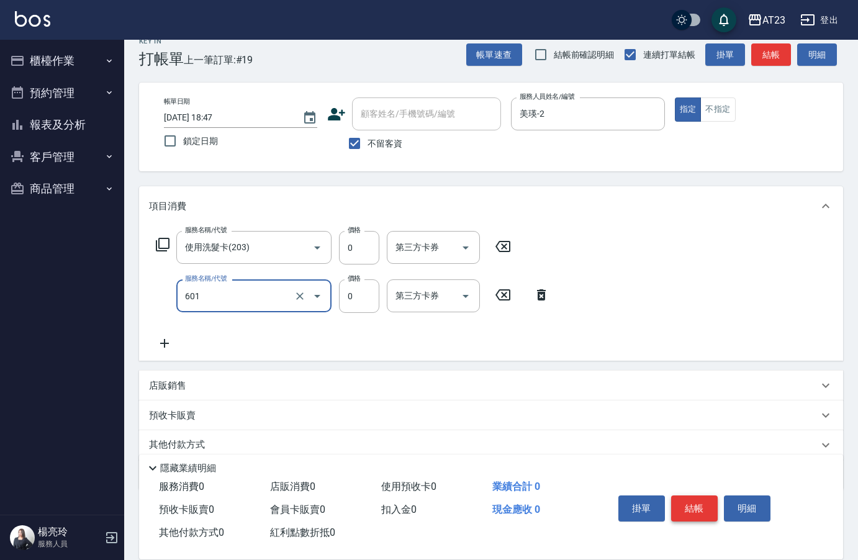
type input "自備護髮使用(601)"
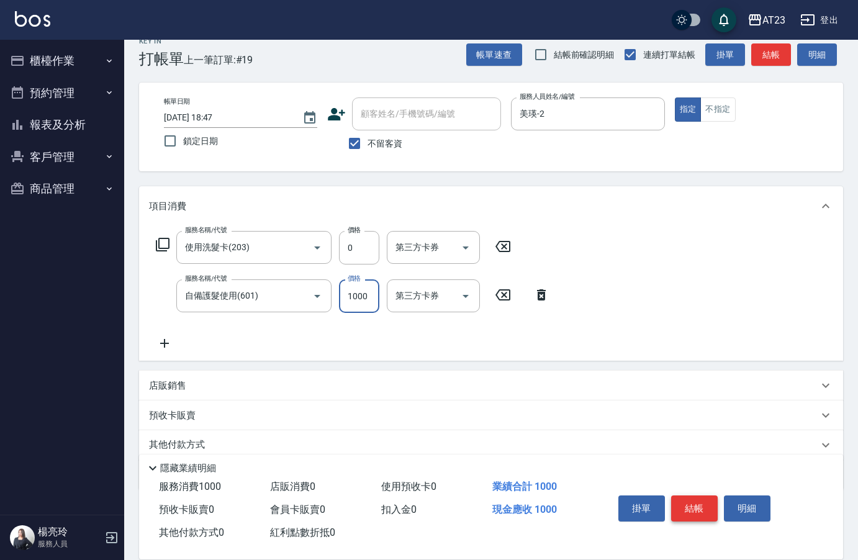
type input "1000"
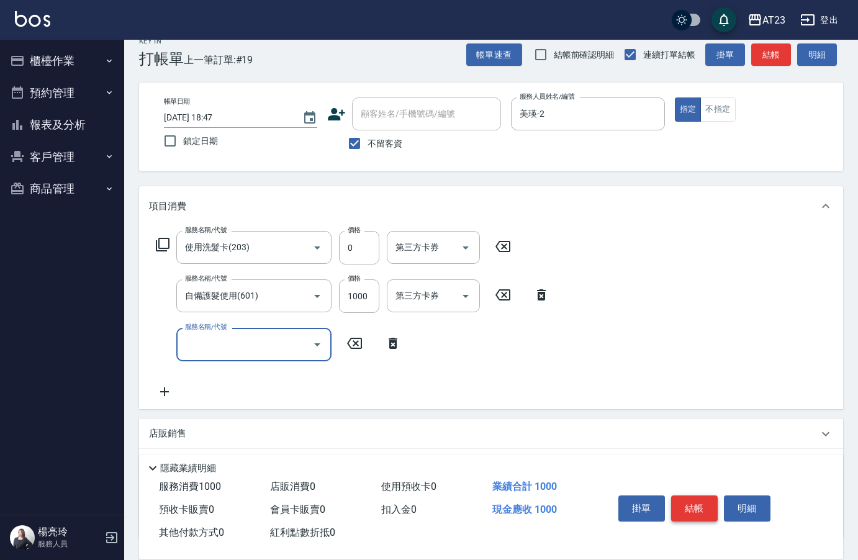
type input "7"
type input "互助100(710)"
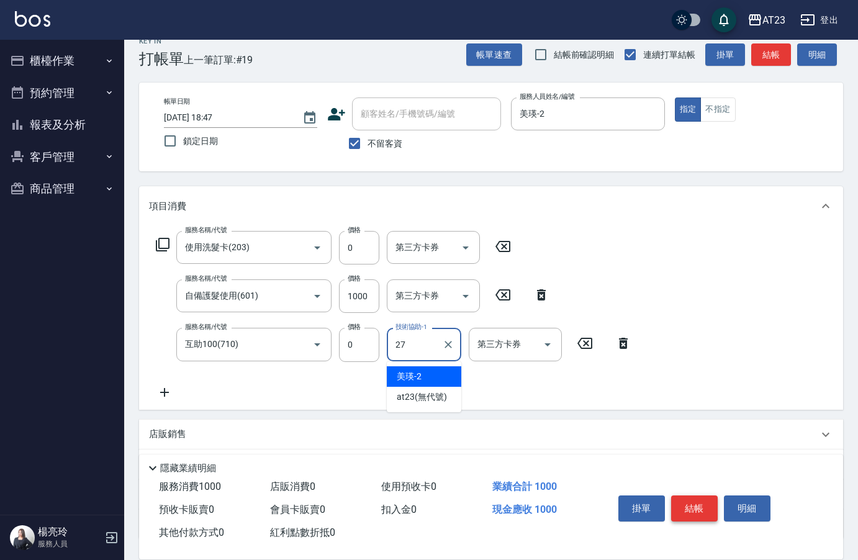
type input "LiLi-27"
click at [701, 499] on button "結帳" at bounding box center [694, 508] width 47 height 26
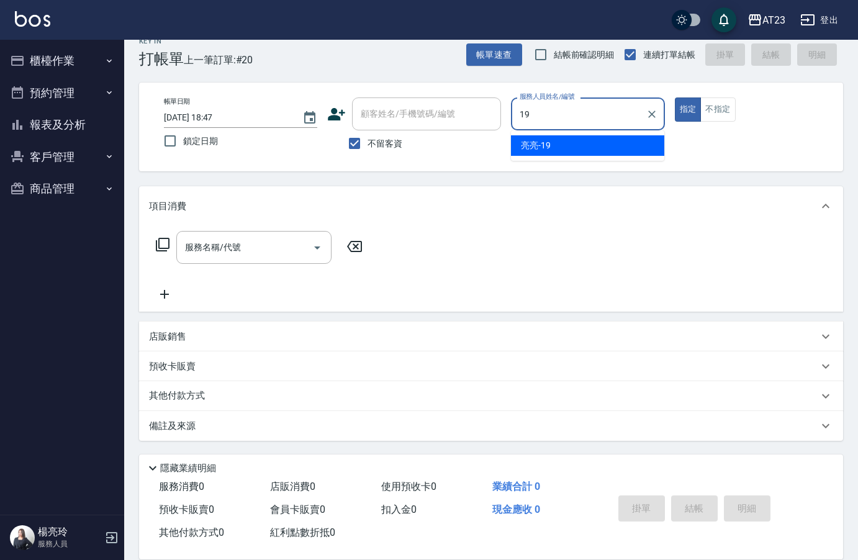
type input "[PERSON_NAME]-19"
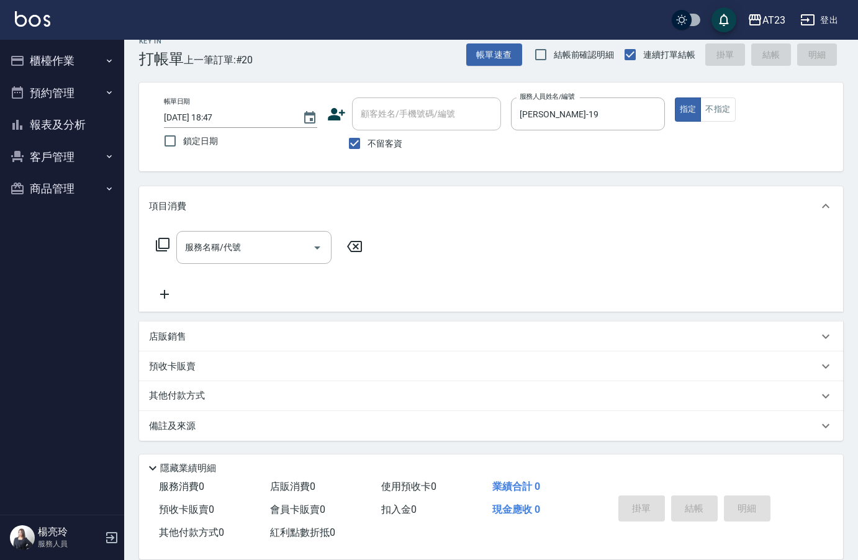
click at [155, 240] on div "服務名稱/代號 服務名稱/代號" at bounding box center [259, 247] width 221 height 33
click at [155, 239] on icon at bounding box center [162, 244] width 15 height 15
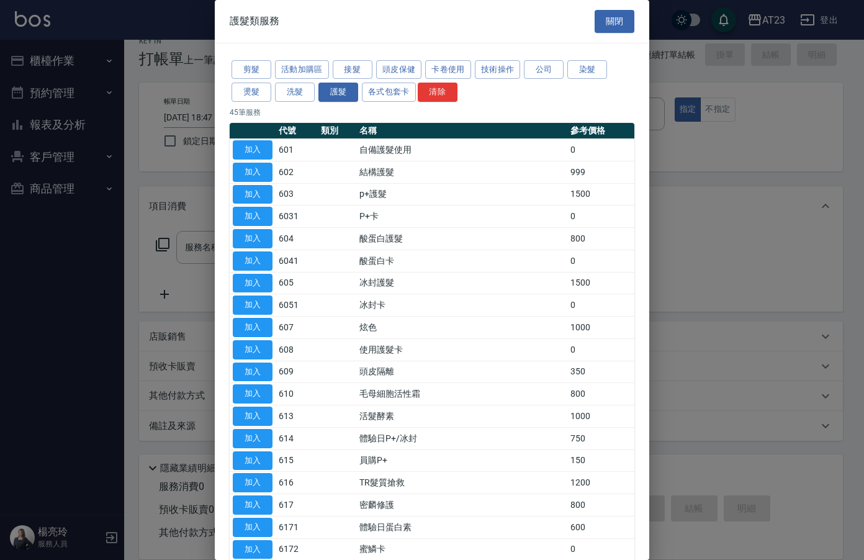
drag, startPoint x: 577, startPoint y: 68, endPoint x: 574, endPoint y: 102, distance: 34.3
click at [574, 102] on div "剪髮 活動加購區 接髮 頭皮保健 卡卷使用 技術操作 公司 染髮 燙髮 洗髮 護髮 各式包套卡 清除" at bounding box center [432, 81] width 405 height 46
click at [261, 94] on button "燙髮" at bounding box center [252, 92] width 40 height 19
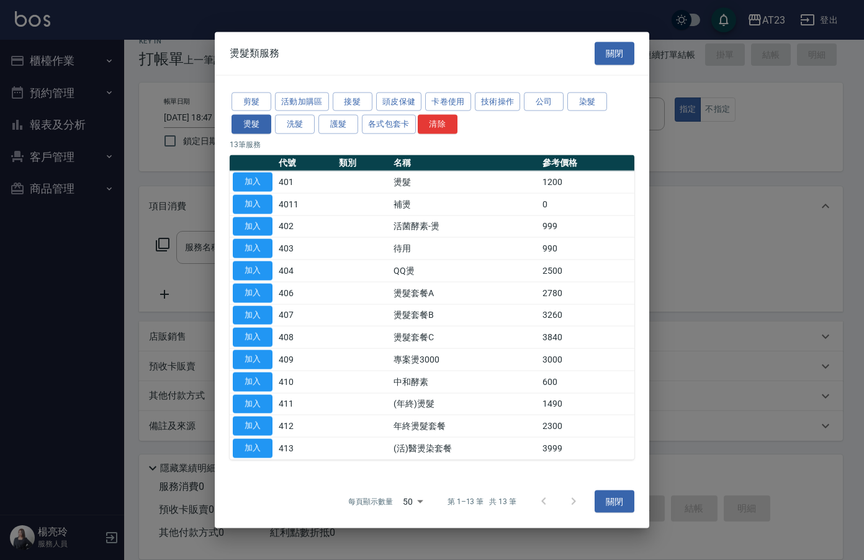
click at [241, 438] on td "加入" at bounding box center [253, 448] width 46 height 22
click at [243, 450] on button "加入" at bounding box center [253, 448] width 40 height 19
type input "(活)醫燙染套餐(413)"
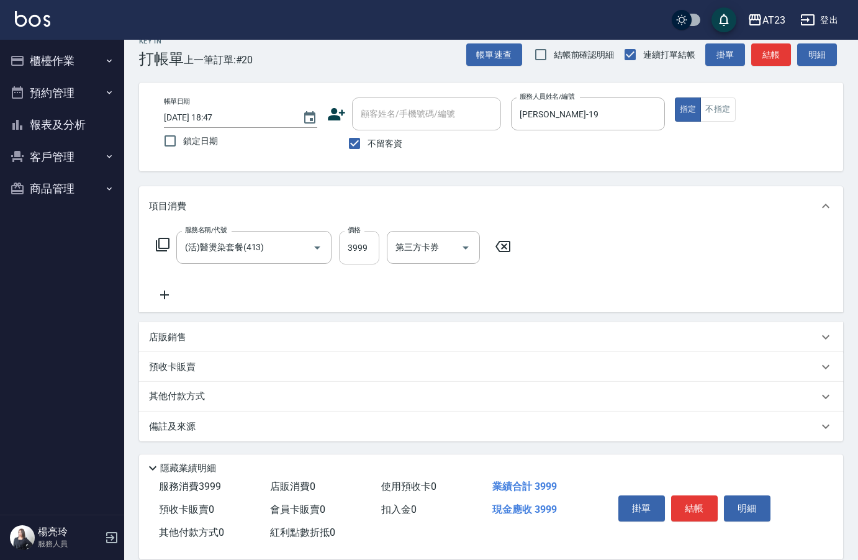
click at [374, 244] on input "3999" at bounding box center [359, 248] width 40 height 34
type input "2969"
click at [201, 400] on p "其他付款方式" at bounding box center [180, 396] width 62 height 14
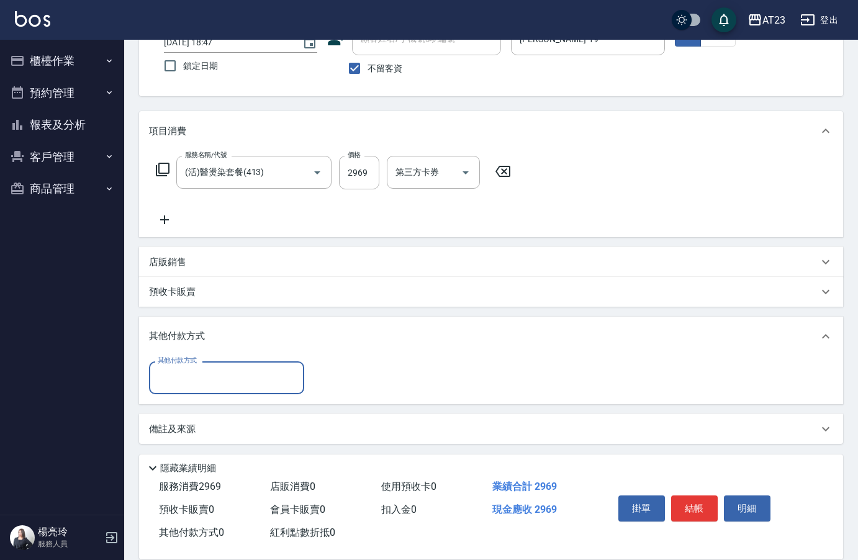
scroll to position [94, 0]
click at [199, 386] on input "其他付款方式" at bounding box center [227, 377] width 144 height 22
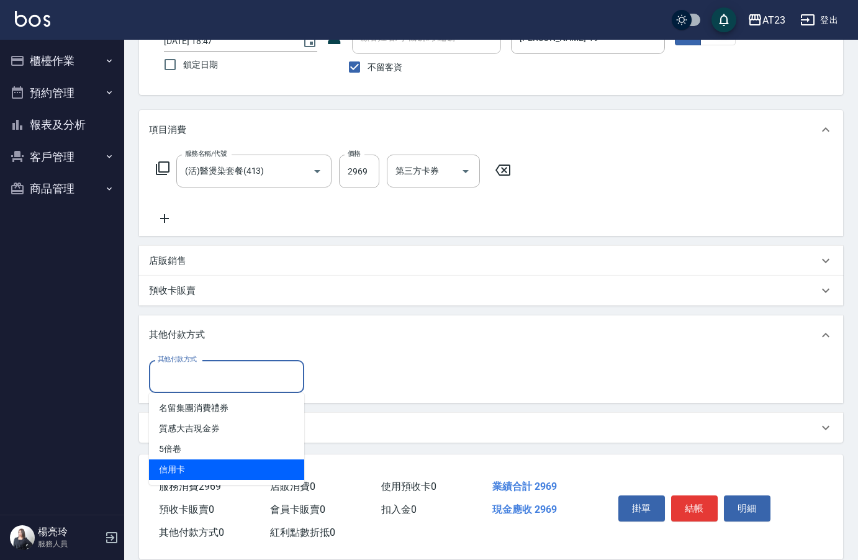
click at [184, 467] on span "信用卡" at bounding box center [226, 469] width 155 height 20
type input "信用卡"
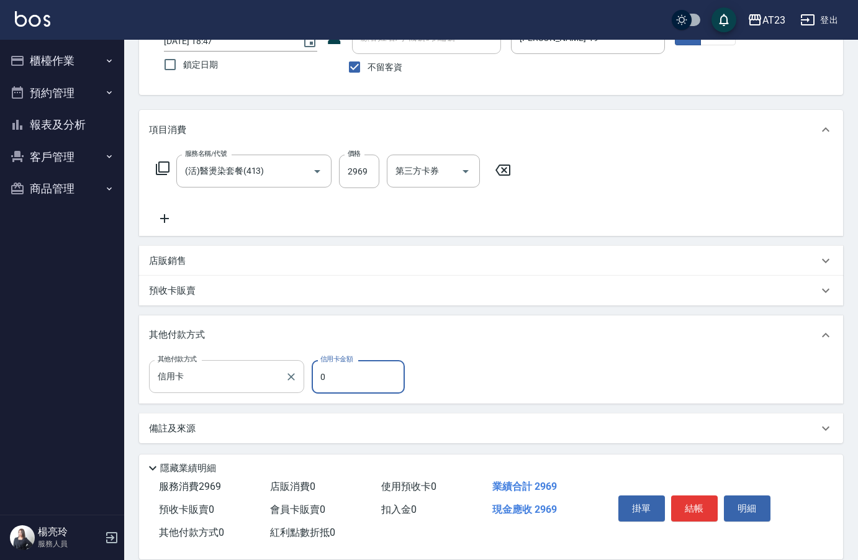
drag, startPoint x: 337, startPoint y: 381, endPoint x: 267, endPoint y: 378, distance: 70.2
click at [267, 379] on div "其他付款方式 信用卡 其他付款方式 信用卡金額 0 信用卡金額" at bounding box center [280, 377] width 263 height 34
type input "2969"
click at [701, 507] on button "結帳" at bounding box center [694, 508] width 47 height 26
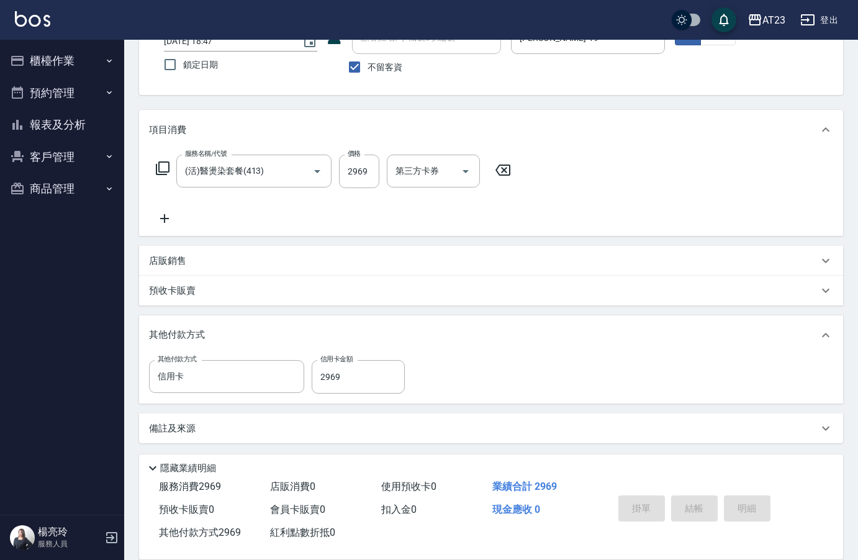
type input "[DATE] 18:50"
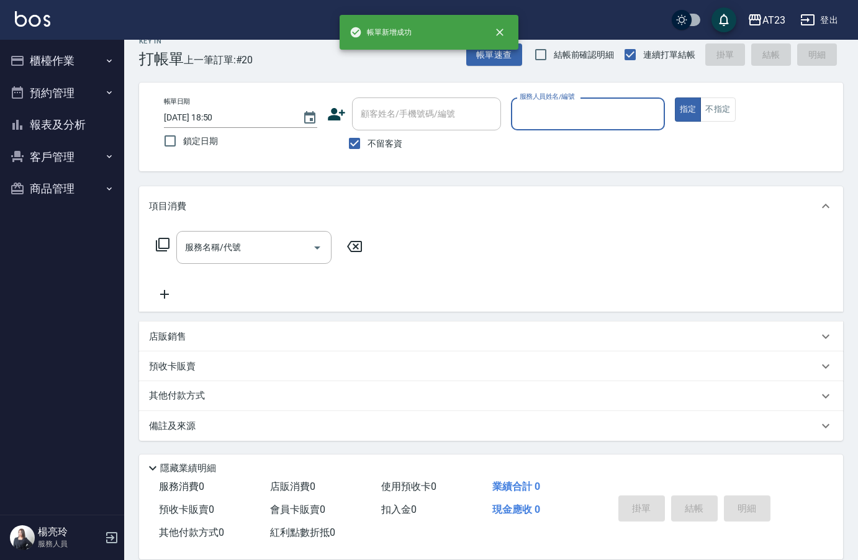
scroll to position [17, 0]
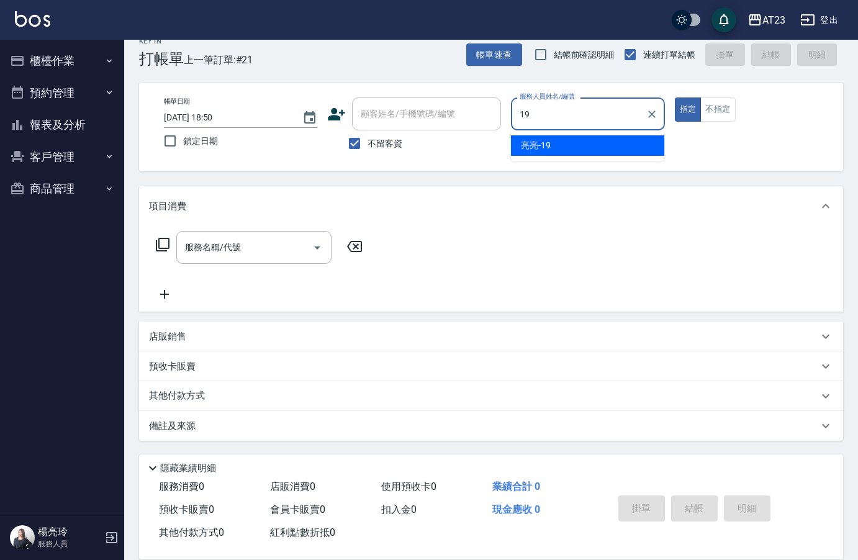
type input "[PERSON_NAME]-19"
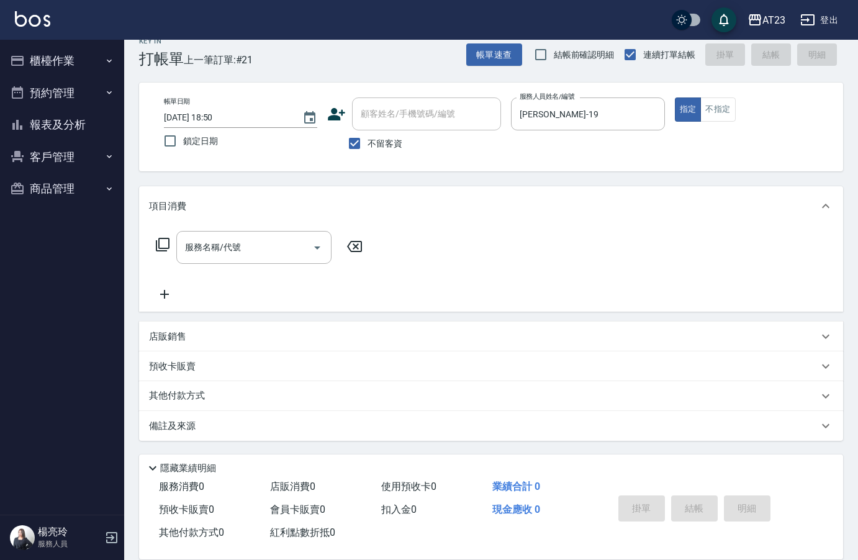
click at [164, 250] on icon at bounding box center [162, 244] width 15 height 15
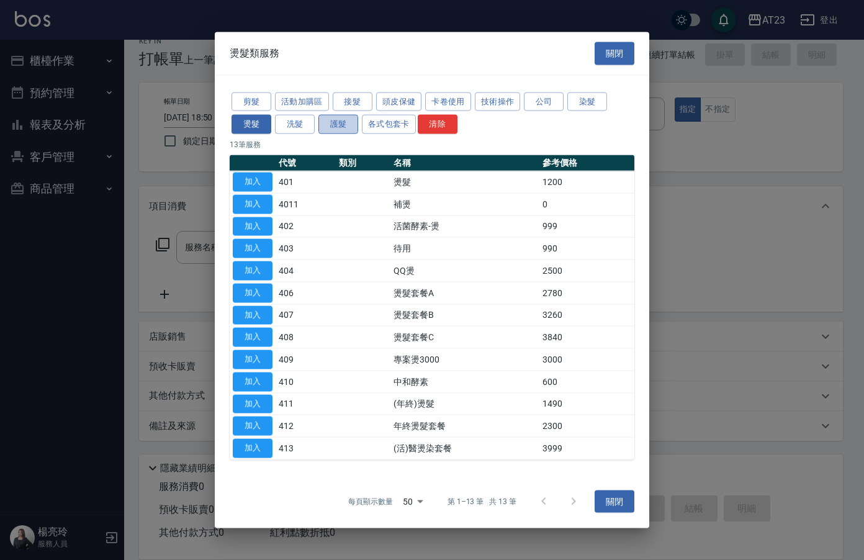
click at [349, 127] on button "護髮" at bounding box center [338, 124] width 40 height 19
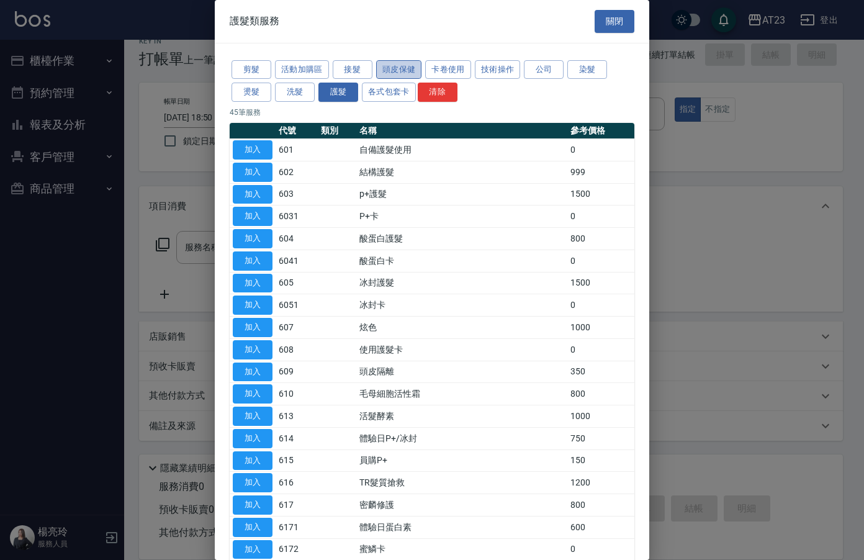
click at [404, 70] on button "頭皮保健" at bounding box center [399, 69] width 46 height 19
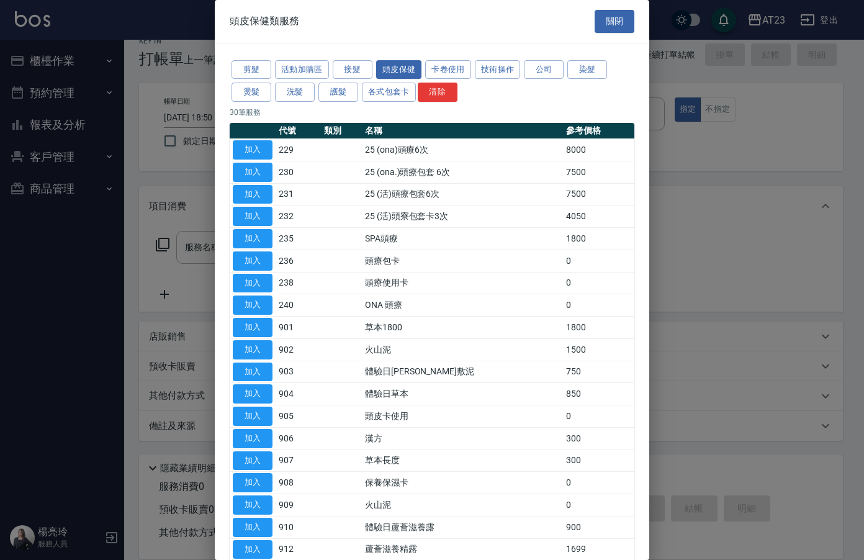
click at [256, 250] on td "加入" at bounding box center [253, 261] width 46 height 22
click at [258, 235] on button "加入" at bounding box center [253, 238] width 40 height 19
type input "SPA頭療(235)"
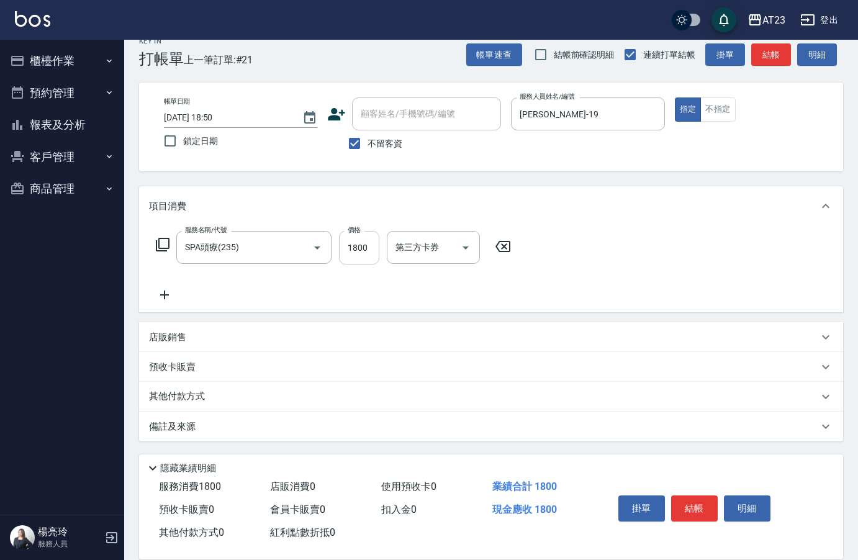
click at [359, 248] on input "1800" at bounding box center [359, 248] width 40 height 34
click at [156, 233] on div "服務名稱/代號 SPA頭療(235) 服務名稱/代號 價格 1800 價格 第三方卡券 第三方卡券" at bounding box center [333, 248] width 369 height 34
click at [160, 242] on icon at bounding box center [163, 245] width 14 height 14
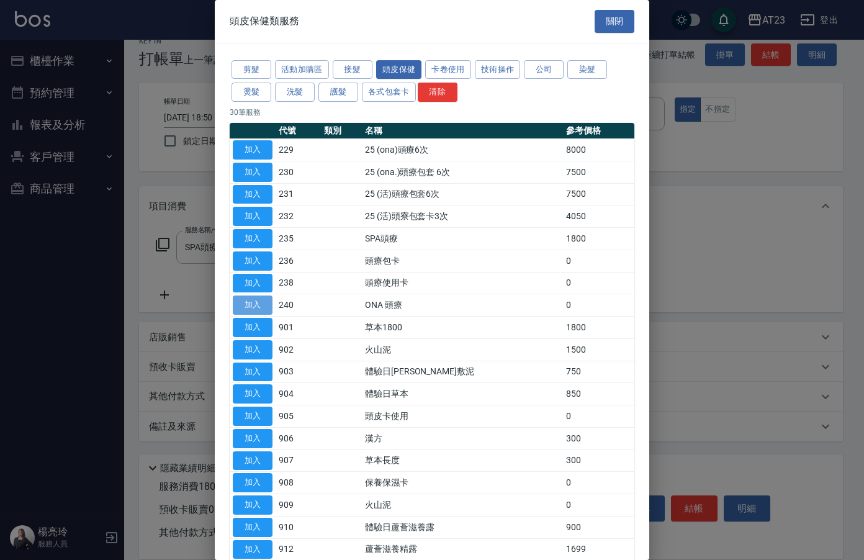
click at [250, 305] on button "加入" at bounding box center [253, 304] width 40 height 19
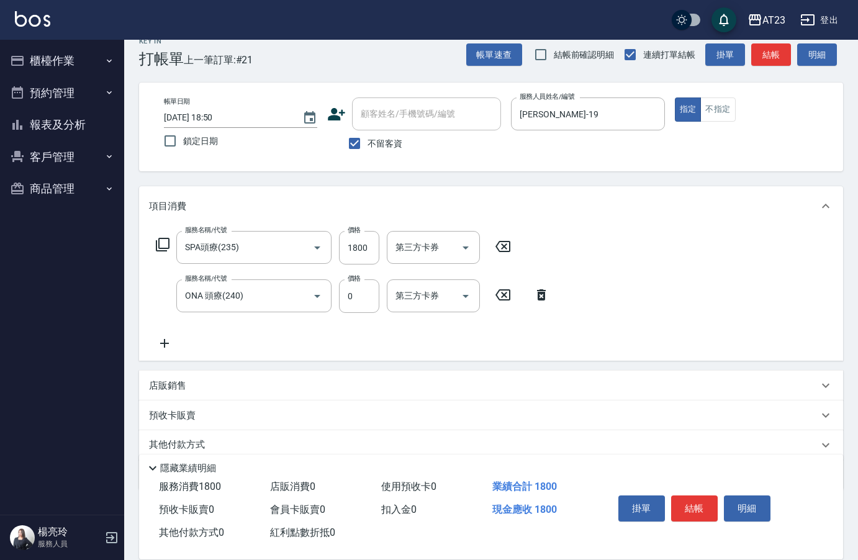
click at [504, 251] on icon at bounding box center [502, 246] width 31 height 15
click at [357, 244] on icon at bounding box center [354, 246] width 31 height 15
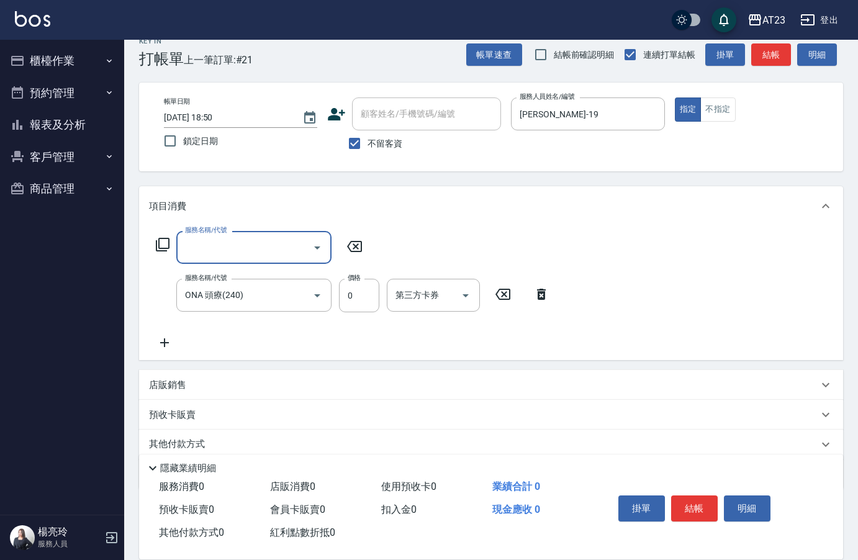
drag, startPoint x: 556, startPoint y: 294, endPoint x: 538, endPoint y: 291, distance: 18.4
click at [544, 291] on icon at bounding box center [541, 294] width 31 height 15
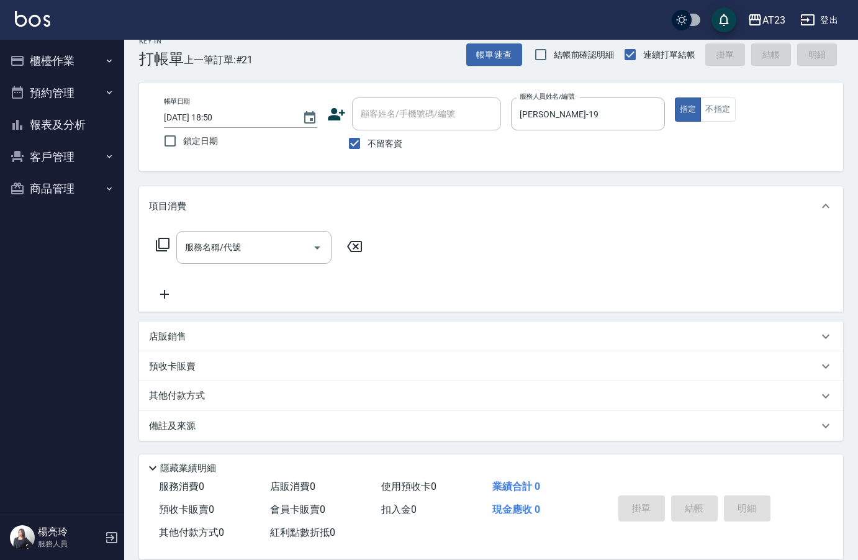
click at [538, 291] on div "服務名稱/代號 服務名稱/代號" at bounding box center [491, 269] width 704 height 86
drag, startPoint x: 161, startPoint y: 234, endPoint x: 163, endPoint y: 245, distance: 10.6
click at [162, 235] on div "服務名稱/代號 服務名稱/代號" at bounding box center [259, 247] width 221 height 33
click at [163, 245] on icon at bounding box center [162, 244] width 15 height 15
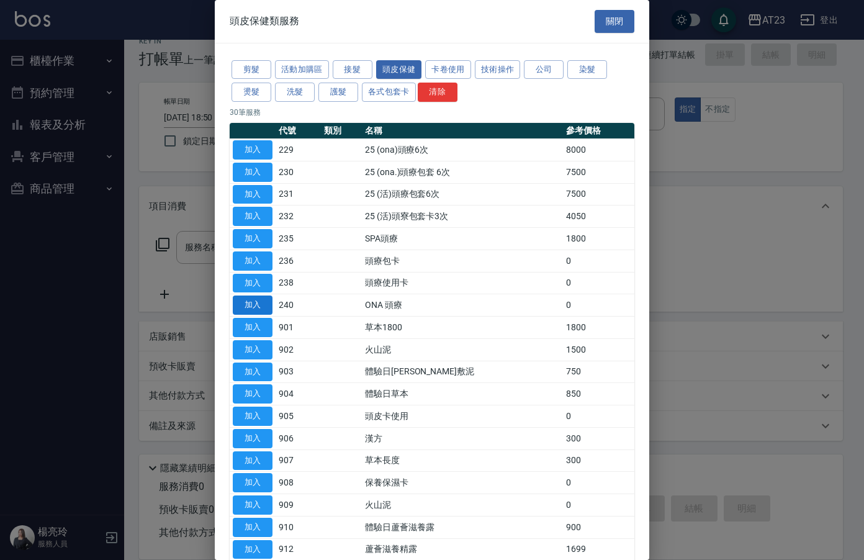
click at [266, 299] on button "加入" at bounding box center [253, 304] width 40 height 19
type input "ONA 頭療(240)"
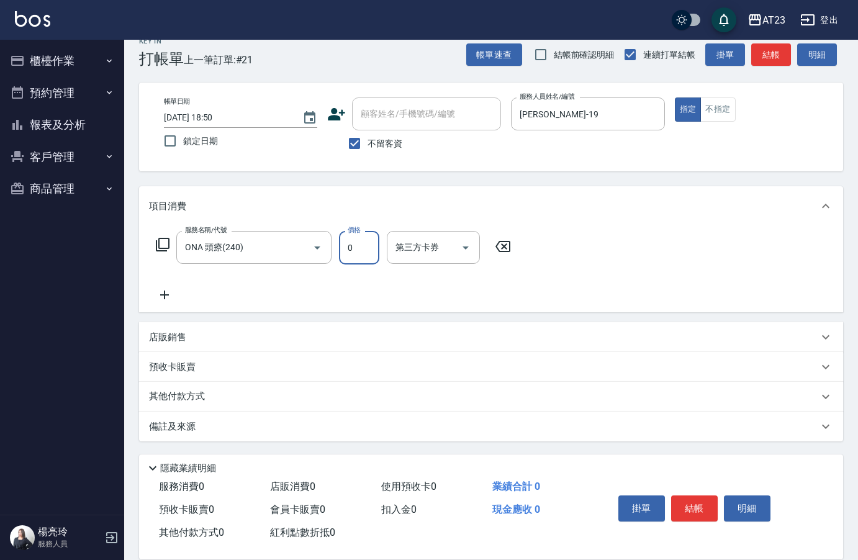
click at [358, 249] on input "0" at bounding box center [359, 248] width 40 height 34
type input "1122"
click at [203, 407] on div "其他付款方式" at bounding box center [491, 396] width 704 height 30
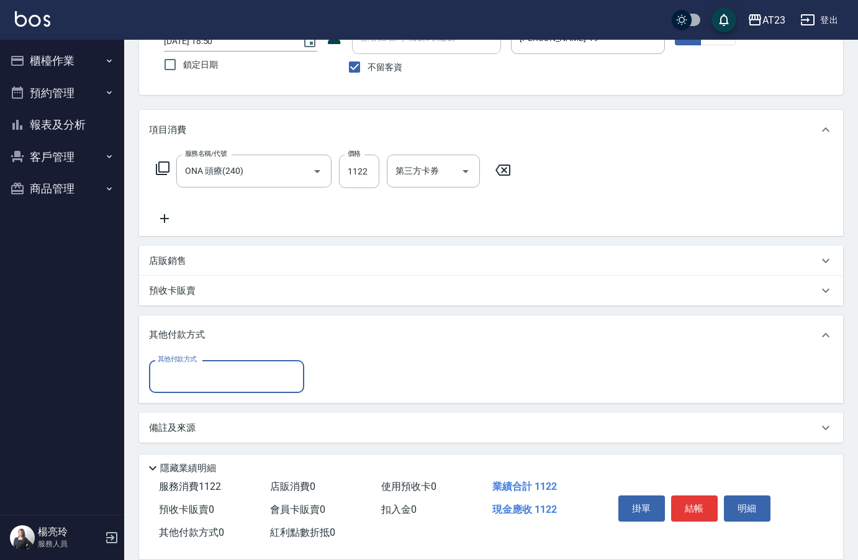
scroll to position [96, 0]
click at [210, 365] on input "其他付款方式" at bounding box center [227, 375] width 144 height 22
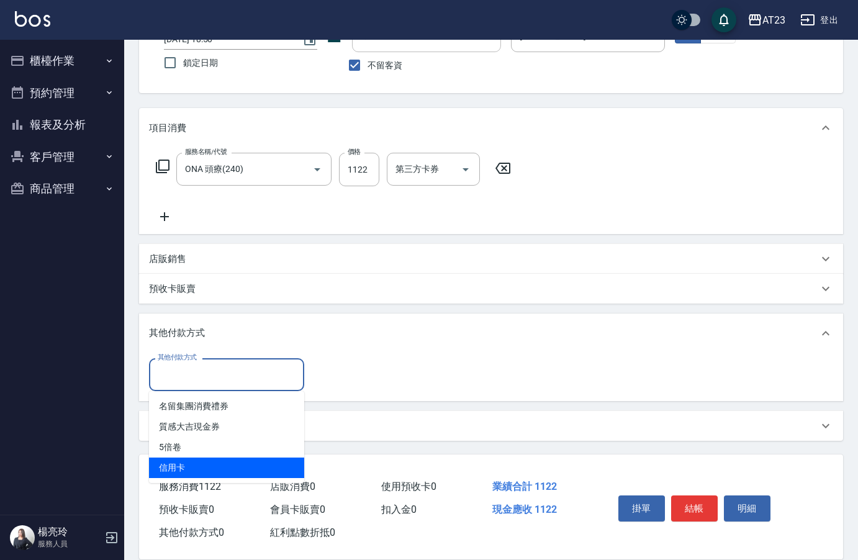
drag, startPoint x: 194, startPoint y: 472, endPoint x: 183, endPoint y: 472, distance: 11.2
click at [192, 473] on span "信用卡" at bounding box center [226, 468] width 155 height 20
type input "信用卡"
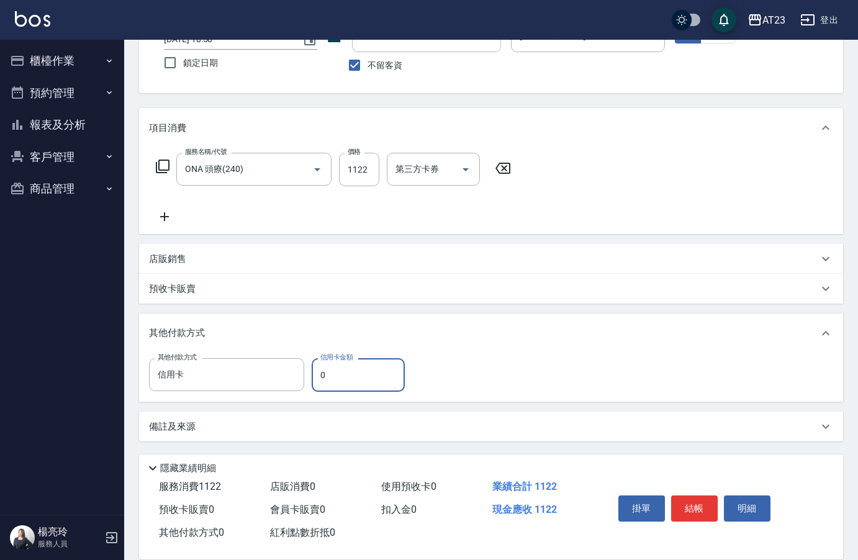
drag, startPoint x: 334, startPoint y: 370, endPoint x: 323, endPoint y: 371, distance: 10.6
click at [323, 371] on input "0" at bounding box center [358, 375] width 93 height 34
drag, startPoint x: 284, startPoint y: 372, endPoint x: 276, endPoint y: 371, distance: 8.2
click at [276, 371] on div "其他付款方式 信用卡 其他付款方式 信用卡金額 0 信用卡金額" at bounding box center [280, 375] width 263 height 34
type input "1122"
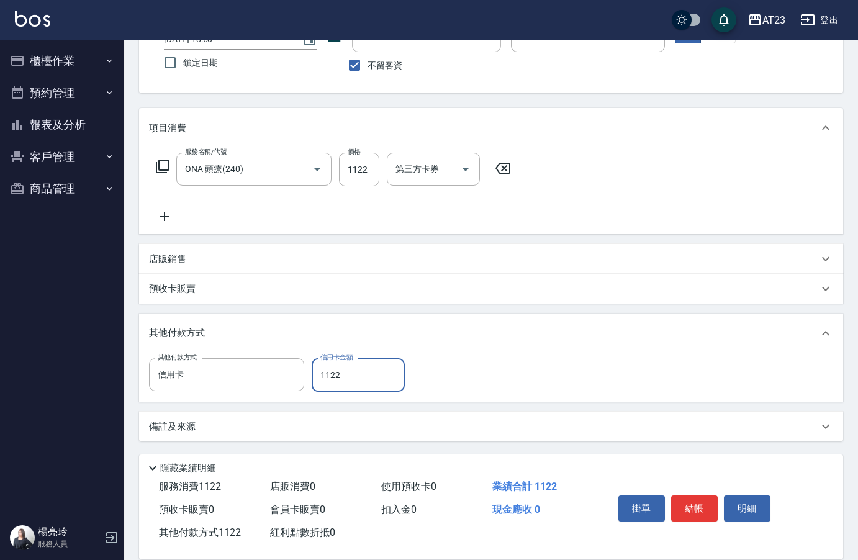
click at [166, 215] on icon at bounding box center [164, 216] width 31 height 15
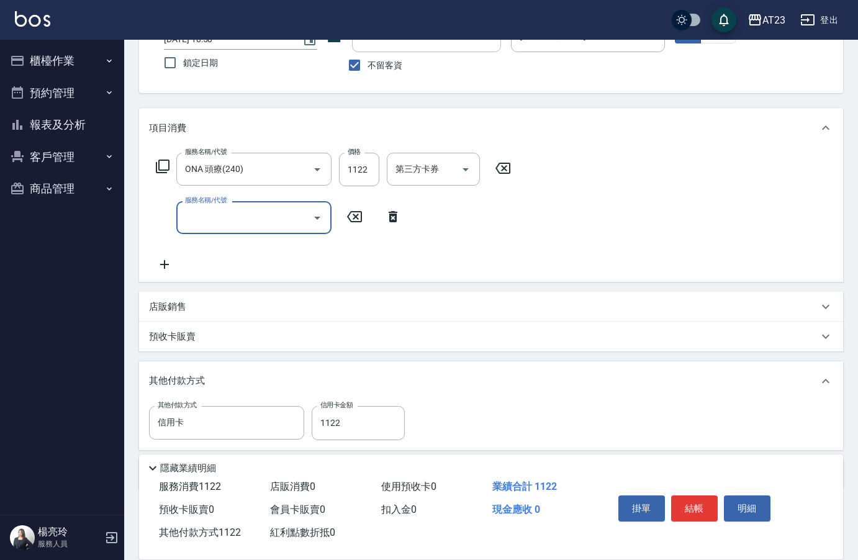
click at [220, 216] on input "服務名稱/代號" at bounding box center [244, 218] width 125 height 22
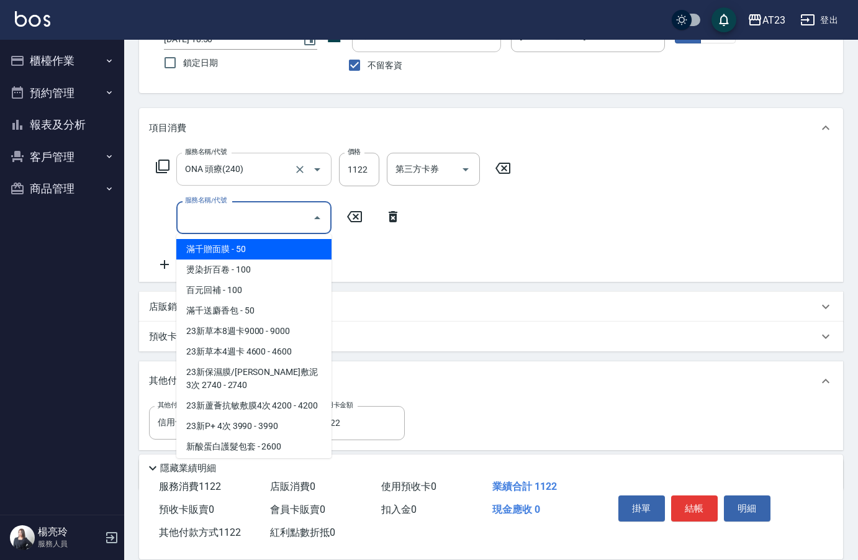
type input "7"
type input "0"
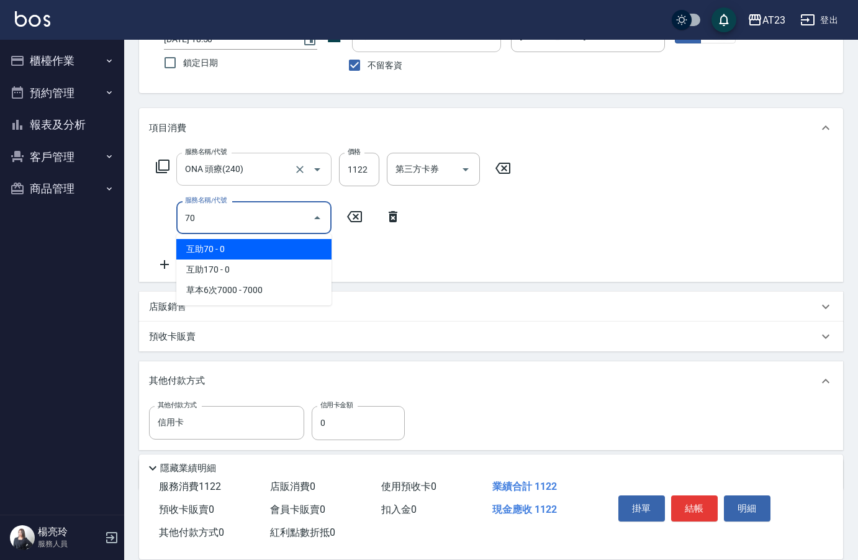
type input "7"
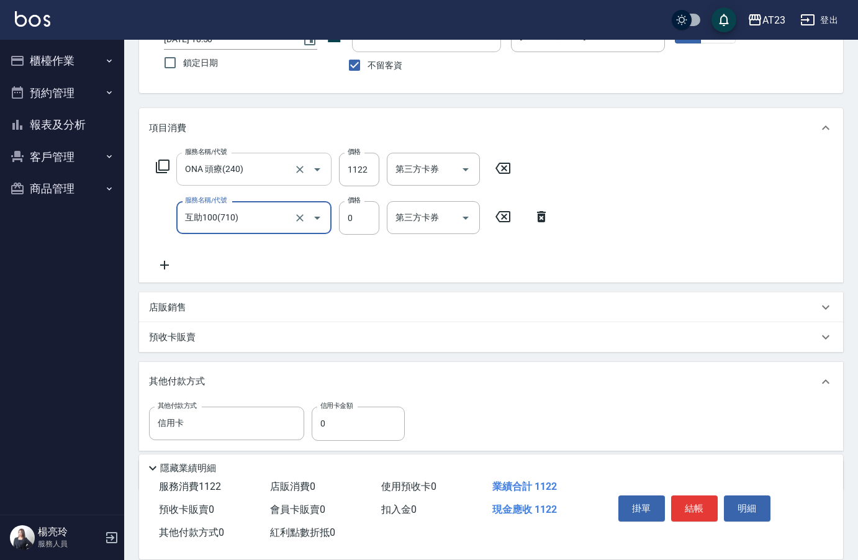
type input "互助100(710)"
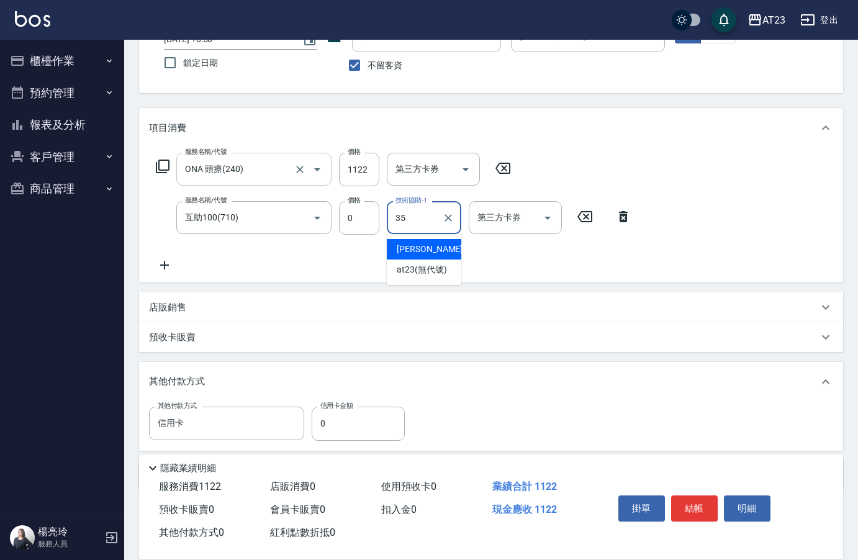
type input "嚕咪-35"
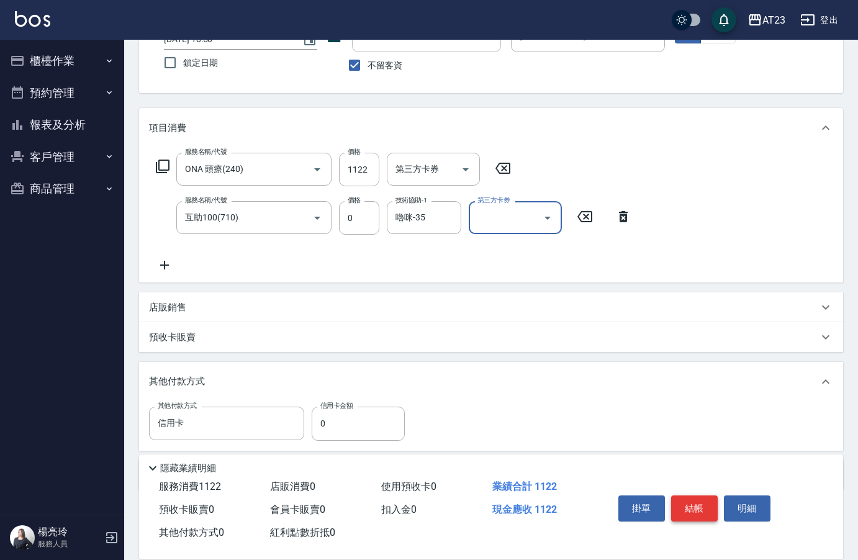
click at [688, 502] on button "結帳" at bounding box center [694, 508] width 47 height 26
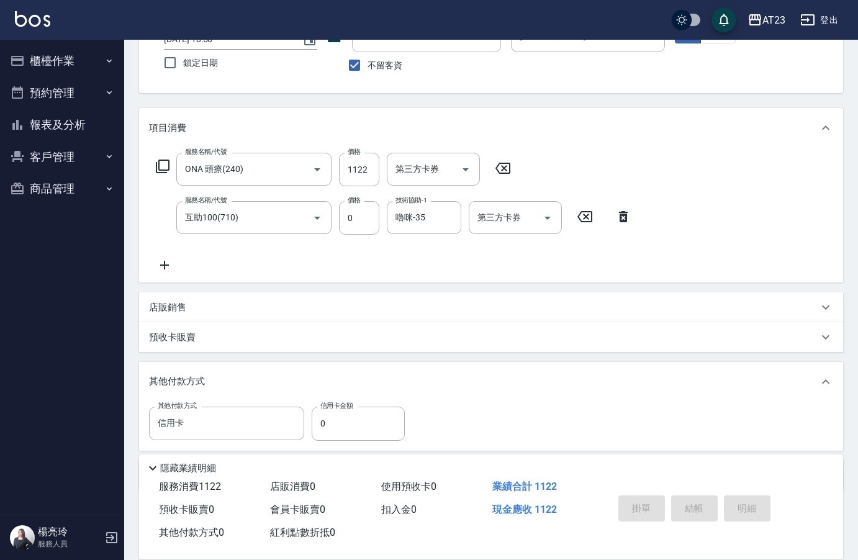
type input "[DATE] 18:51"
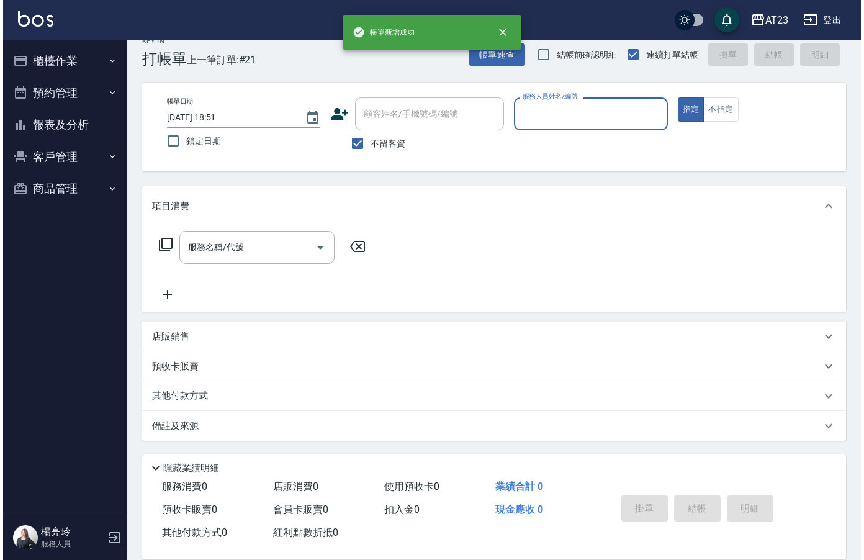
scroll to position [17, 0]
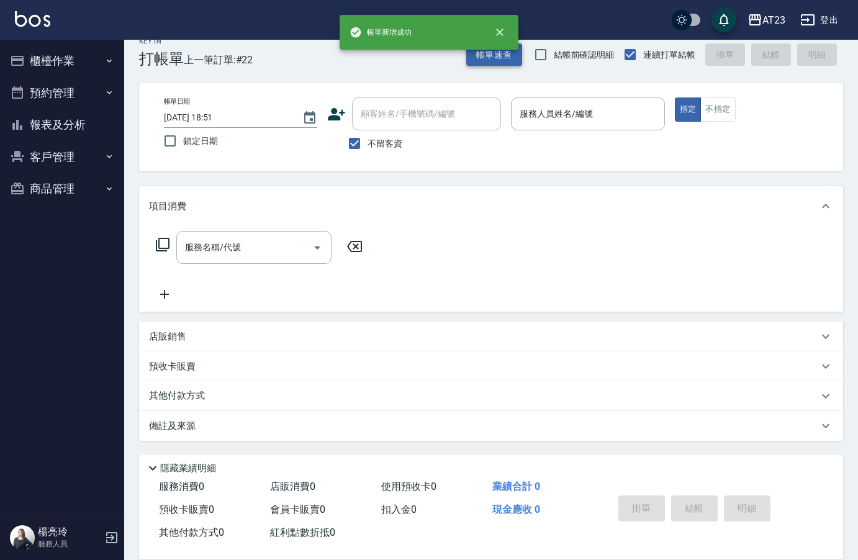
drag, startPoint x: 485, startPoint y: 40, endPoint x: 489, endPoint y: 56, distance: 15.8
click at [485, 48] on div "帳單新增成功" at bounding box center [429, 32] width 179 height 35
click at [489, 56] on button "帳單速查" at bounding box center [494, 54] width 56 height 23
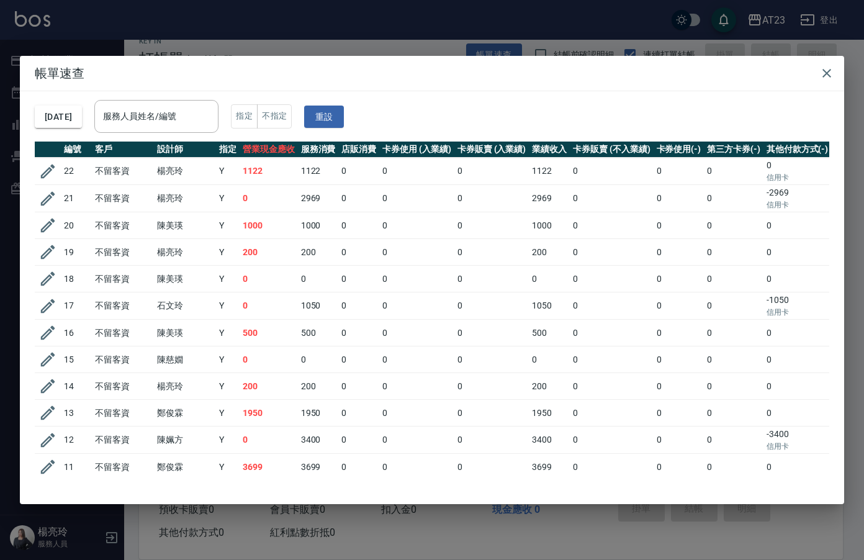
click at [66, 165] on td "22" at bounding box center [76, 171] width 31 height 27
click at [39, 172] on icon "button" at bounding box center [47, 171] width 19 height 19
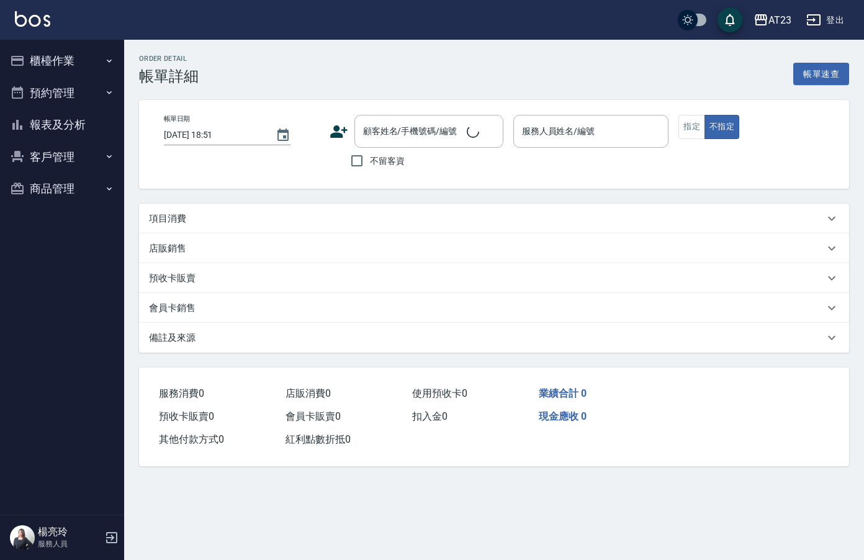
type input "[DATE] 18:50"
checkbox input "true"
type input "[PERSON_NAME]-19"
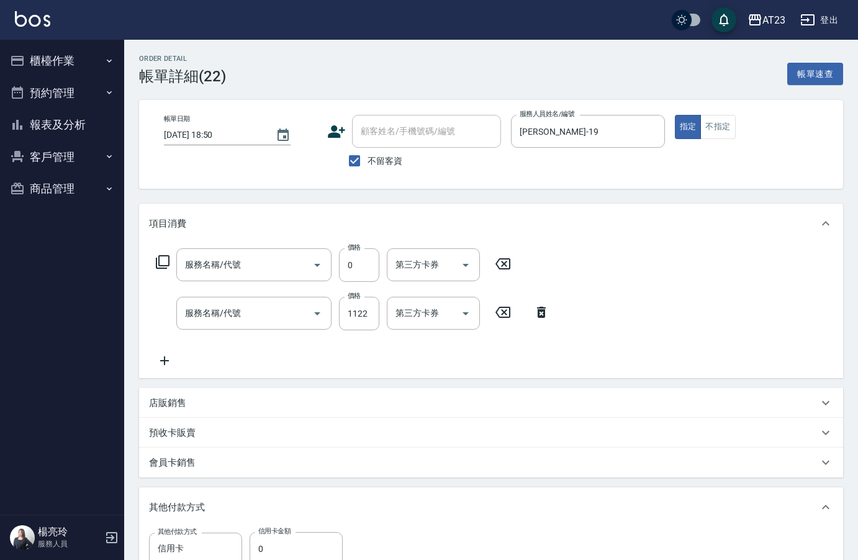
scroll to position [50, 0]
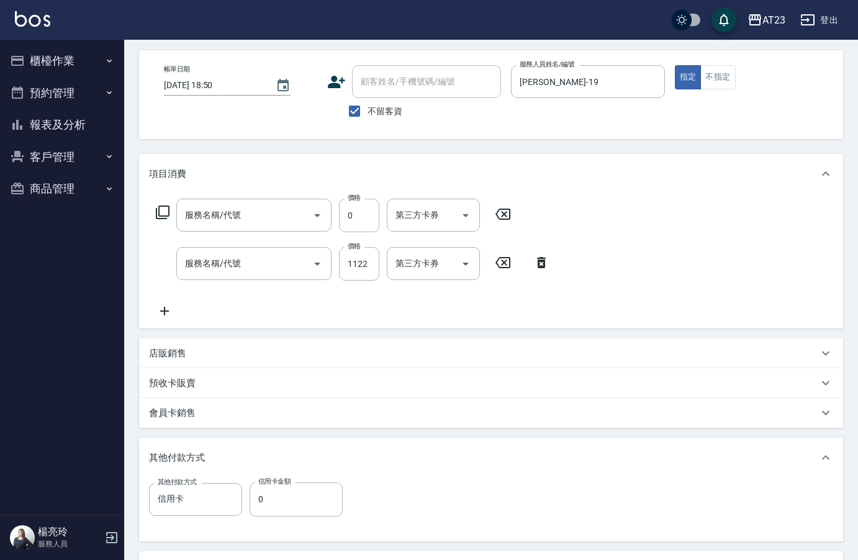
type input "互助100(710)"
type input "ONA 頭療(240)"
drag, startPoint x: 260, startPoint y: 495, endPoint x: 266, endPoint y: 485, distance: 11.4
click at [259, 494] on input "0" at bounding box center [296, 499] width 93 height 34
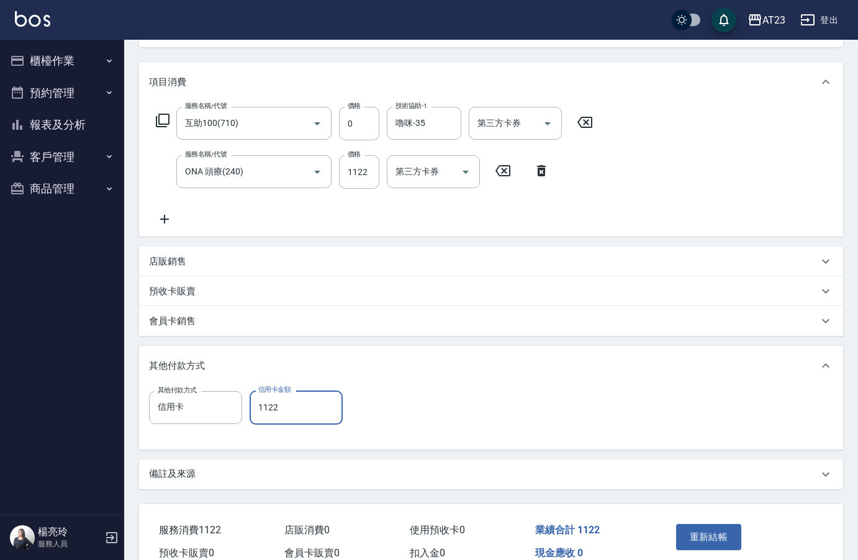
scroll to position [205, 0]
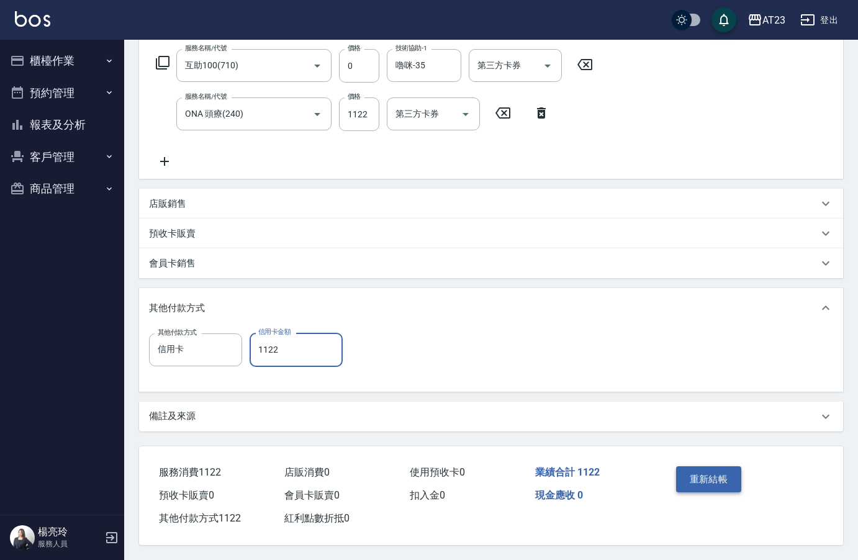
type input "1122"
click at [710, 475] on button "重新結帳" at bounding box center [709, 479] width 66 height 26
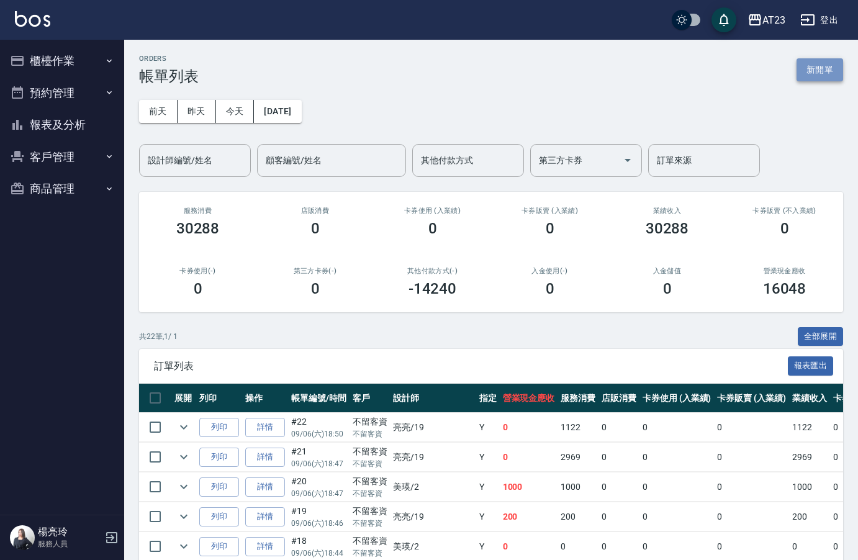
drag, startPoint x: 803, startPoint y: 77, endPoint x: 807, endPoint y: 70, distance: 7.8
click at [805, 77] on button "新開單" at bounding box center [819, 69] width 47 height 23
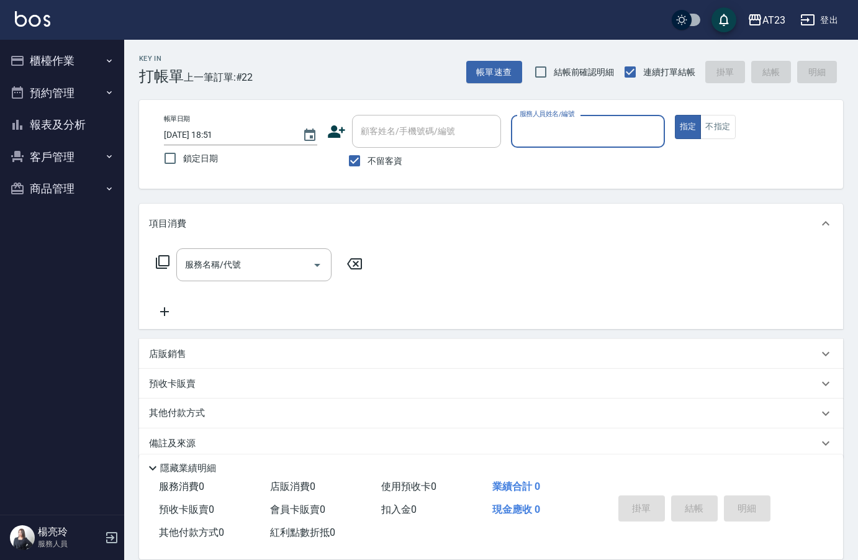
click at [571, 114] on label "服務人員姓名/編號" at bounding box center [547, 113] width 55 height 9
click at [571, 120] on input "服務人員姓名/編號" at bounding box center [587, 131] width 142 height 22
type input "[PERSON_NAME]-19"
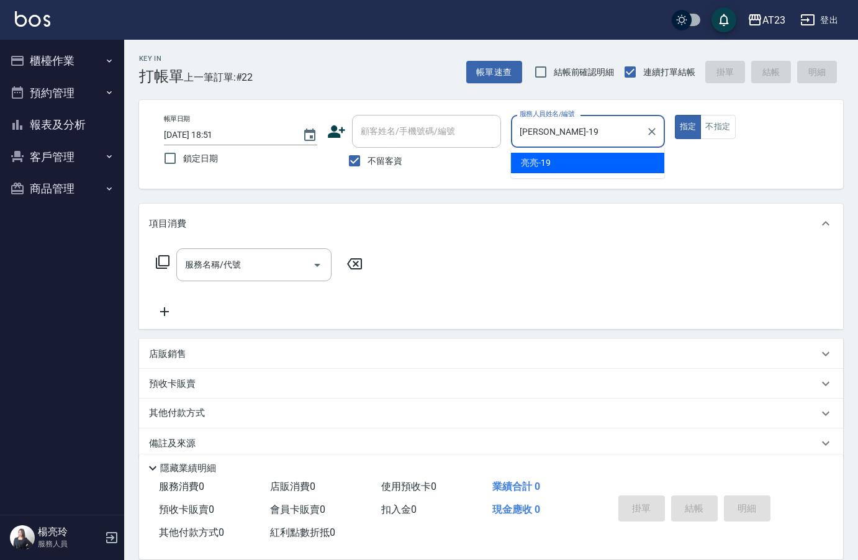
type button "true"
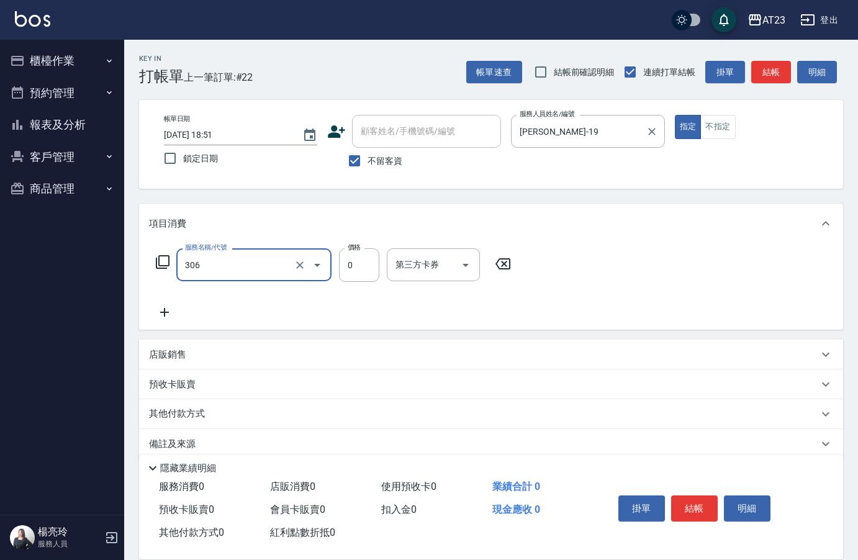
type input "剪髮卡(306)"
type input "400"
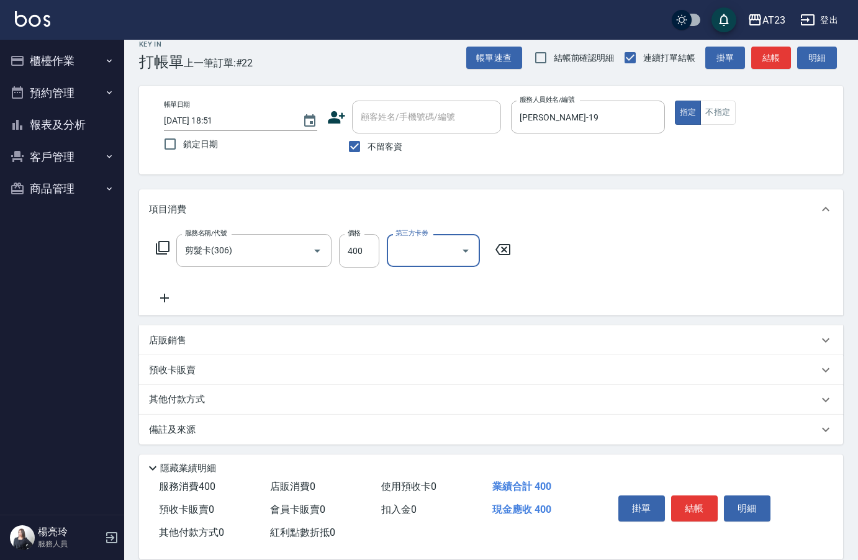
scroll to position [18, 0]
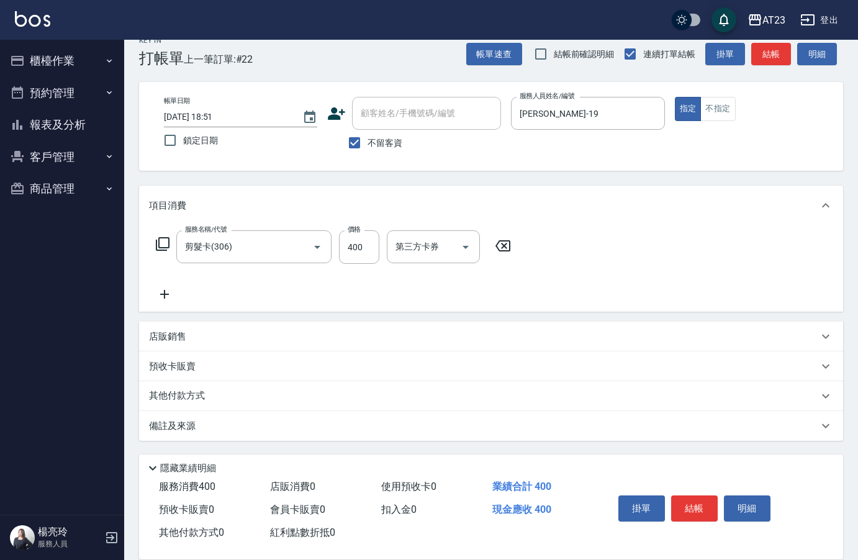
drag, startPoint x: 295, startPoint y: 397, endPoint x: 345, endPoint y: 374, distance: 54.7
click at [297, 397] on div "其他付款方式" at bounding box center [483, 396] width 669 height 14
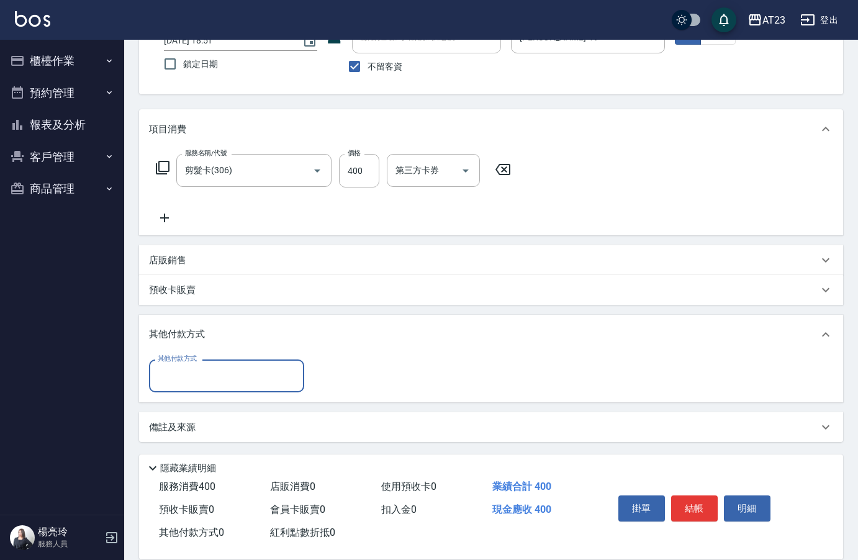
scroll to position [95, 0]
click at [251, 377] on input "其他付款方式" at bounding box center [227, 375] width 144 height 22
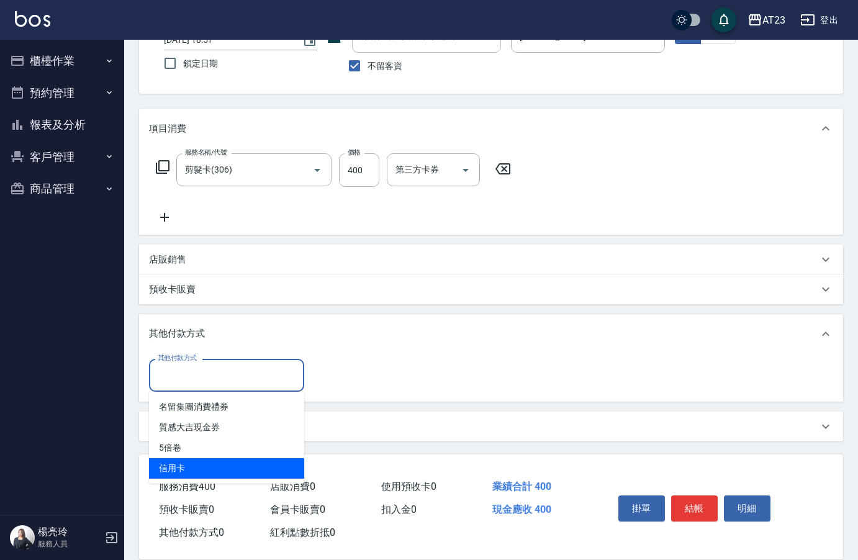
click at [236, 471] on span "信用卡" at bounding box center [226, 468] width 155 height 20
type input "信用卡"
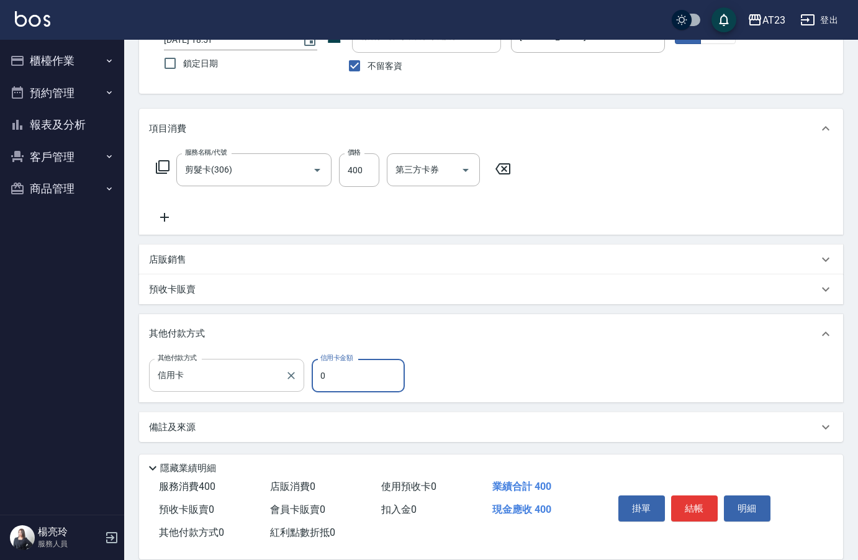
drag, startPoint x: 343, startPoint y: 378, endPoint x: 233, endPoint y: 371, distance: 110.1
click at [263, 369] on div "其他付款方式 信用卡 其他付款方式 信用卡金額 0 信用卡金額" at bounding box center [280, 376] width 263 height 34
type input "400"
click at [697, 507] on button "結帳" at bounding box center [694, 508] width 47 height 26
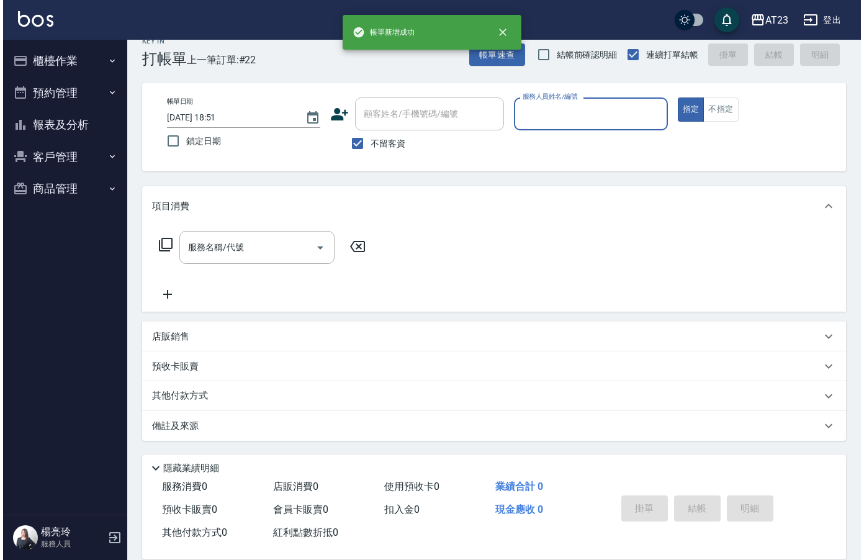
scroll to position [17, 0]
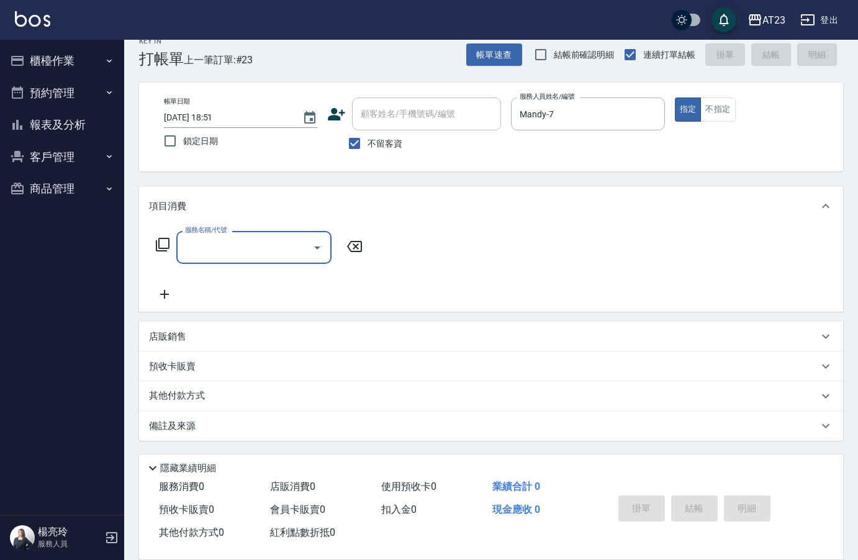
click at [153, 242] on div "服務名稱/代號 服務名稱/代號" at bounding box center [259, 247] width 221 height 33
click at [159, 243] on icon at bounding box center [163, 245] width 14 height 14
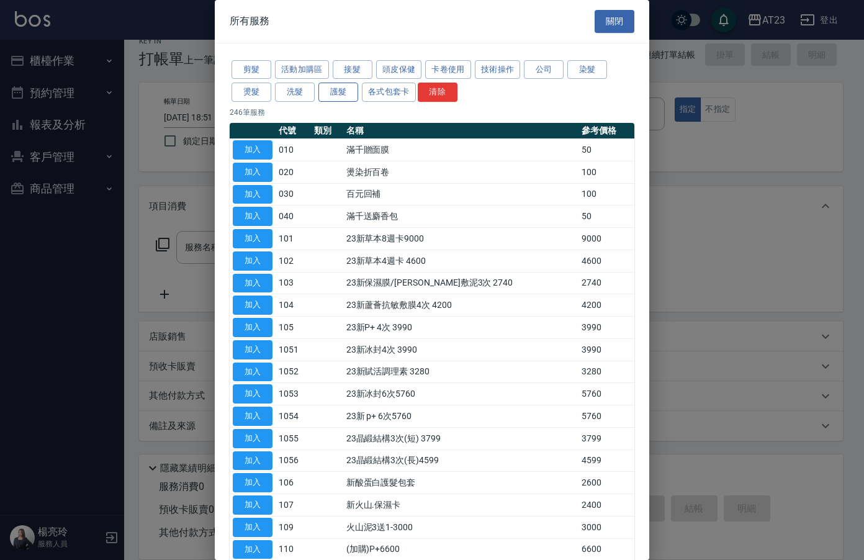
click at [341, 92] on button "護髮" at bounding box center [338, 92] width 40 height 19
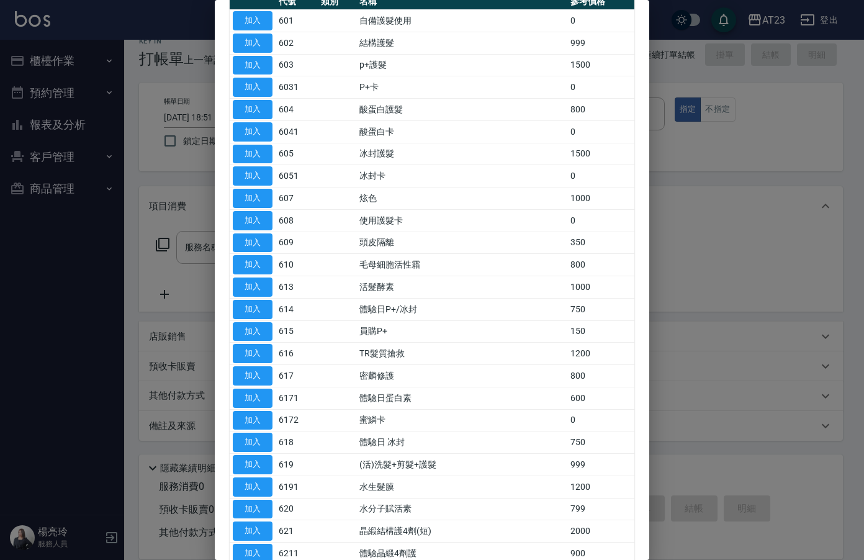
scroll to position [0, 0]
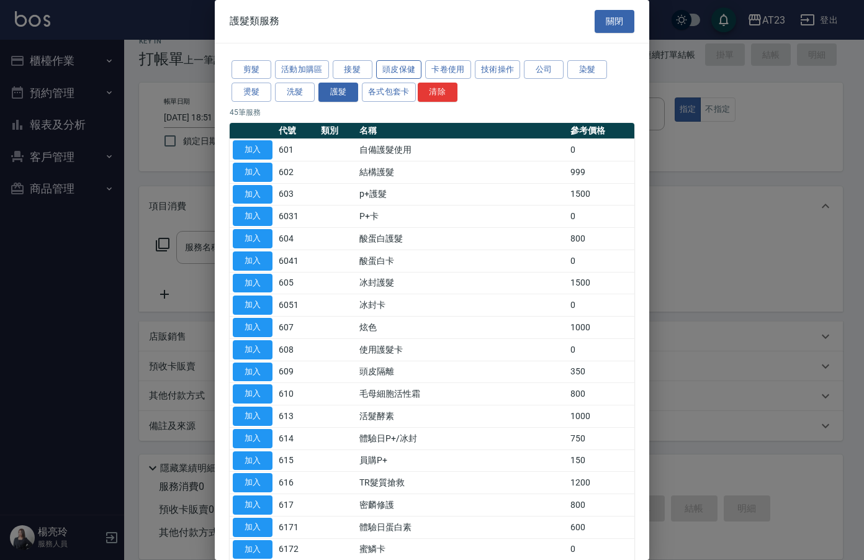
click at [398, 73] on button "頭皮保健" at bounding box center [399, 69] width 46 height 19
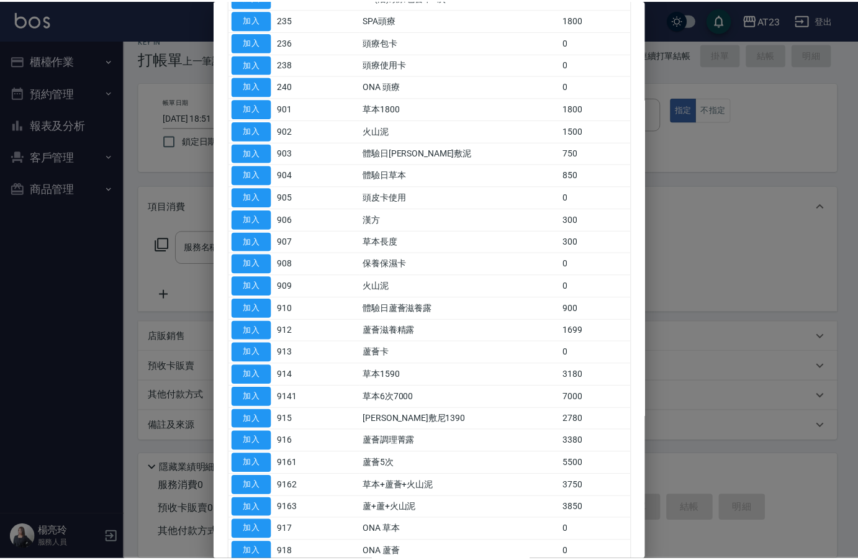
scroll to position [313, 0]
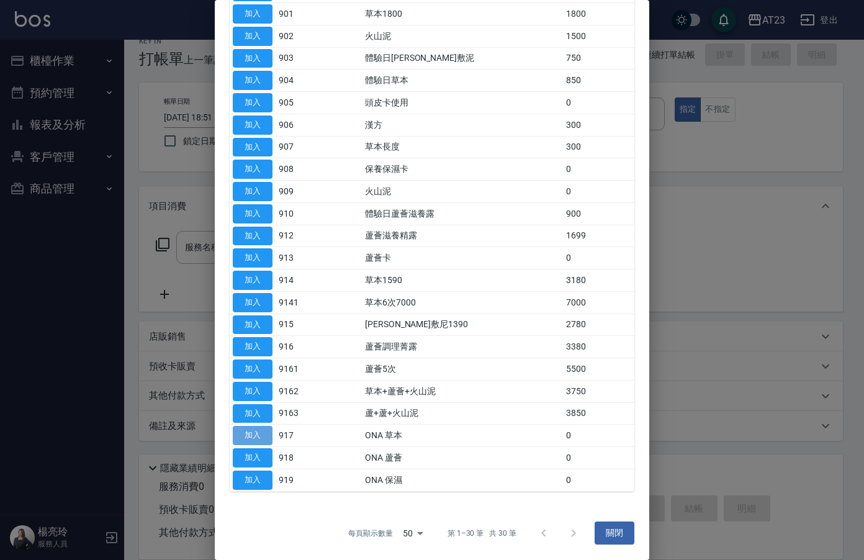
click at [248, 428] on button "加入" at bounding box center [253, 435] width 40 height 19
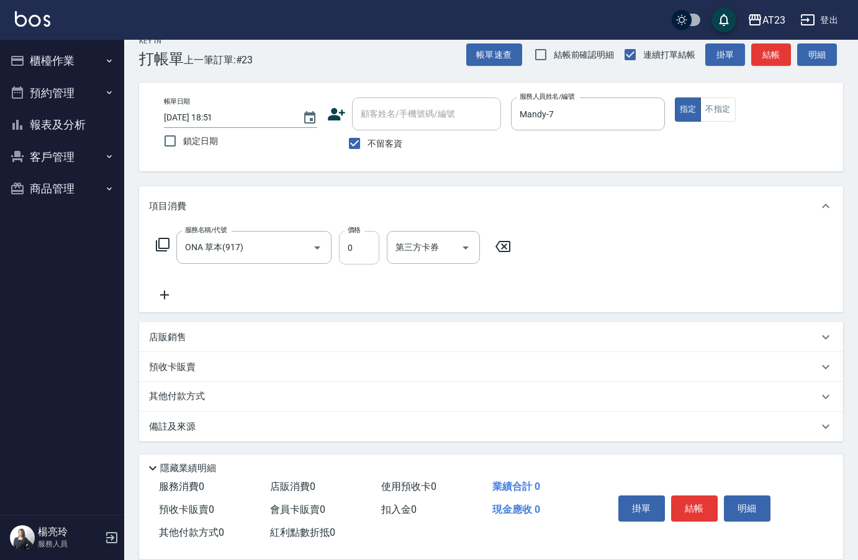
drag, startPoint x: 382, startPoint y: 258, endPoint x: 362, endPoint y: 247, distance: 23.0
click at [371, 251] on div "服務名稱/代號 ONA 草本(917) 服務名稱/代號 價格 0 價格 第三方卡券 第三方卡券" at bounding box center [333, 248] width 369 height 34
click at [362, 247] on input "0" at bounding box center [359, 248] width 40 height 34
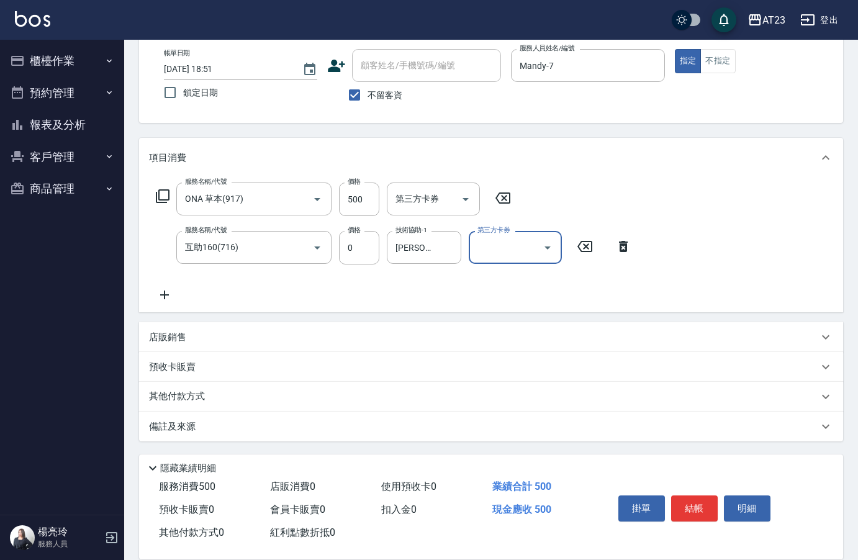
scroll to position [66, 0]
click at [194, 404] on div "其他付款方式" at bounding box center [491, 396] width 704 height 30
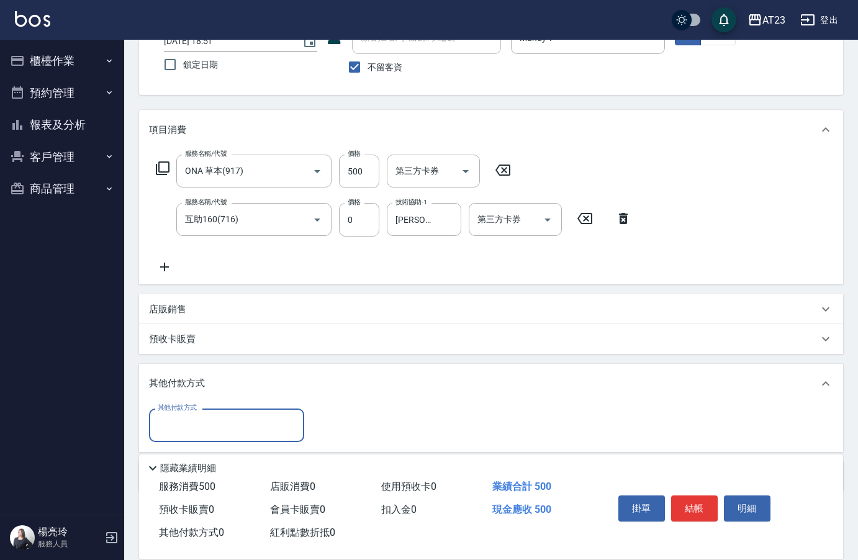
scroll to position [0, 0]
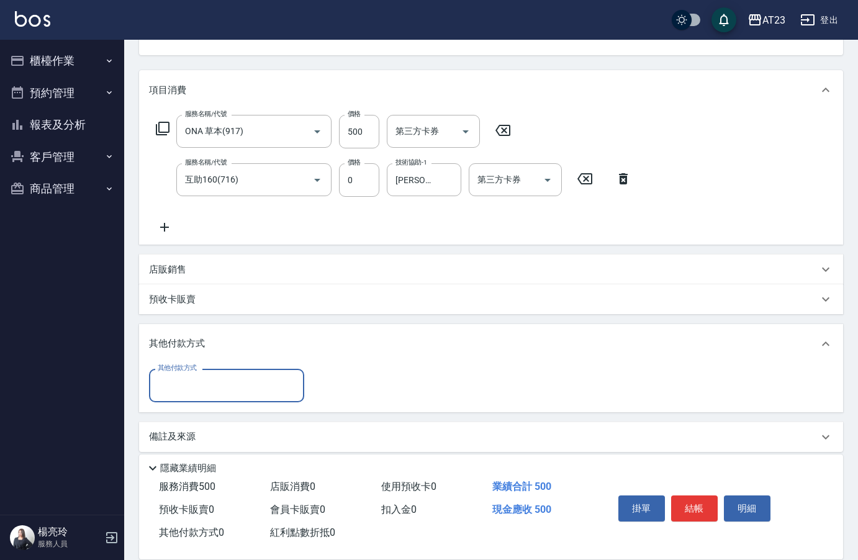
drag, startPoint x: 182, startPoint y: 391, endPoint x: 184, endPoint y: 401, distance: 10.1
click at [182, 392] on input "其他付款方式" at bounding box center [227, 385] width 144 height 22
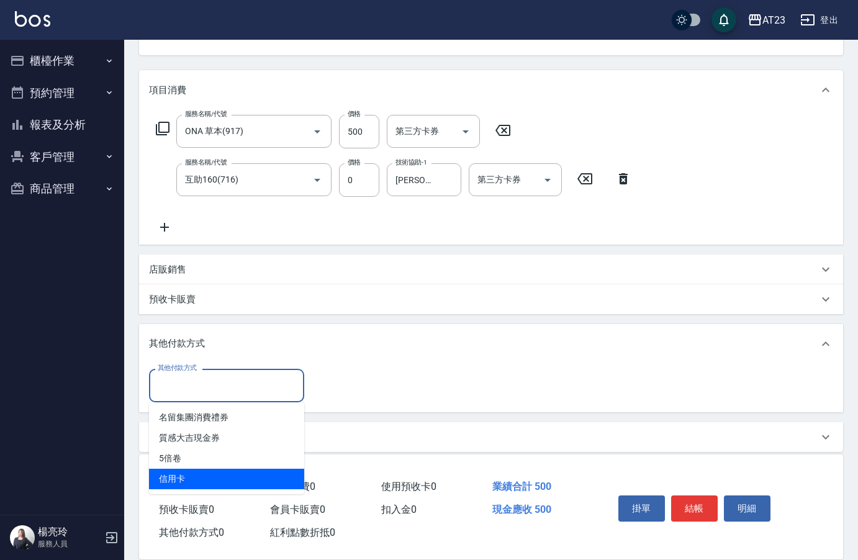
drag, startPoint x: 193, startPoint y: 477, endPoint x: 202, endPoint y: 472, distance: 10.0
click at [192, 478] on span "信用卡" at bounding box center [226, 479] width 155 height 20
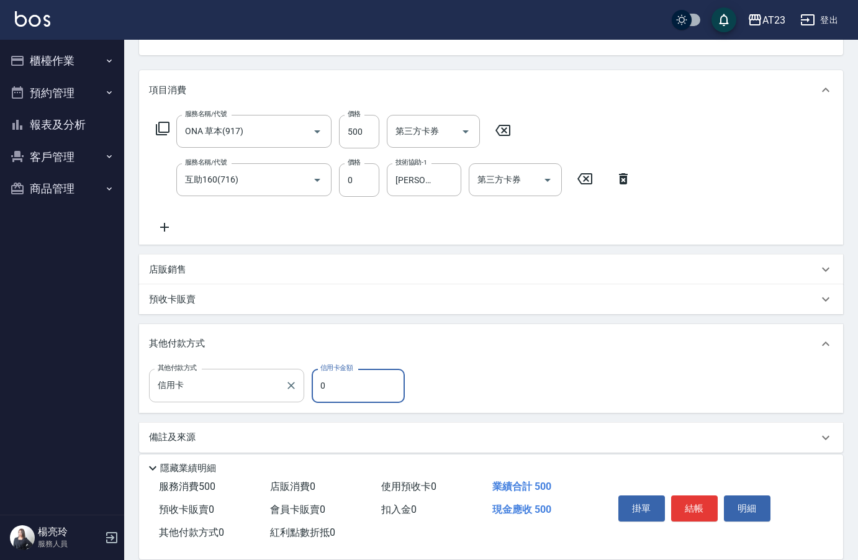
drag, startPoint x: 346, startPoint y: 393, endPoint x: 255, endPoint y: 393, distance: 90.6
click at [258, 392] on div "其他付款方式 信用卡 其他付款方式 信用卡金額 0 信用卡金額" at bounding box center [280, 386] width 263 height 34
click at [695, 501] on button "結帳" at bounding box center [694, 508] width 47 height 26
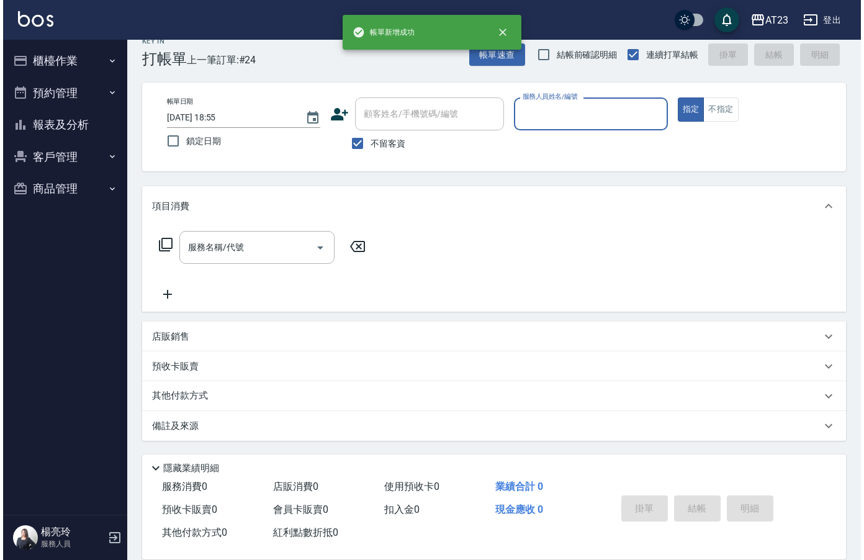
scroll to position [17, 0]
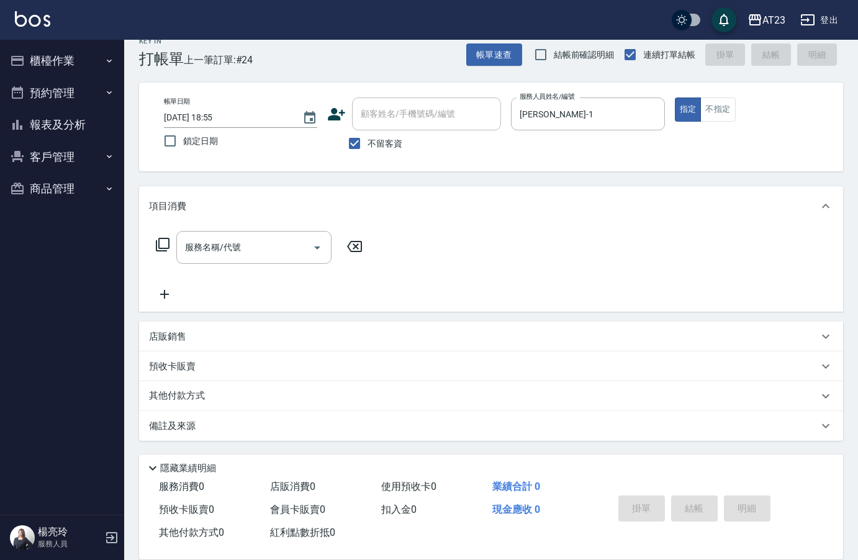
click at [158, 246] on icon at bounding box center [163, 245] width 14 height 14
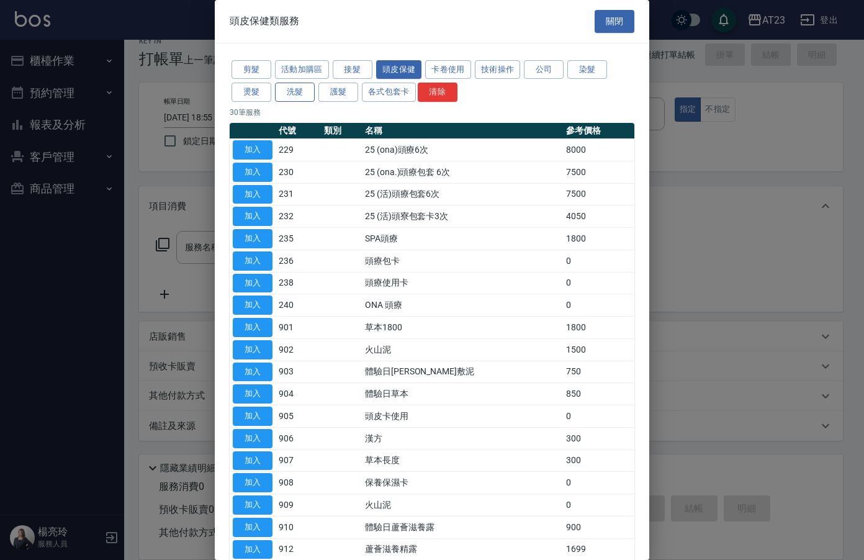
click at [289, 93] on button "洗髮" at bounding box center [295, 92] width 40 height 19
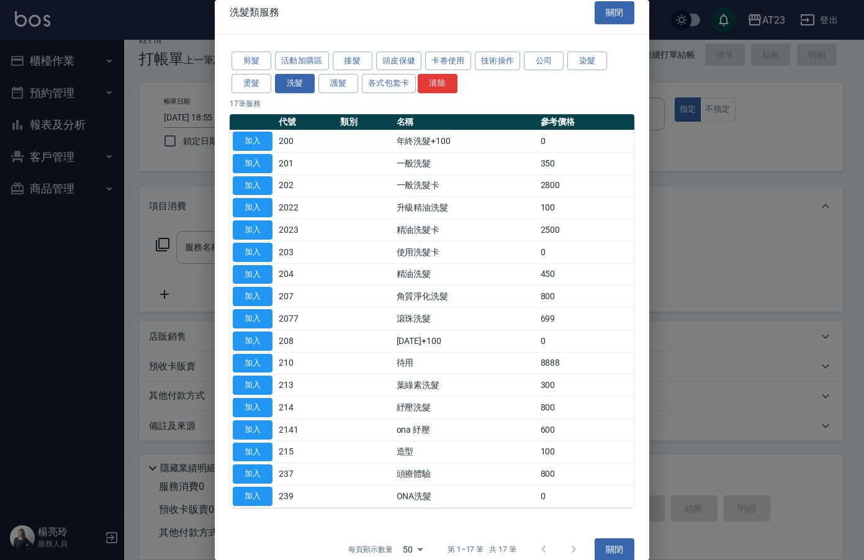
scroll to position [0, 0]
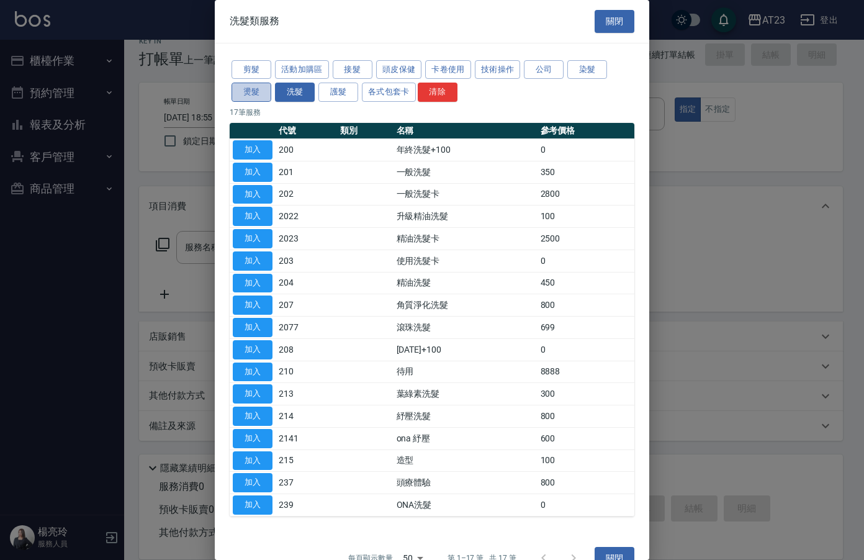
click at [258, 100] on button "燙髮" at bounding box center [252, 92] width 40 height 19
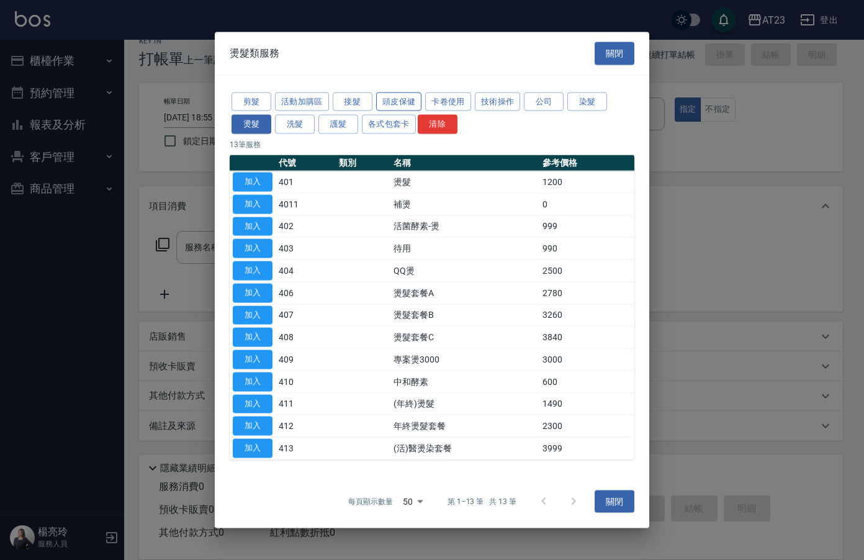
click at [393, 102] on button "頭皮保健" at bounding box center [399, 101] width 46 height 19
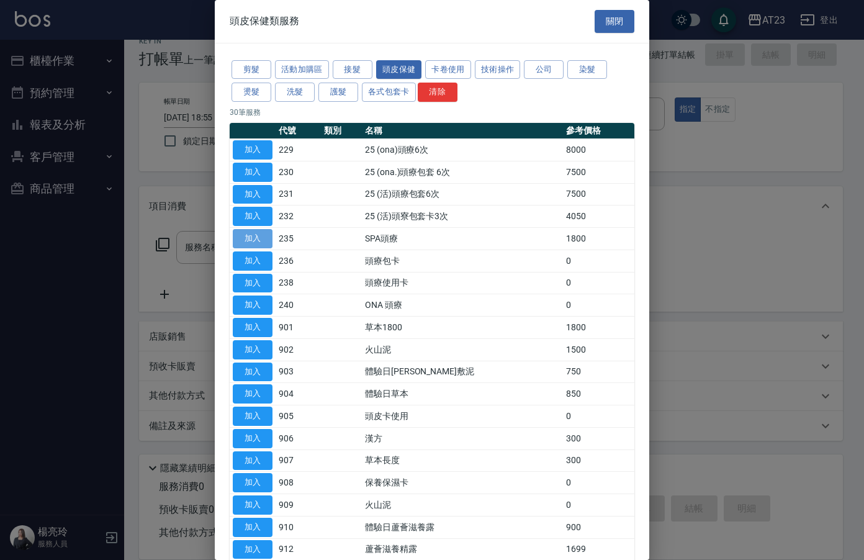
click at [247, 245] on button "加入" at bounding box center [253, 238] width 40 height 19
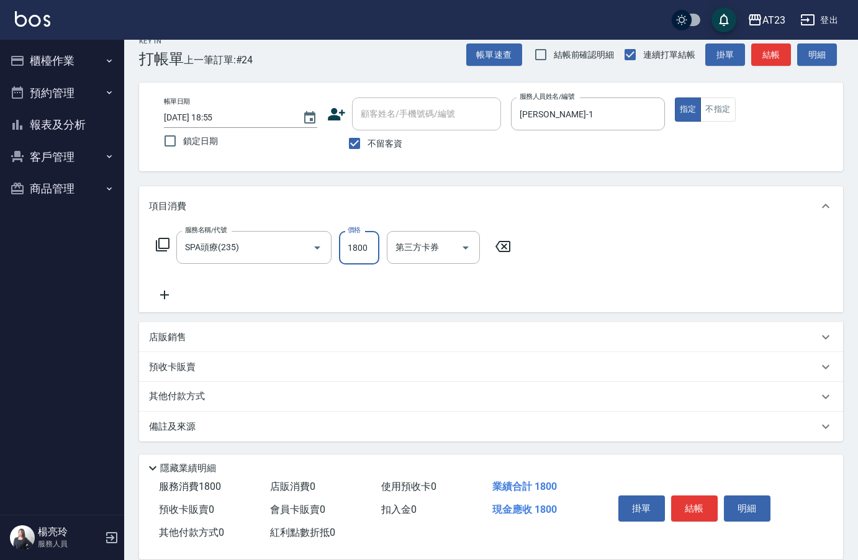
click at [359, 252] on input "1800" at bounding box center [359, 248] width 40 height 34
drag, startPoint x: 261, startPoint y: 288, endPoint x: 256, endPoint y: 279, distance: 10.0
click at [256, 282] on div "服務名稱/代號 SPA頭療(235) 服務名稱/代號 價格 600 價格 第三方卡券 第三方卡券" at bounding box center [333, 266] width 369 height 71
click at [168, 239] on icon at bounding box center [163, 245] width 14 height 14
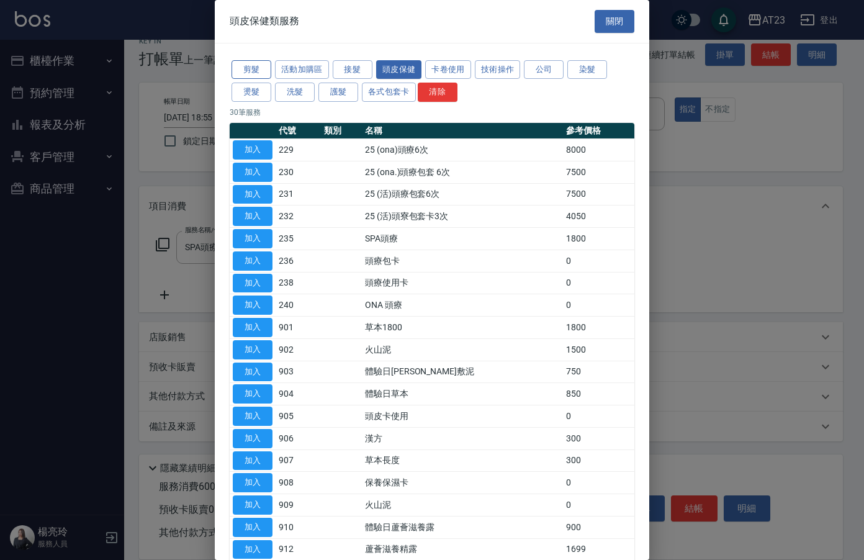
click at [251, 71] on button "剪髮" at bounding box center [252, 69] width 40 height 19
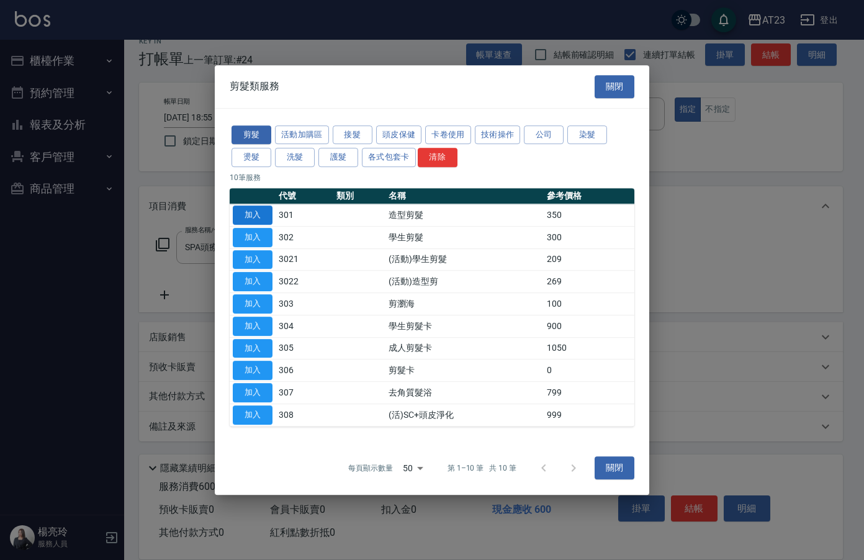
click at [256, 217] on button "加入" at bounding box center [253, 214] width 40 height 19
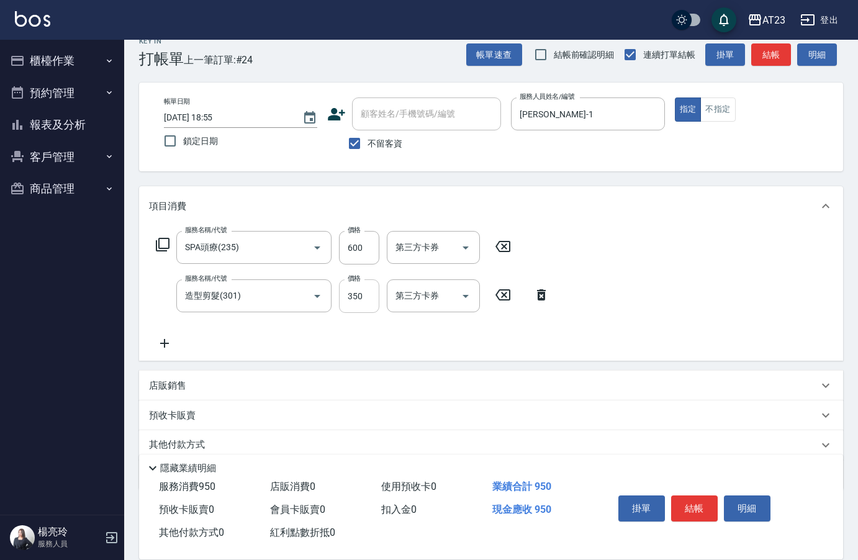
drag, startPoint x: 366, startPoint y: 305, endPoint x: 375, endPoint y: 305, distance: 8.7
click at [366, 305] on input "350" at bounding box center [359, 296] width 40 height 34
drag, startPoint x: 338, startPoint y: 300, endPoint x: 330, endPoint y: 299, distance: 8.1
click at [330, 299] on div "服務名稱/代號 造型剪髮(301) 服務名稱/代號 價格 350 價格 第三方卡券 第三方卡券" at bounding box center [353, 296] width 408 height 34
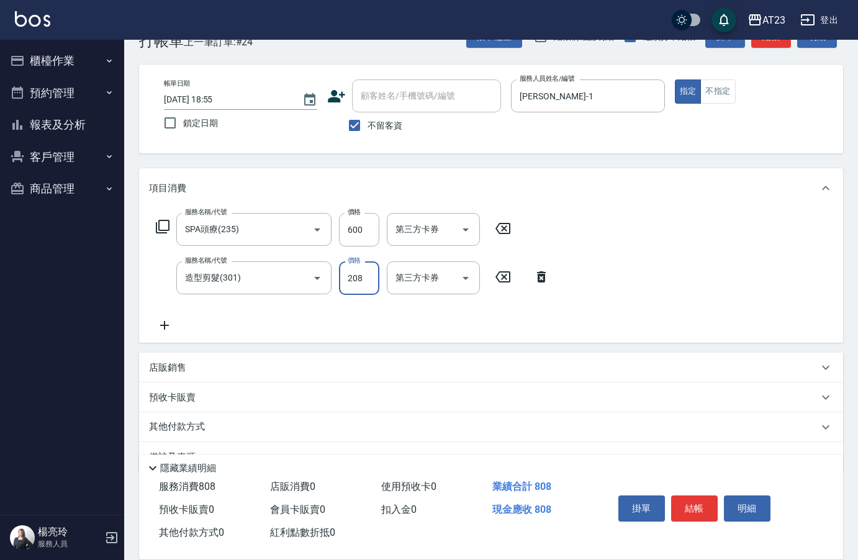
scroll to position [66, 0]
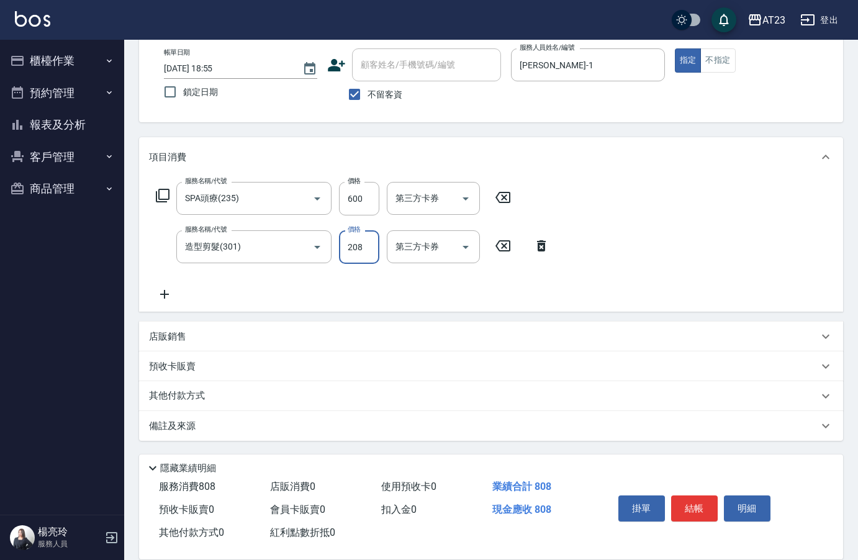
click at [176, 396] on p "其他付款方式" at bounding box center [180, 396] width 62 height 14
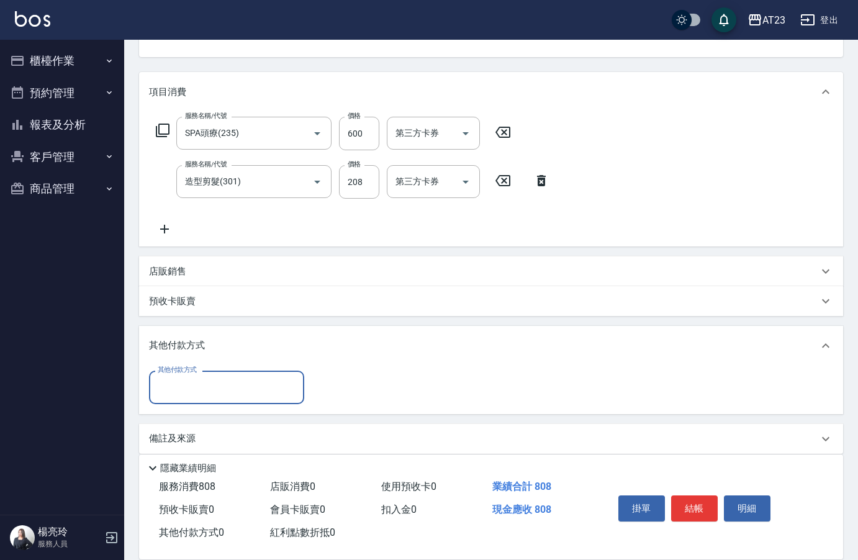
scroll to position [142, 0]
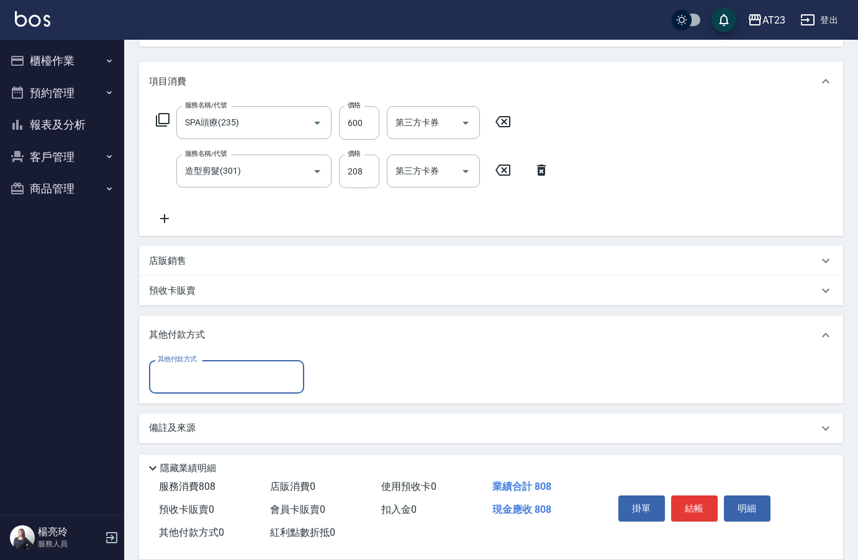
click at [218, 383] on input "其他付款方式" at bounding box center [227, 377] width 144 height 22
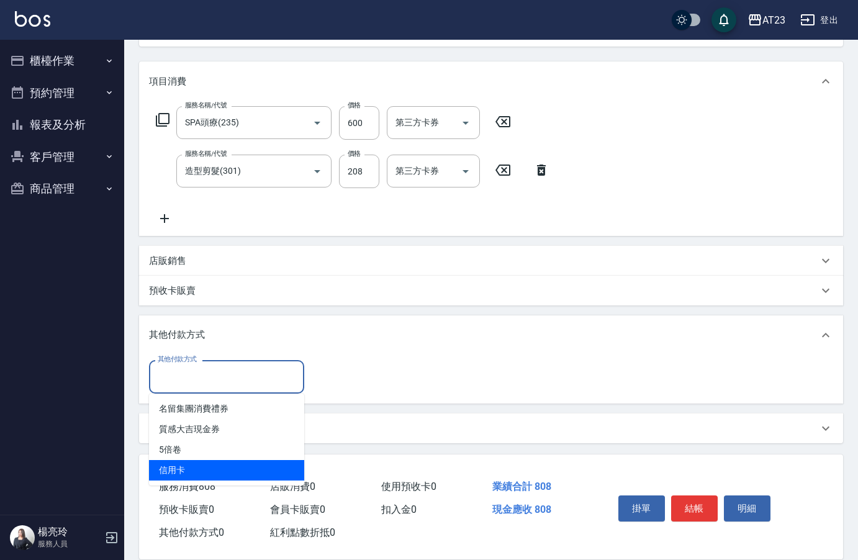
click at [209, 468] on span "信用卡" at bounding box center [226, 470] width 155 height 20
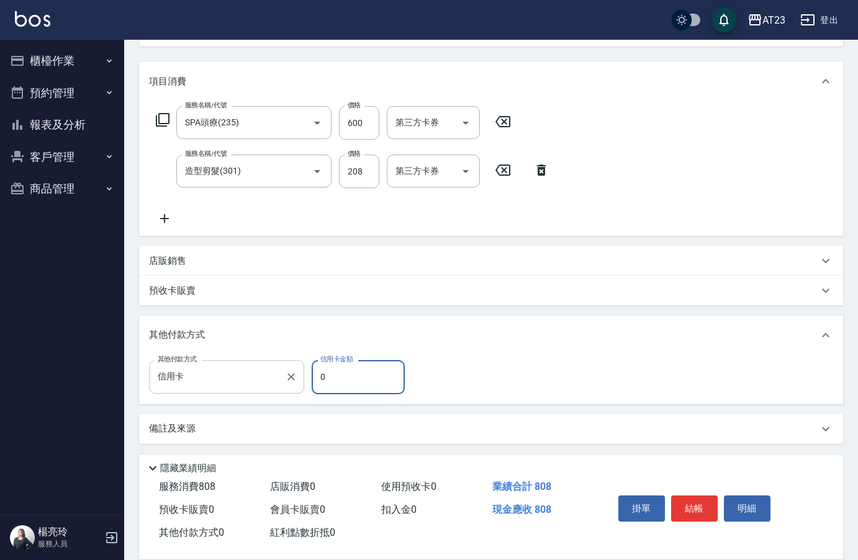
click at [274, 374] on div "其他付款方式 信用卡 其他付款方式 信用卡金額 0 信用卡金額" at bounding box center [280, 377] width 263 height 34
click at [622, 205] on div "服務名稱/代號 SPA頭療(235) 服務名稱/代號 價格 600 價格 第三方卡券 第三方卡券 服務名稱/代號 造型剪髮(301) 服務名稱/代號 價格 2…" at bounding box center [491, 168] width 704 height 135
click at [697, 509] on button "結帳" at bounding box center [694, 508] width 47 height 26
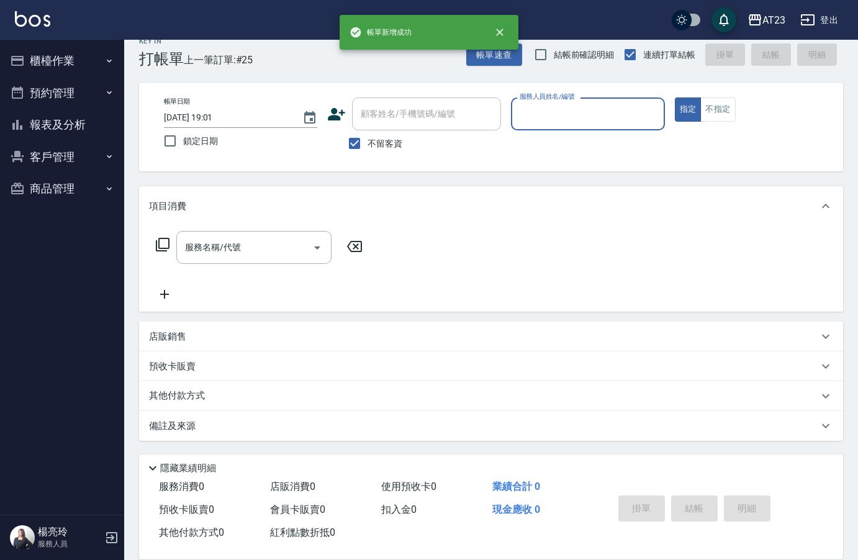
scroll to position [17, 0]
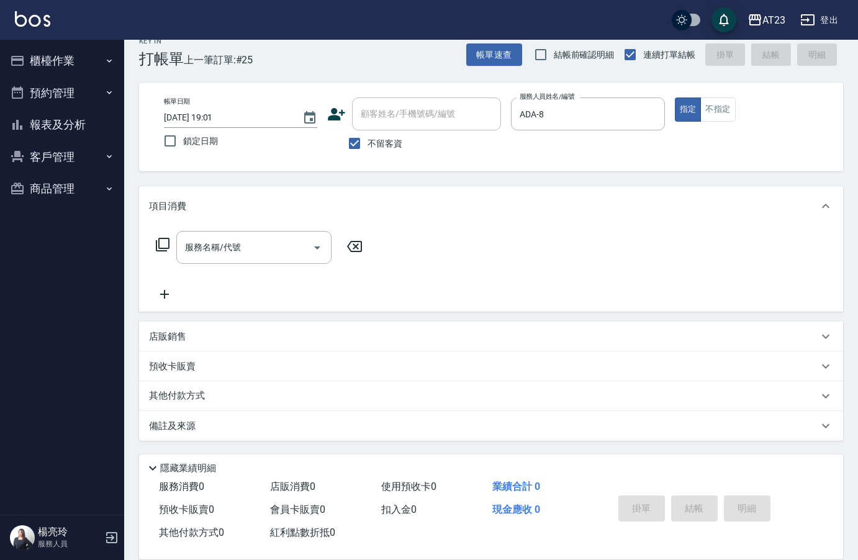
click at [150, 240] on div "服務名稱/代號 服務名稱/代號" at bounding box center [259, 247] width 221 height 33
click at [158, 243] on icon at bounding box center [163, 245] width 14 height 14
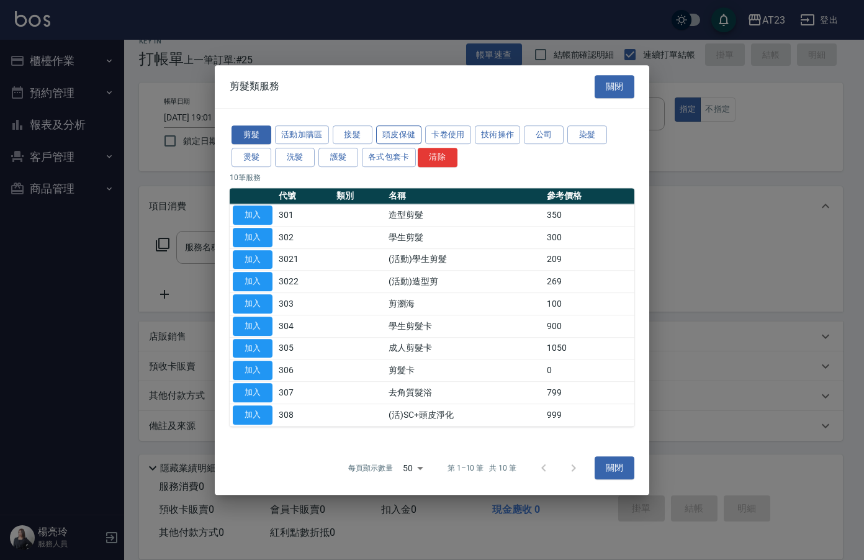
click at [402, 139] on button "頭皮保健" at bounding box center [399, 134] width 46 height 19
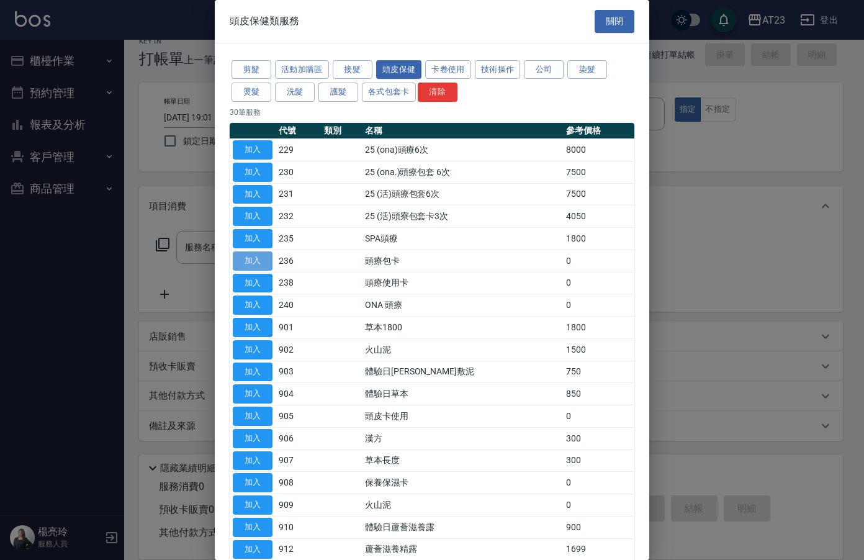
click at [266, 262] on button "加入" at bounding box center [253, 260] width 40 height 19
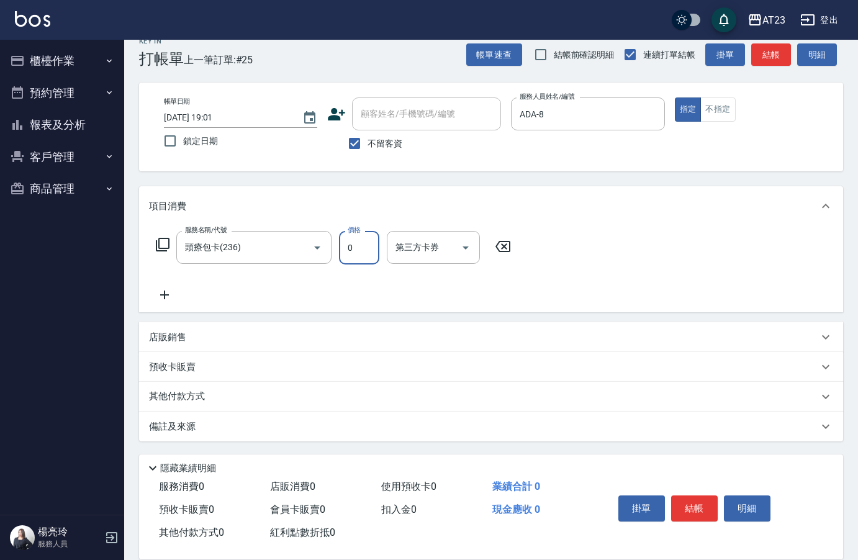
click at [358, 254] on input "0" at bounding box center [359, 248] width 40 height 34
click at [176, 399] on p "其他付款方式" at bounding box center [180, 396] width 62 height 14
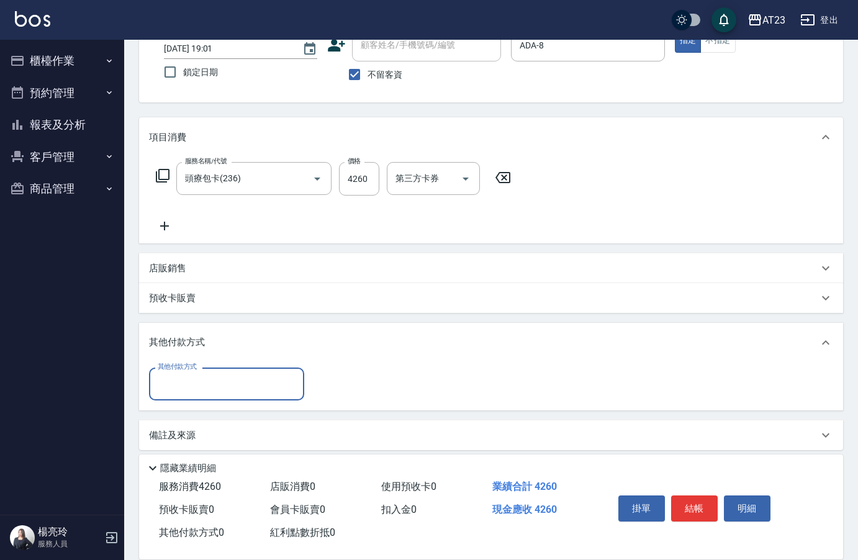
scroll to position [89, 0]
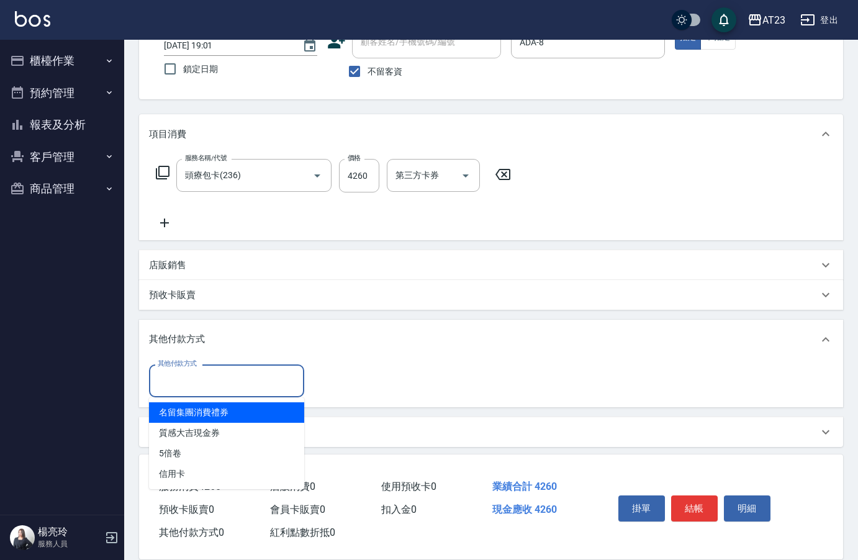
click at [178, 377] on input "其他付款方式" at bounding box center [227, 381] width 144 height 22
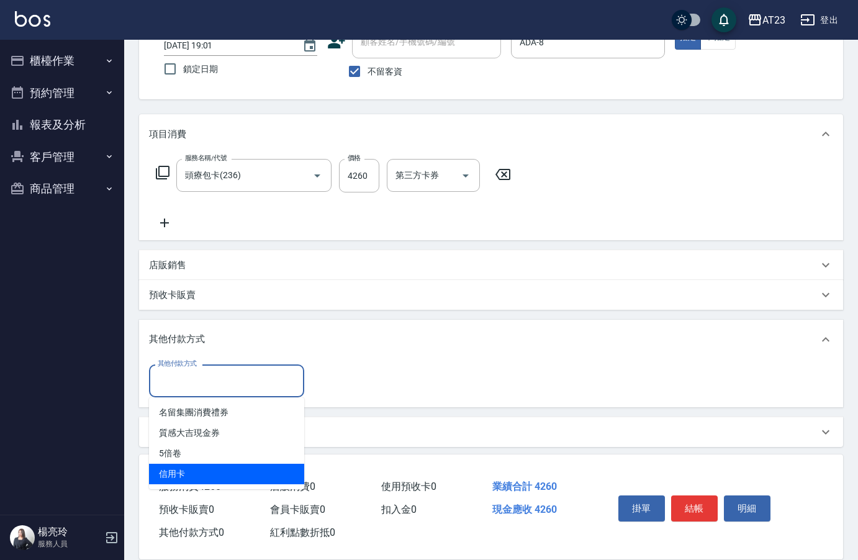
click at [193, 474] on span "信用卡" at bounding box center [226, 474] width 155 height 20
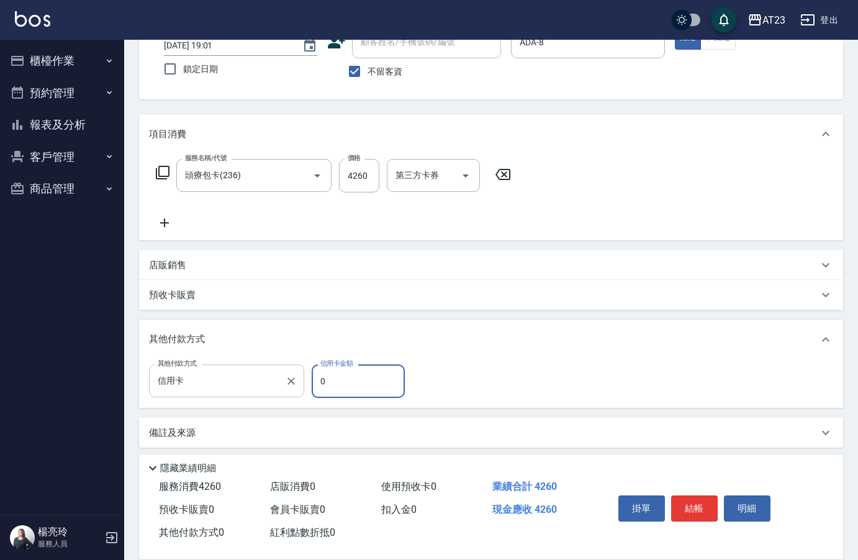
drag, startPoint x: 286, startPoint y: 376, endPoint x: 263, endPoint y: 370, distance: 23.8
click at [266, 374] on div "其他付款方式 信用卡 其他付款方式 信用卡金額 0 信用卡金額" at bounding box center [280, 381] width 263 height 34
click at [684, 507] on button "結帳" at bounding box center [694, 508] width 47 height 26
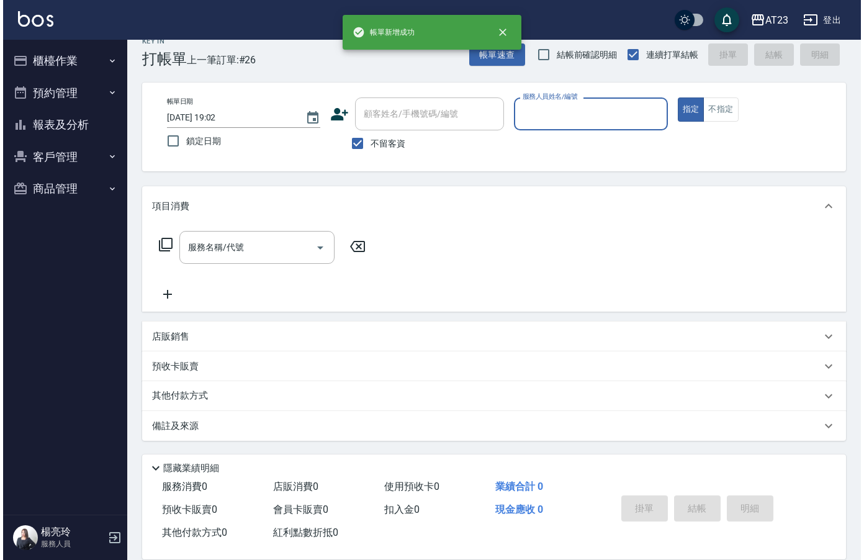
scroll to position [17, 0]
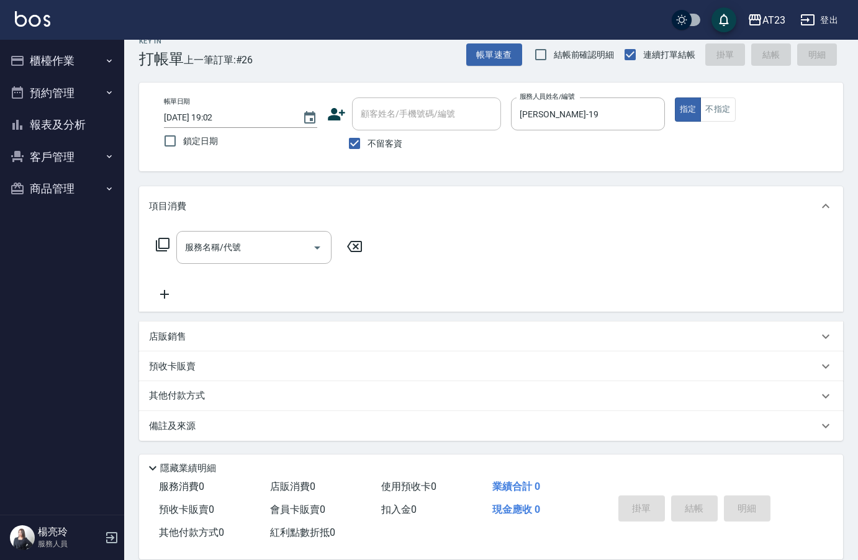
click at [158, 244] on icon at bounding box center [162, 244] width 15 height 15
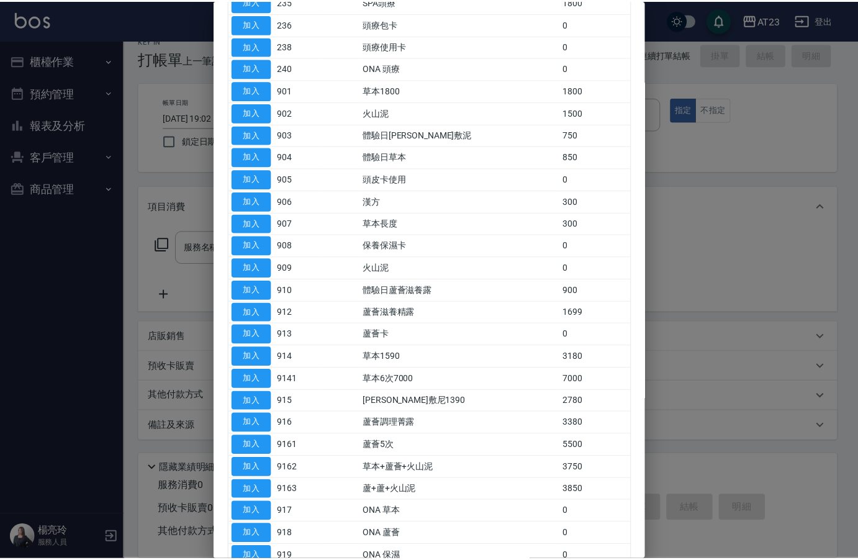
scroll to position [313, 0]
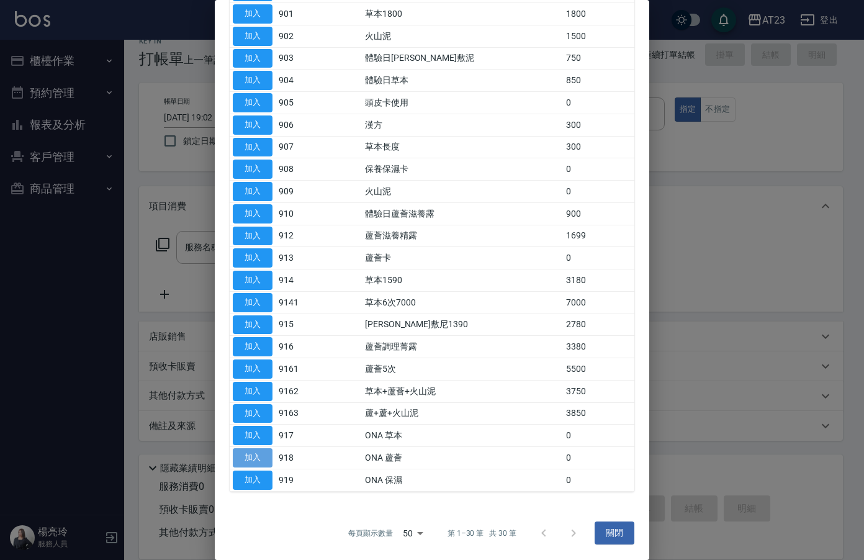
click at [248, 458] on button "加入" at bounding box center [253, 457] width 40 height 19
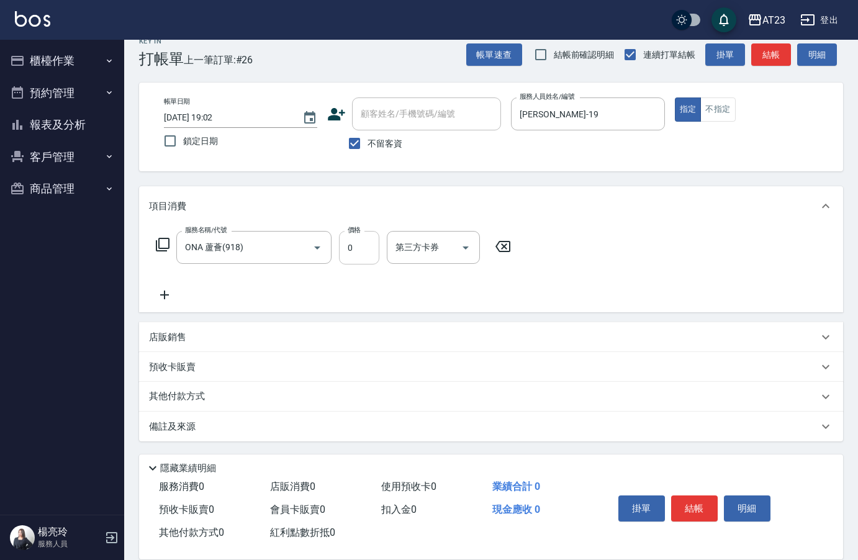
click at [356, 251] on input "0" at bounding box center [359, 248] width 40 height 34
click at [691, 501] on button "結帳" at bounding box center [694, 508] width 47 height 26
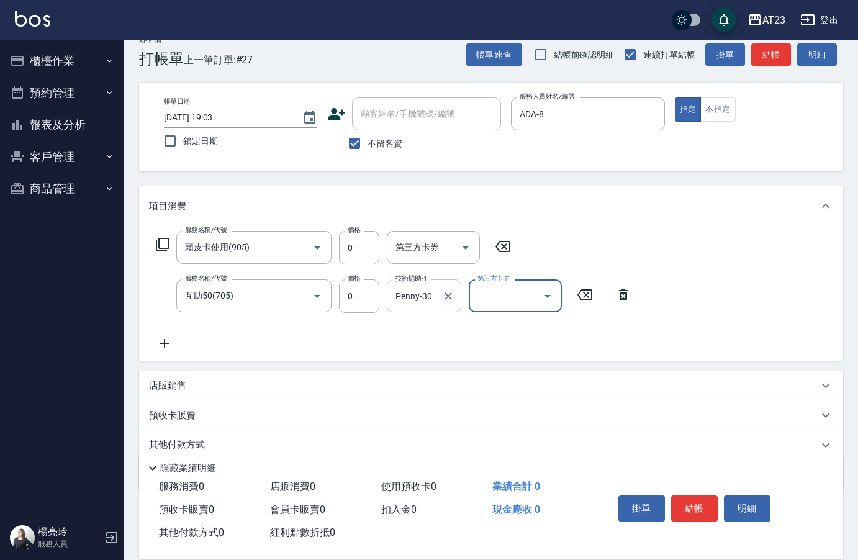
click at [451, 296] on icon "Clear" at bounding box center [448, 296] width 12 height 12
click at [698, 511] on button "結帳" at bounding box center [694, 508] width 47 height 26
click at [688, 515] on button "結帳" at bounding box center [694, 508] width 47 height 26
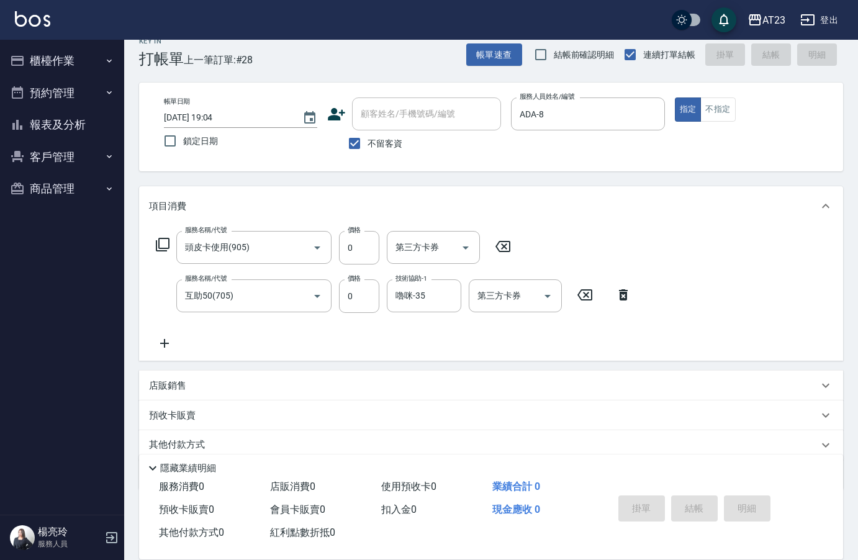
click at [689, 515] on div "掛單 結帳 明細" at bounding box center [694, 509] width 162 height 39
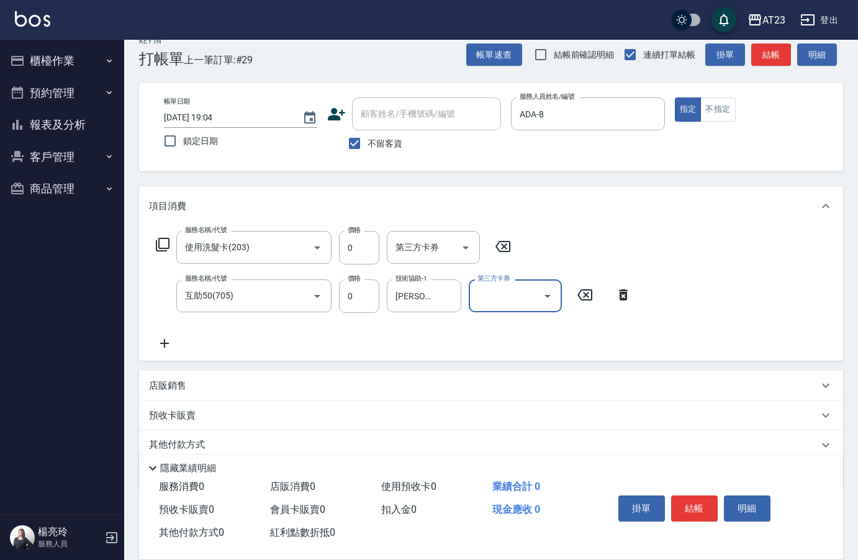
click at [689, 515] on button "結帳" at bounding box center [694, 508] width 47 height 26
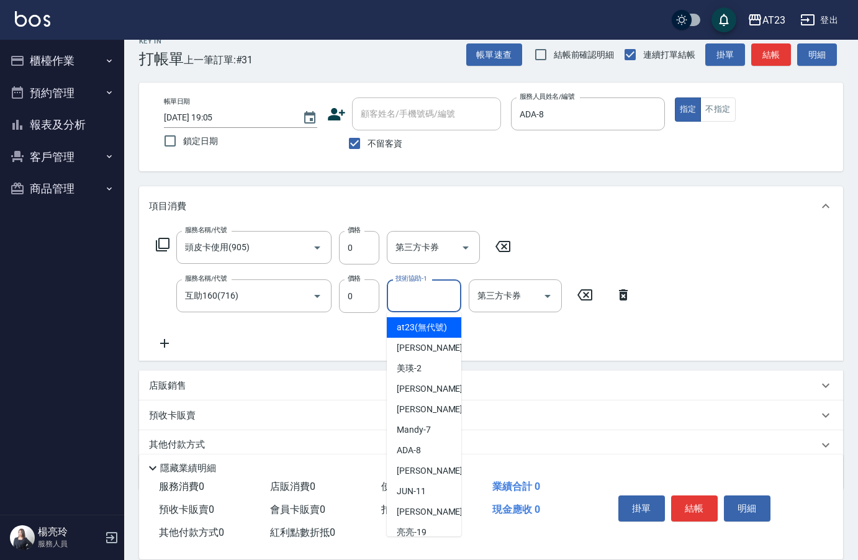
click at [426, 305] on input "技術協助-1" at bounding box center [423, 296] width 63 height 22
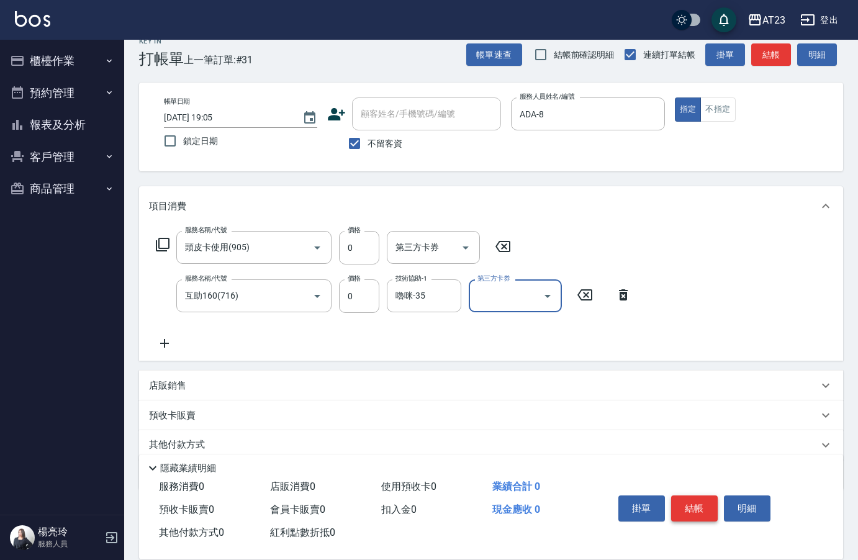
click at [700, 504] on button "結帳" at bounding box center [694, 508] width 47 height 26
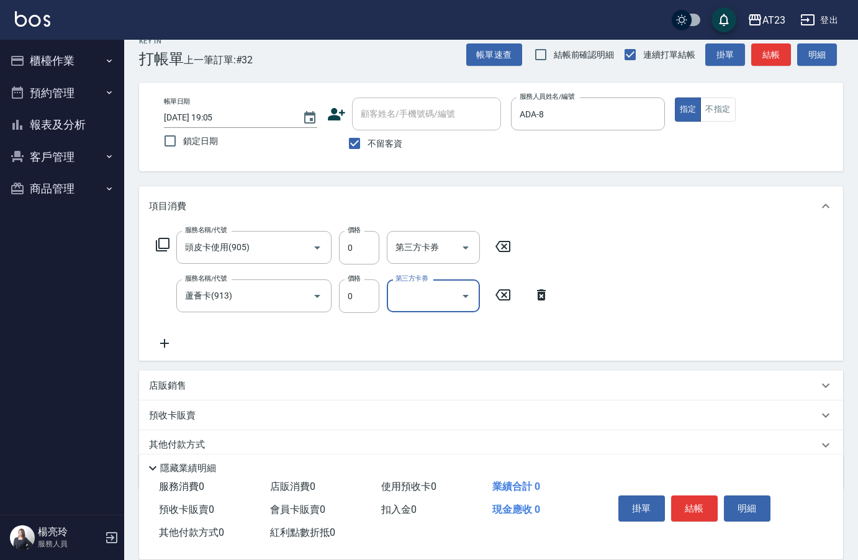
click at [158, 348] on icon at bounding box center [164, 343] width 31 height 15
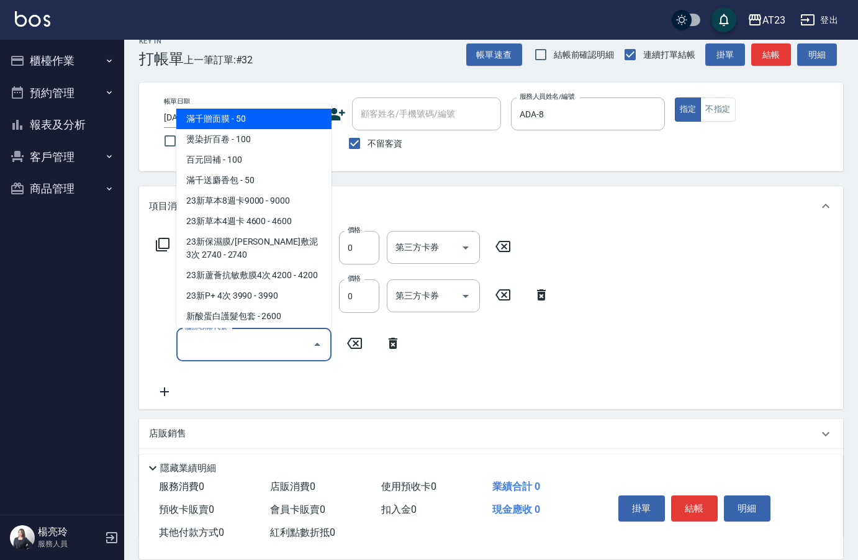
click at [199, 346] on input "服務名稱/代號" at bounding box center [244, 344] width 125 height 22
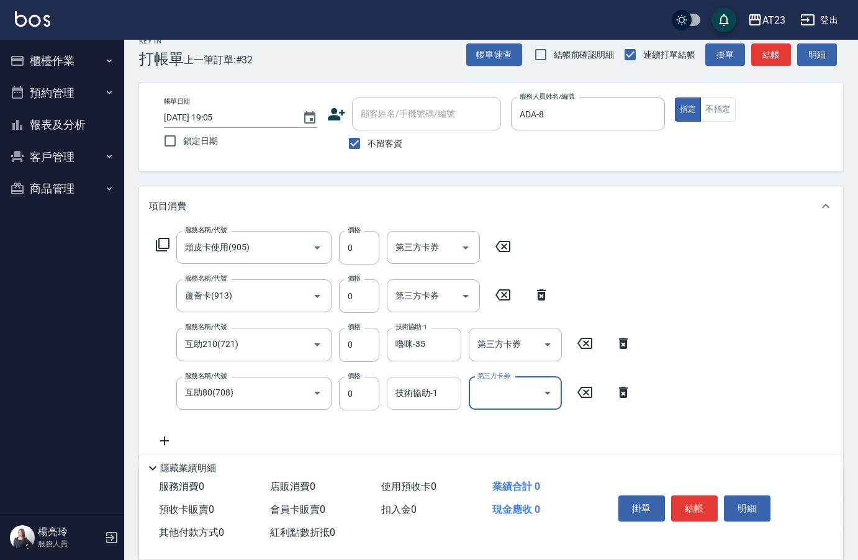
click at [398, 405] on div "技術協助-1" at bounding box center [424, 393] width 74 height 33
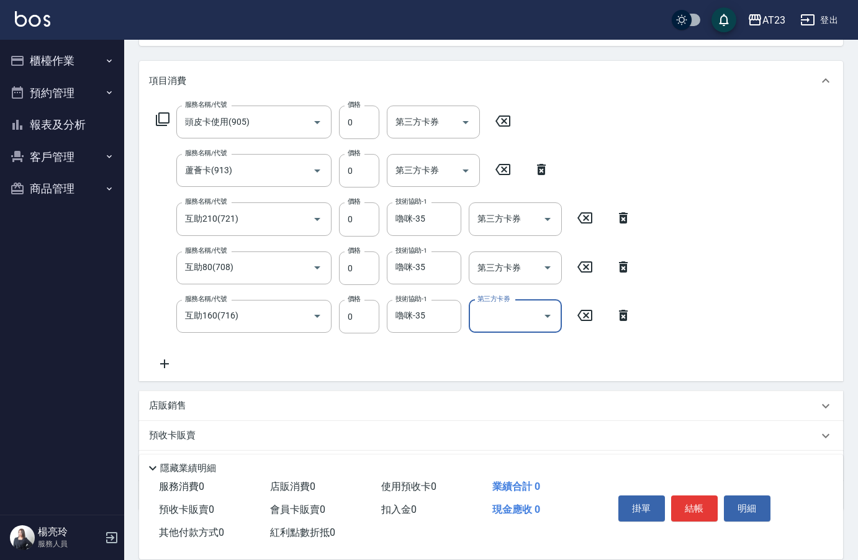
scroll to position [204, 0]
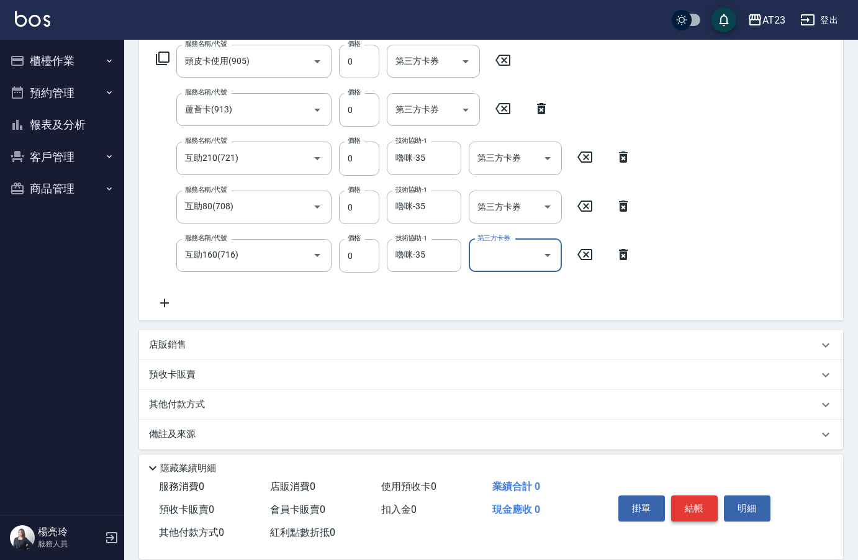
click at [685, 505] on button "結帳" at bounding box center [694, 508] width 47 height 26
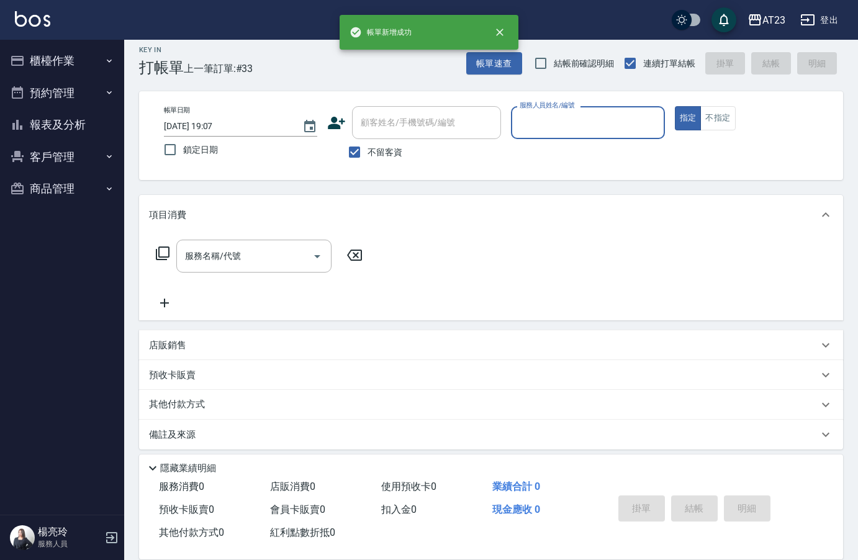
scroll to position [0, 0]
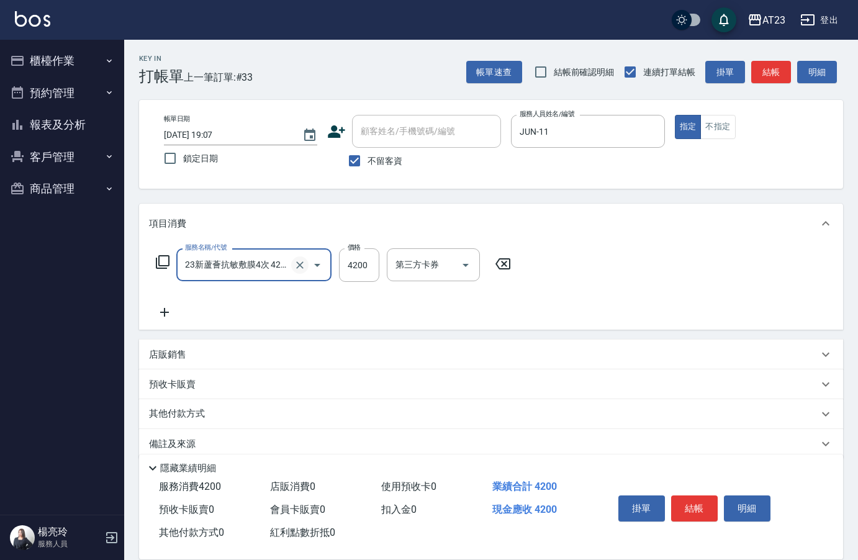
click at [294, 261] on icon "Clear" at bounding box center [300, 265] width 12 height 12
click at [243, 261] on input "服務名稱/代號" at bounding box center [236, 265] width 109 height 22
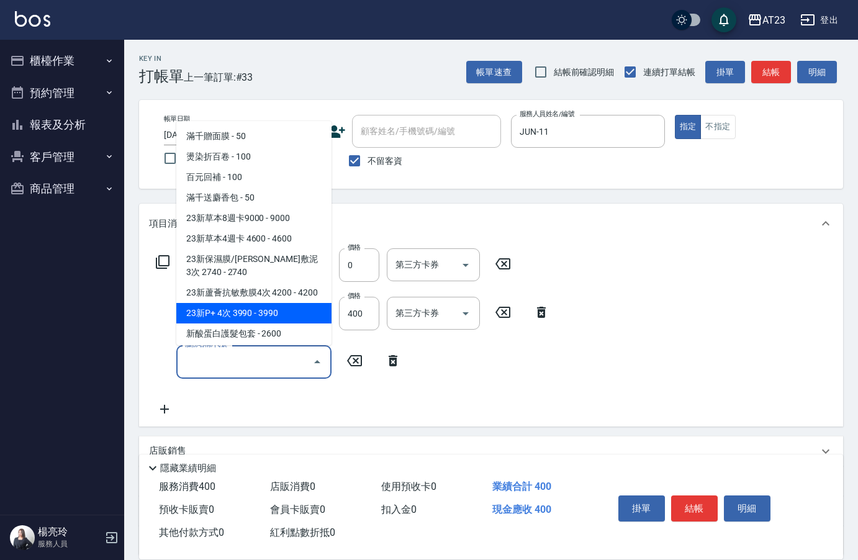
click at [704, 499] on button "結帳" at bounding box center [694, 508] width 47 height 26
